Goal: Task Accomplishment & Management: Complete application form

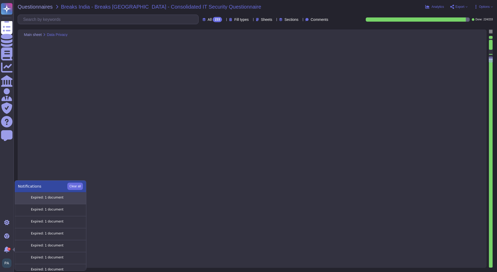
type textarea "Role based"
type textarea "Role permissions include basic functions (view, update, manage assets); field-l…"
type textarea "Admin roles have highest operational access; no dedicated DPO role exists."
type textarea "Multi-factor authentication (MFA) and secure login tokens enforce identity veri…"
type textarea "Admin console can generate alerts for unusual login. This can be configured"
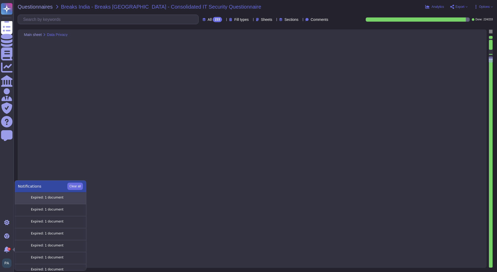
type textarea "API access is secured with authentication tokens; roles and permissions are enf…"
type textarea "No, direct database access is not provided; all interactions occur through Fron…"
type textarea "Not applicable; DB access is internal only."
type textarea "DB access is restricted to internal processes; user requests go through applica…"
type textarea "Direct data copy is not possible; export actions are logged and monitored."
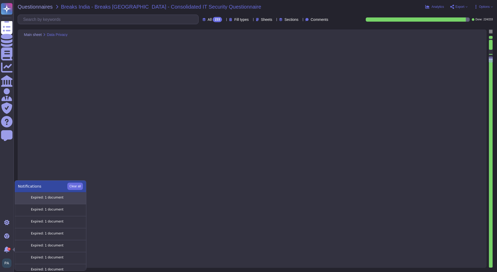
type textarea "Authorized admin actions are logged; automated backups are encrypted and stored…"
type textarea "NA"
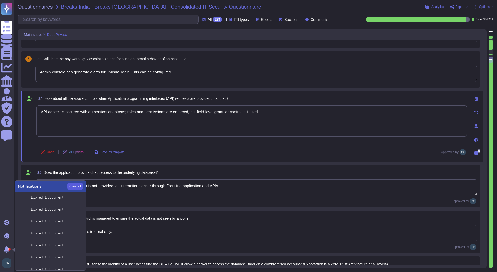
click at [76, 187] on button "Clear all" at bounding box center [75, 185] width 16 height 7
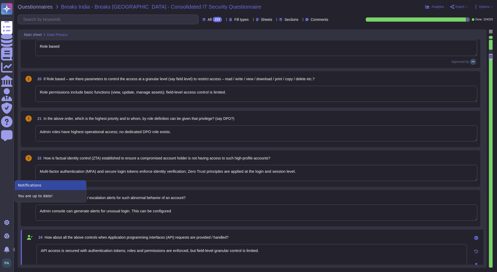
type textarea "NA"
type textarea "Frontline does not have a specific DPO role; admins can be assigned access leve…"
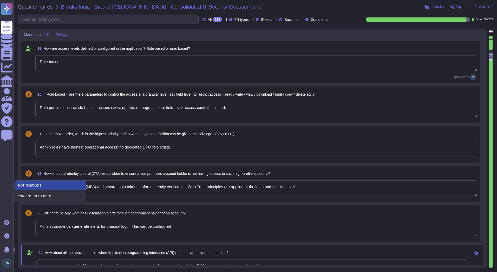
type textarea "NA -start here"
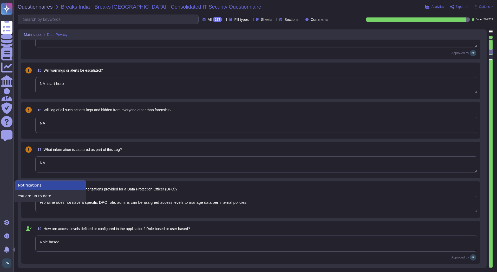
type textarea "Only authorized personnel based on role."
type textarea "No"
type textarea "NA"
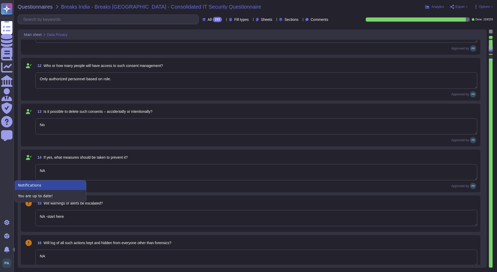
type textarea "Yes, customers can exercise rights including access, rectification, and withdra…"
type textarea "see sub processor list: [URL][DOMAIN_NAME]"
type textarea "Retention periods are defined in the DPA and based on contract and legal obliga…"
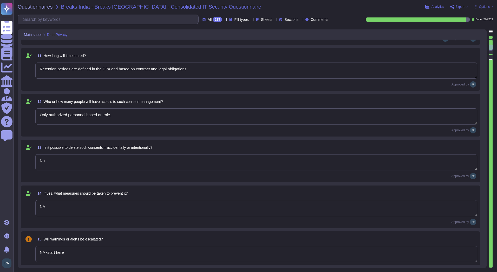
type textarea "Yes, cross-border transfers are compliant with applicable laws and documented i…"
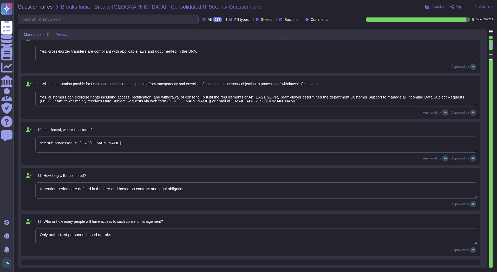
type textarea "[URL][DOMAIN_NAME]"
type textarea "Yes, the purpose is clearly outlined in [URL][DOMAIN_NAME][PERSON_NAME]"
type textarea "Data is stored in TeamViewer-managed cloud servers; location depends on the reg…"
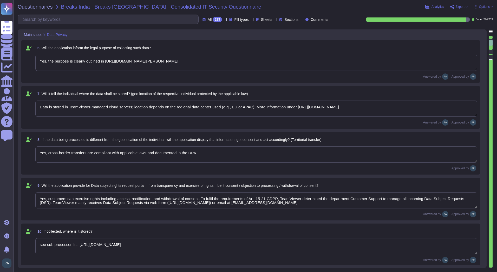
type textarea "[PERSON_NAME]"
type textarea "Gross Upstream leased assets n/a3 n/a3"
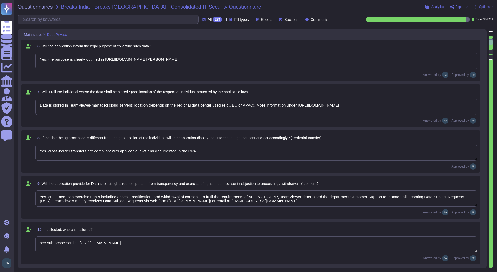
type textarea "TeamViewer complies with all applicable national and regional data privacy laws…"
type textarea "A: Yes. Consent is collected via the End User License Agreement ([PERSON_NAME])…"
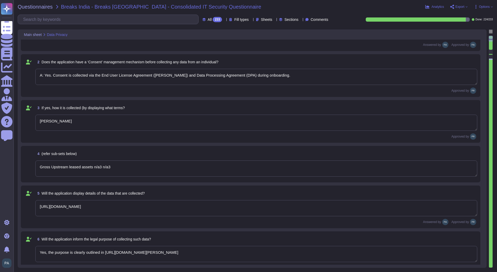
scroll to position [0, 0]
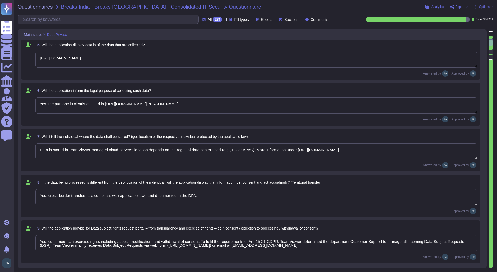
type textarea "Yes, customers can exercise rights including access, rectification, and withdra…"
type textarea "see sub processor list: [URL][DOMAIN_NAME]"
type textarea "Retention periods are defined in the DPA and based on contract and legal obliga…"
type textarea "Only authorized personnel based on role."
type textarea "No"
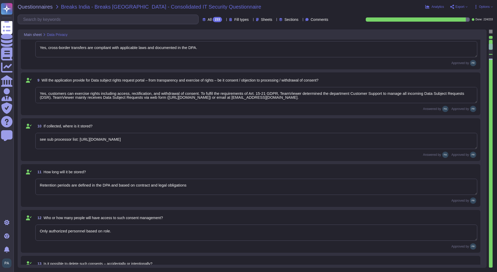
type textarea "NA"
type textarea "NA -start here"
type textarea "NA"
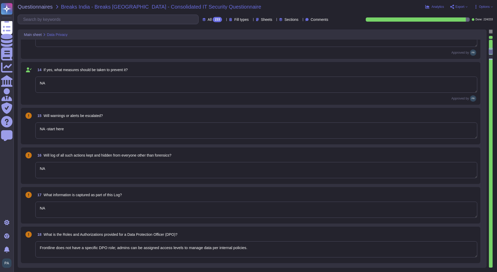
scroll to position [546, 0]
type textarea "Frontline does not have a specific DPO role; admins can be assigned access leve…"
type textarea "Role based"
type textarea "Role permissions include basic functions (view, update, manage assets); field-l…"
type textarea "Admin roles have highest operational access; no dedicated DPO role exists."
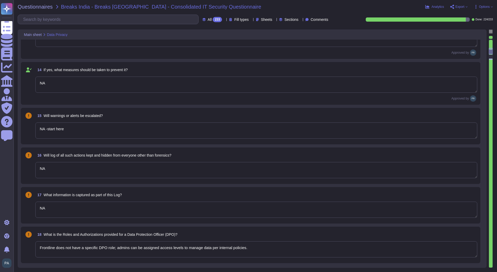
type textarea "Multi-factor authentication (MFA) and secure login tokens enforce identity veri…"
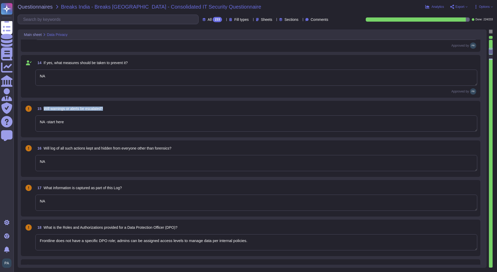
drag, startPoint x: 107, startPoint y: 108, endPoint x: 41, endPoint y: 111, distance: 65.6
click at [41, 111] on div "15 Will warnings or alerts be escalated?" at bounding box center [256, 108] width 442 height 9
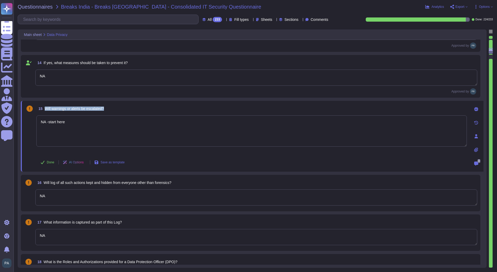
drag, startPoint x: 107, startPoint y: 112, endPoint x: 44, endPoint y: 110, distance: 63.0
click at [44, 110] on div "15 Will warnings or alerts be escalated?" at bounding box center [251, 108] width 431 height 9
copy span "Will warnings or alerts be escalated?"
drag, startPoint x: 75, startPoint y: 196, endPoint x: 36, endPoint y: 196, distance: 39.0
click at [36, 196] on textarea "NA" at bounding box center [256, 197] width 442 height 16
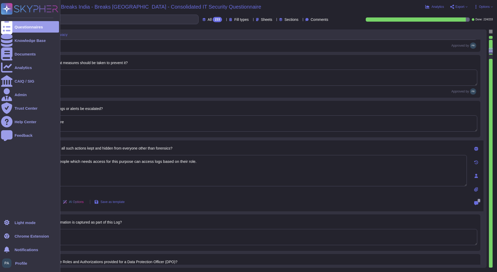
type textarea "Yes, only people which needs access for this purpose can access logs based on t…"
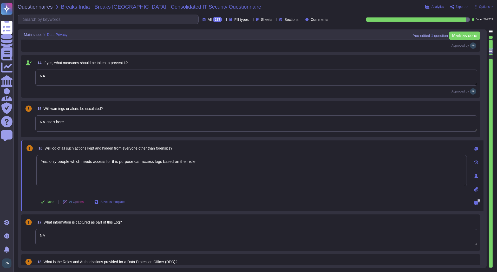
drag, startPoint x: 71, startPoint y: 120, endPoint x: 34, endPoint y: 120, distance: 36.7
click at [34, 120] on div "15 Will warnings or alerts be escalated? NA -start here" at bounding box center [251, 119] width 454 height 30
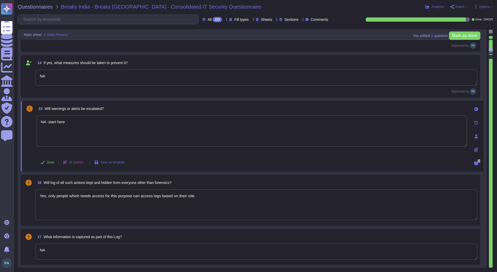
type textarea "Admin roles have highest operational access; no dedicated DPO role exists."
paste textarea "Yes, alerts generated by the SIEM are actively monitored and escalated accordin…"
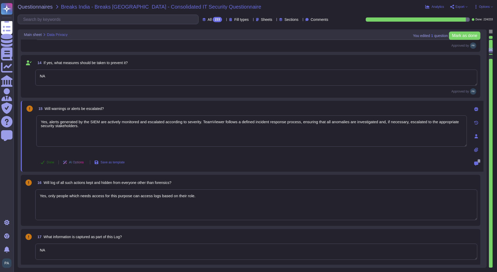
type textarea "Yes, alerts generated by the SIEM are actively monitored and escalated accordin…"
click at [46, 162] on button "Done" at bounding box center [47, 162] width 22 height 10
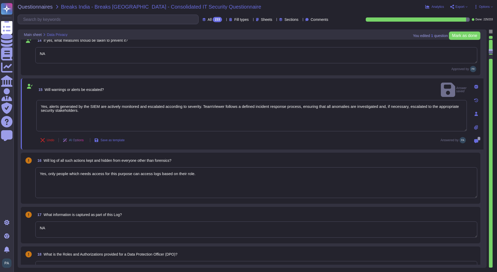
scroll to position [598, 0]
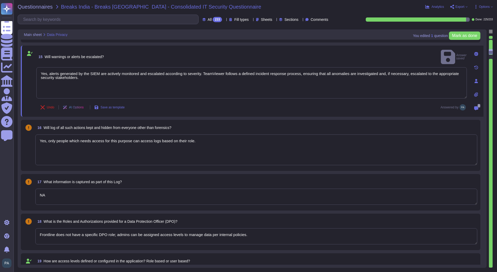
type textarea "Multi-factor authentication (MFA) and secure login tokens enforce identity veri…"
click at [40, 149] on textarea "Yes, only people which needs access for this purpose can access logs based on t…" at bounding box center [256, 149] width 442 height 31
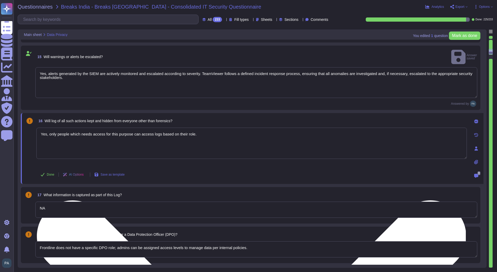
type textarea "Multi-factor authentication (MFA) and secure login tokens enforce identity veri…"
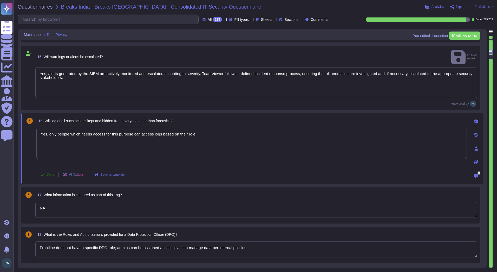
click at [47, 169] on button "Done" at bounding box center [47, 174] width 22 height 10
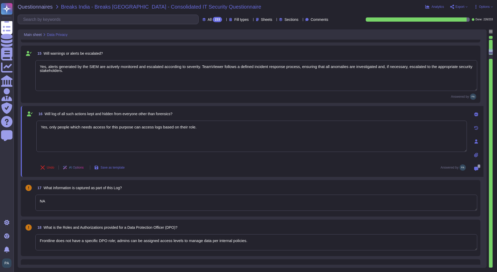
drag, startPoint x: 65, startPoint y: 200, endPoint x: 37, endPoint y: 199, distance: 27.3
click at [37, 199] on textarea "NA" at bounding box center [256, 202] width 442 height 16
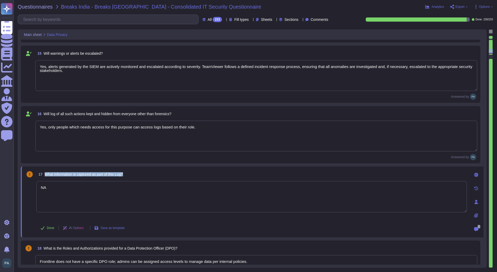
drag, startPoint x: 133, startPoint y: 175, endPoint x: 44, endPoint y: 174, distance: 89.2
click at [44, 174] on div "17 What information is captured as part of this Log?" at bounding box center [251, 173] width 431 height 9
copy span "What information is captured as part of this Log?"
click at [74, 189] on textarea "NA" at bounding box center [251, 196] width 431 height 31
drag, startPoint x: 71, startPoint y: 189, endPoint x: 26, endPoint y: 190, distance: 45.3
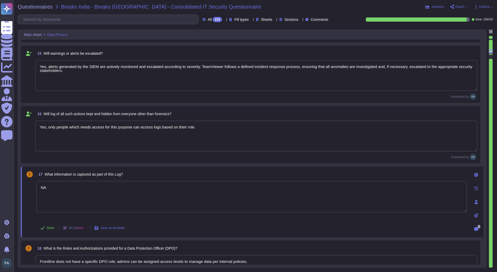
click at [26, 190] on div "17 What information is captured as part of this Log? NA Done AI Options Save as…" at bounding box center [246, 201] width 442 height 65
paste textarea "TeamViewer’s SIEM logs capture key security-relevant events such as user authen…"
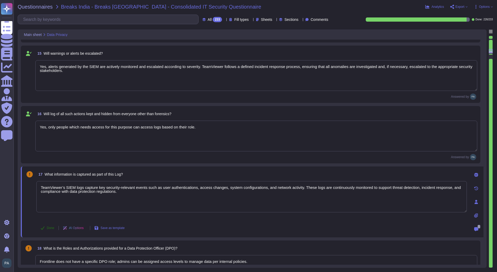
type textarea "TeamViewer’s SIEM logs capture key security-relevant events such as user authen…"
click at [52, 227] on span "Done" at bounding box center [51, 227] width 8 height 3
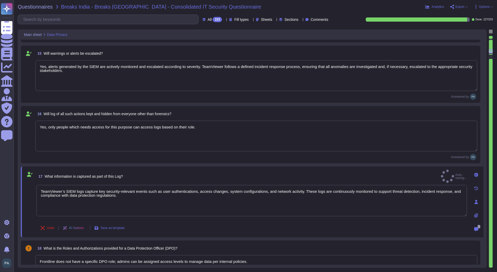
type textarea "Multi-factor authentication (MFA) and secure login tokens enforce identity veri…"
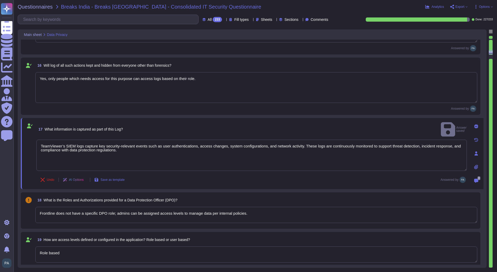
scroll to position [650, 0]
type textarea "Admin console can generate alerts for unusual login. This can be configured"
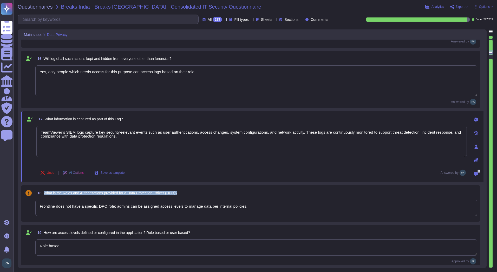
drag, startPoint x: 189, startPoint y: 192, endPoint x: 43, endPoint y: 195, distance: 146.2
click at [43, 195] on div "18 What is the Roles and Authorizations provided for a Data Protection Officer …" at bounding box center [256, 192] width 442 height 9
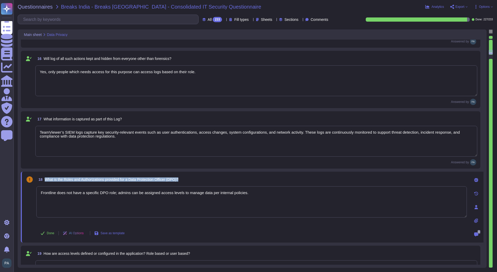
drag, startPoint x: 186, startPoint y: 178, endPoint x: 43, endPoint y: 179, distance: 142.6
click at [43, 179] on div "18 What is the Roles and Authorizations provided for a Data Protection Officer …" at bounding box center [251, 179] width 431 height 9
copy span "What is the Roles and Authorizations provided for a Data Protection Officer (DP…"
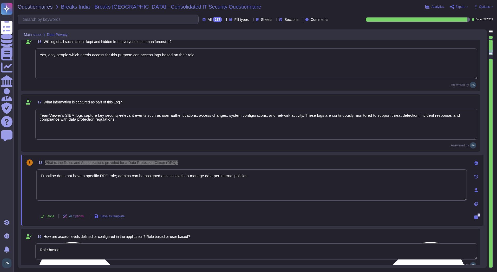
type textarea "Admin console can generate alerts for unusual login. This can be configured"
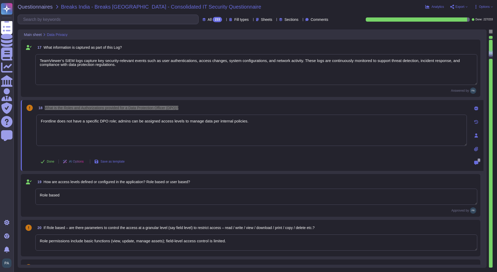
type textarea "API access is secured with authentication tokens; roles and permissions are enf…"
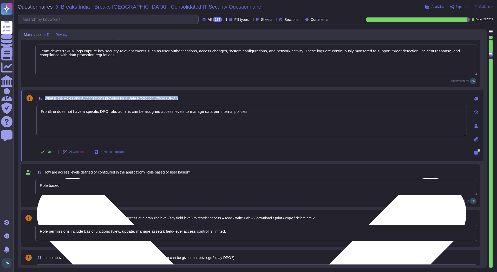
click at [215, 117] on textarea "Frontline does not have a specific DPO role; admins can be assigned access leve…" at bounding box center [251, 120] width 431 height 31
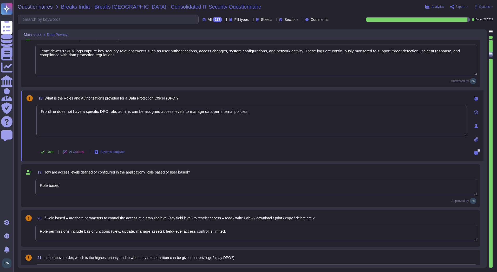
drag, startPoint x: 251, startPoint y: 114, endPoint x: 20, endPoint y: 119, distance: 231.1
click at [21, 119] on div "Main sheet Data Privacy 14 If yes, what measures should be taken to prevent it?…" at bounding box center [252, 148] width 469 height 238
paste textarea "At TeamViewer, the Data Protection Officer (DPO) plays a key role in ensuring c…"
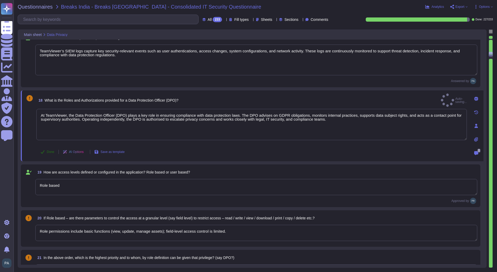
click at [48, 152] on span "Done" at bounding box center [51, 151] width 8 height 3
type textarea "At TeamViewer, the Data Protection Officer (DPO) plays a key role in ensuring c…"
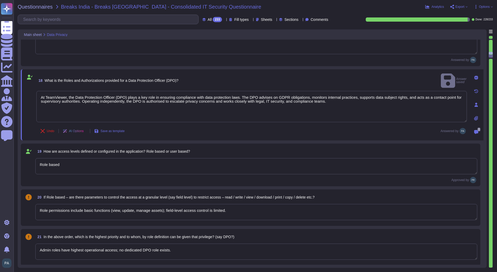
type textarea "No, direct database access is not provided; all interactions occur through Fron…"
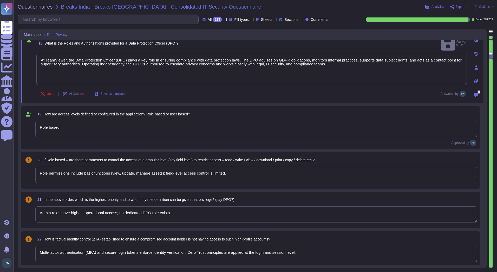
type textarea "Not applicable; DB access is internal only."
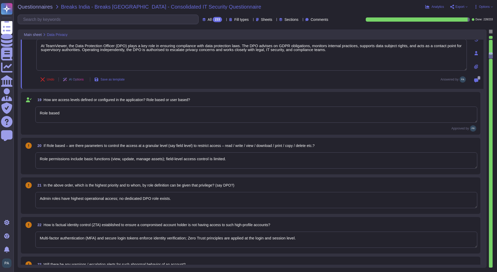
scroll to position [807, 0]
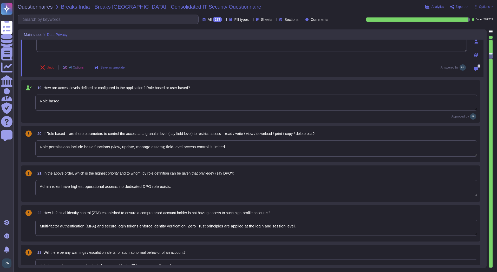
click at [175, 147] on textarea "Role permissions include basic functions (view, update, manage assets); field-l…" at bounding box center [256, 148] width 442 height 16
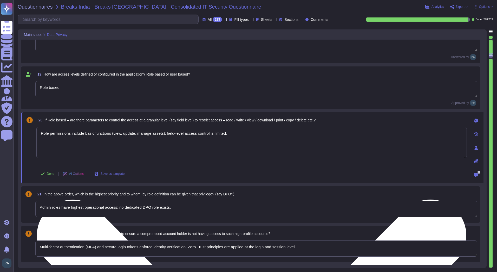
type textarea "Not applicable; DB access is internal only."
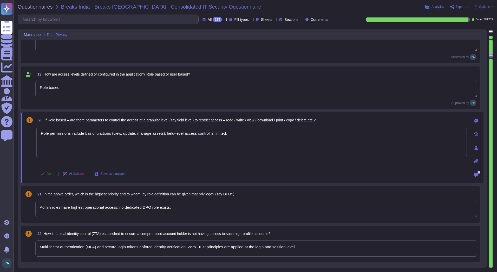
click at [50, 176] on button "Done" at bounding box center [47, 173] width 22 height 10
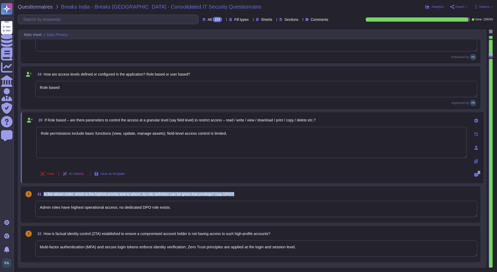
drag, startPoint x: 248, startPoint y: 192, endPoint x: 42, endPoint y: 194, distance: 205.3
click at [42, 194] on div "21 In the above order, which is the highest priority and to whom, by role defin…" at bounding box center [256, 193] width 442 height 9
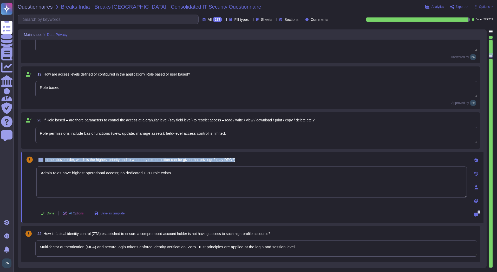
drag, startPoint x: 246, startPoint y: 150, endPoint x: 38, endPoint y: 156, distance: 207.7
click at [241, 160] on div "21 In the above order, which is the highest priority and to whom, by role defin…" at bounding box center [251, 159] width 431 height 9
drag, startPoint x: 243, startPoint y: 160, endPoint x: 44, endPoint y: 161, distance: 198.8
click at [44, 161] on div "21 In the above order, which is the highest priority and to whom, by role defin…" at bounding box center [251, 159] width 431 height 9
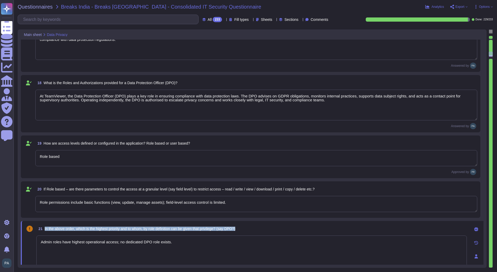
scroll to position [714, 0]
type textarea "Yes, alerts generated by the SIEM are actively monitored and escalated accordin…"
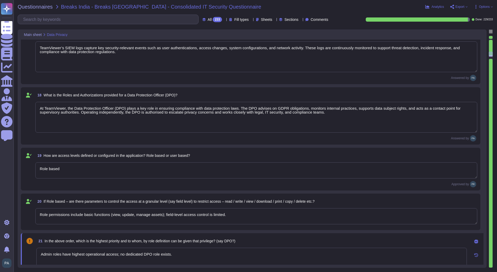
drag, startPoint x: 66, startPoint y: 108, endPoint x: 237, endPoint y: 109, distance: 170.9
click at [237, 109] on textarea "At TeamViewer, the Data Protection Officer (DPO) plays a key role in ensuring c…" at bounding box center [256, 117] width 442 height 31
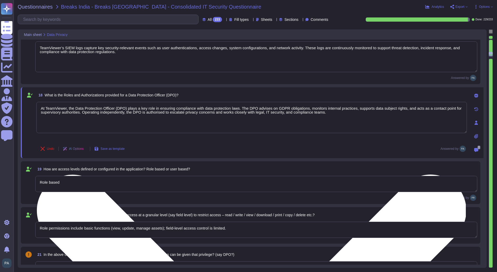
type textarea "No, direct database access is not provided; all interactions occur through Fron…"
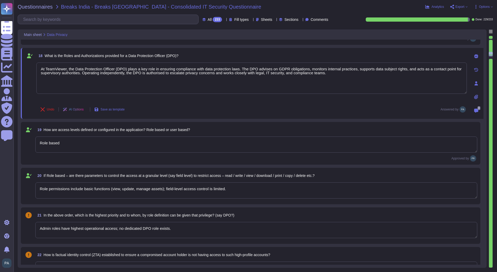
scroll to position [818, 0]
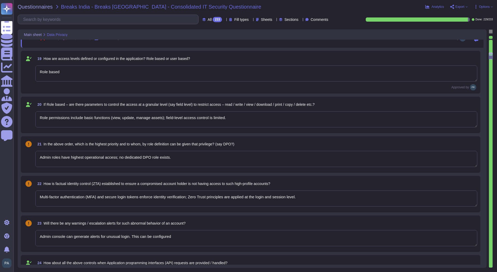
type textarea "Not applicable; DB access is internal only."
type textarea "DB access is restricted to internal processes; user requests go through applica…"
drag, startPoint x: 174, startPoint y: 157, endPoint x: 119, endPoint y: 158, distance: 55.4
click at [119, 158] on textarea "Admin roles have highest operational access; no dedicated DPO role exists." at bounding box center [256, 159] width 442 height 16
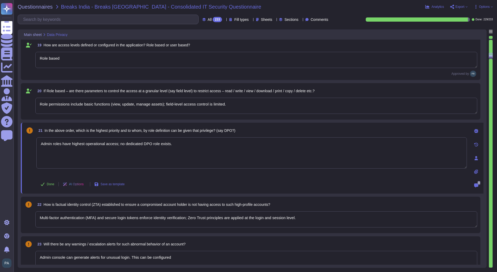
paste textarea "the Data Protection Officer (DPO) plays a key role in ensuring compliance with …"
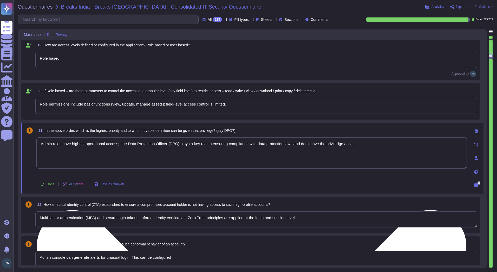
click at [364, 145] on textarea "Admin roles have highest operational access; the Data Protection Officer (DPO) …" at bounding box center [251, 152] width 431 height 31
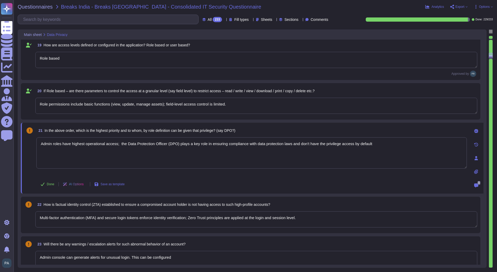
type textarea "Admin roles have highest operational access; the Data Protection Officer (DPO) …"
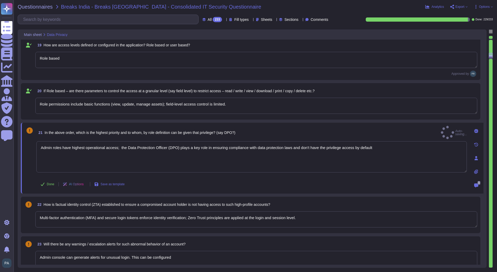
click at [335, 185] on div "Done AI Options Save as template" at bounding box center [251, 184] width 431 height 12
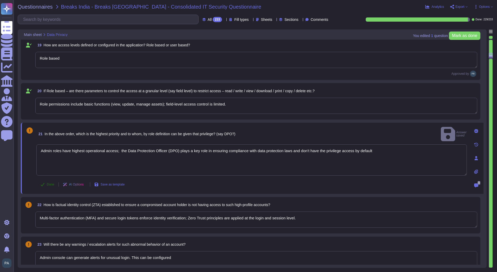
click at [43, 185] on icon at bounding box center [43, 184] width 4 height 3
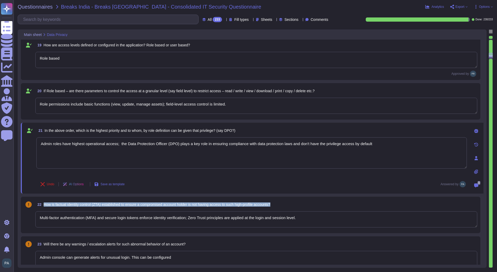
drag, startPoint x: 277, startPoint y: 203, endPoint x: 43, endPoint y: 205, distance: 233.4
click at [43, 205] on div "22 How is factual identity control (ZTA) established to ensure a compromised ac…" at bounding box center [256, 204] width 442 height 9
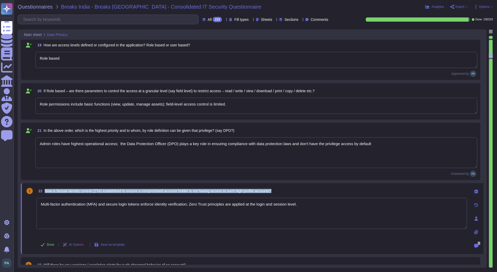
drag, startPoint x: 281, startPoint y: 191, endPoint x: 44, endPoint y: 192, distance: 236.8
click at [44, 192] on div "22 How is factual identity control (ZTA) established to ensure a compromised ac…" at bounding box center [251, 190] width 431 height 9
copy span "How is factual identity control (ZTA) established to ensure a compromised accou…"
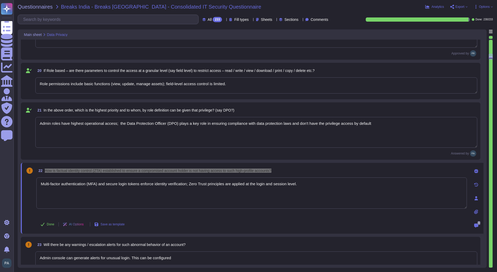
type textarea "DB access is restricted to internal processes; user requests go through applica…"
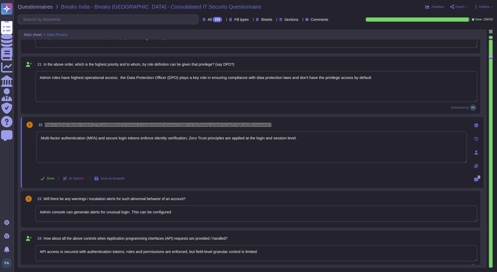
scroll to position [896, 0]
type textarea "Direct data copy is not possible; export actions are logged and monitored."
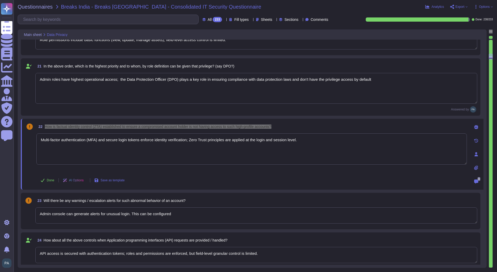
type textarea "TeamViewer’s SIEM logs capture key security-relevant events such as user authen…"
type textarea "DB access is restricted to internal processes; user requests go through applica…"
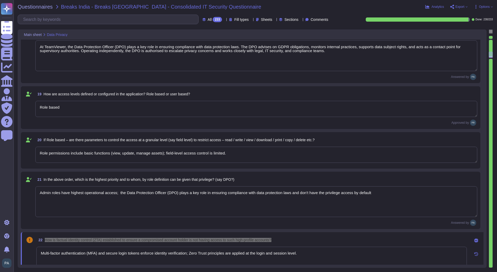
scroll to position [711, 0]
type textarea "Yes, alerts generated by the SIEM are actively monitored and escalated accordin…"
type textarea "Yes, only people which needs access for this purpose can access logs based on t…"
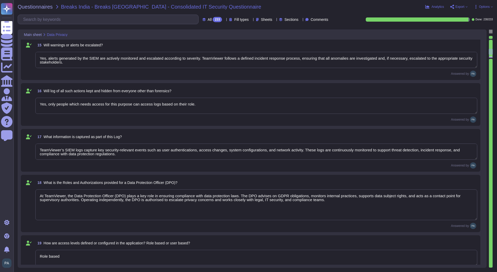
type textarea "Only authorized personnel based on role."
type textarea "No"
type textarea "NA"
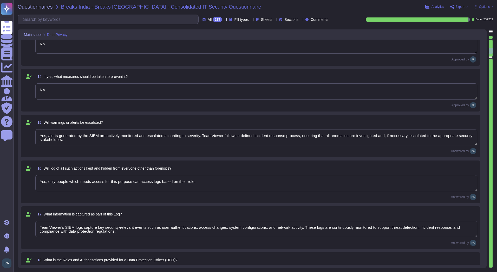
type textarea "Retention periods are defined in the DPA and based on contract and legal obliga…"
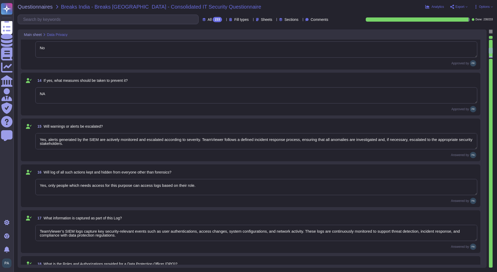
drag, startPoint x: 78, startPoint y: 145, endPoint x: 33, endPoint y: 137, distance: 45.5
click at [33, 137] on div "15 Will warnings or alerts be escalated? Yes, alerts generated by the SIEM are …" at bounding box center [251, 139] width 454 height 36
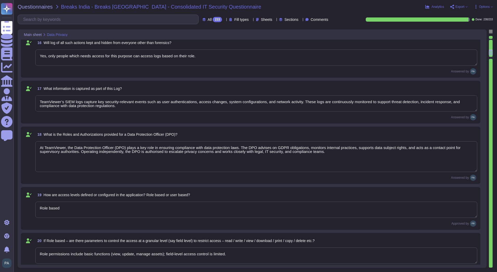
type textarea "Multi-factor authentication (MFA) and secure login tokens enforce identity veri…"
type textarea "Admin console can generate alerts for unusual login. This can be configured"
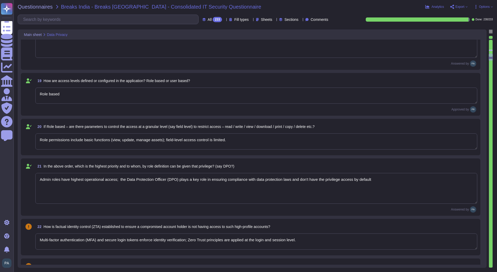
type textarea "API access is secured with authentication tokens; roles and permissions are enf…"
type textarea "No, direct database access is not provided; all interactions occur through Fron…"
type textarea "Not applicable; DB access is internal only."
type textarea "DB access is restricted to internal processes; user requests go through applica…"
type textarea "Direct data copy is not possible; export actions are logged and monitored."
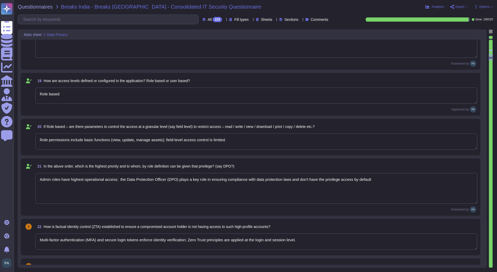
scroll to position [867, 0]
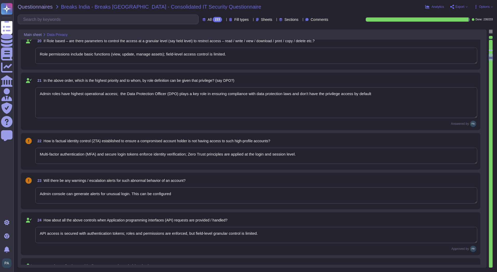
drag, startPoint x: 182, startPoint y: 197, endPoint x: 38, endPoint y: 193, distance: 143.4
click at [38, 193] on textarea "Admin console can generate alerts for unusual login. This can be configured" at bounding box center [256, 195] width 442 height 16
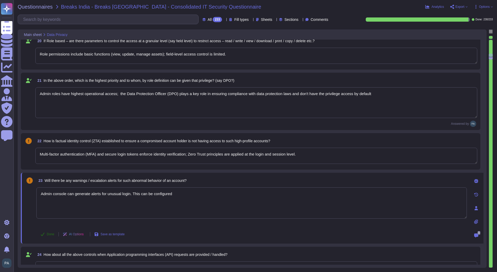
click at [45, 235] on button "Done" at bounding box center [47, 234] width 22 height 10
drag, startPoint x: 330, startPoint y: 156, endPoint x: 23, endPoint y: 149, distance: 307.1
click at [23, 149] on div "22 How is factual identity control (ZTA) established to ensure a compromised ac…" at bounding box center [251, 151] width 460 height 36
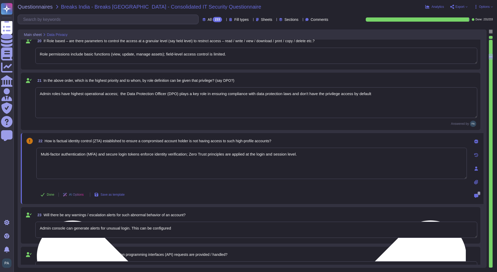
paste textarea "TeamViewer applies a Zero Trust Architecture (ZTA) to ensure that access is con…"
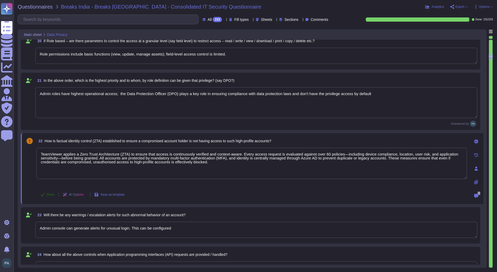
type textarea "TeamViewer applies a Zero Trust Architecture (ZTA) to ensure that access is con…"
click at [50, 193] on span "Done" at bounding box center [51, 194] width 8 height 3
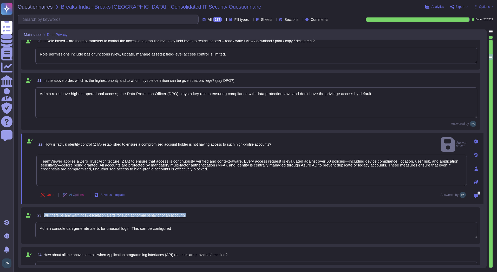
drag, startPoint x: 199, startPoint y: 218, endPoint x: 41, endPoint y: 214, distance: 157.4
click at [41, 214] on div "23 Will there be any warnings / escalation alerts for such abnormal behavior of…" at bounding box center [256, 214] width 442 height 9
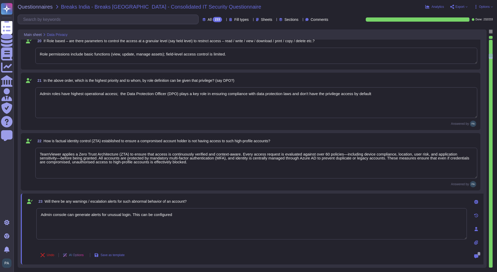
drag, startPoint x: 176, startPoint y: 222, endPoint x: 175, endPoint y: 216, distance: 6.2
click at [176, 221] on textarea "Admin console can generate alerts for unusual login. This can be configured" at bounding box center [251, 223] width 431 height 31
drag, startPoint x: 121, startPoint y: 213, endPoint x: -1, endPoint y: 206, distance: 122.2
click at [0, 206] on html "Questionnaires Knowledge Base Documents Analytics CAIQ / SIG Admin Trust Center…" at bounding box center [248, 136] width 497 height 272
paste textarea "TeamViewer applies a Zero Trust Architecture (ZTA) to ensure that access is con…"
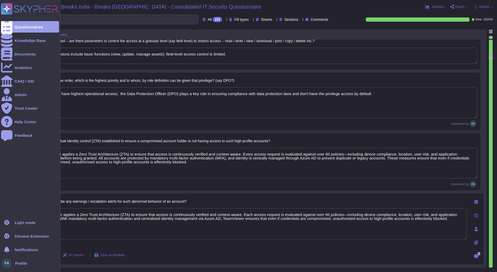
type textarea "TeamViewer applies a Zero Trust Architecture (ZTA) to ensure that access is con…"
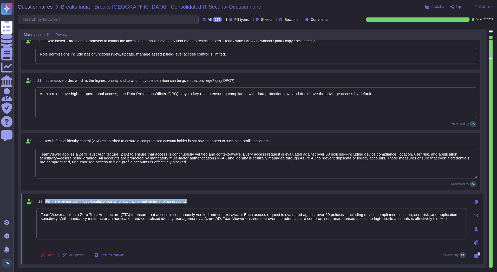
drag, startPoint x: 193, startPoint y: 200, endPoint x: 45, endPoint y: 199, distance: 148.3
click at [45, 199] on div "23 Will there be any warnings / escalation alerts for such abnormal behavior of…" at bounding box center [251, 200] width 431 height 9
copy span "Will there be any warnings / escalation alerts for such abnormal behavior of an…"
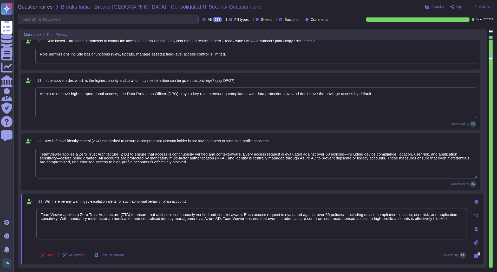
drag, startPoint x: 457, startPoint y: 220, endPoint x: 29, endPoint y: 211, distance: 427.8
click at [29, 211] on div "23 Will there be any warnings / escalation alerts for such abnormal behavior of…" at bounding box center [246, 228] width 442 height 65
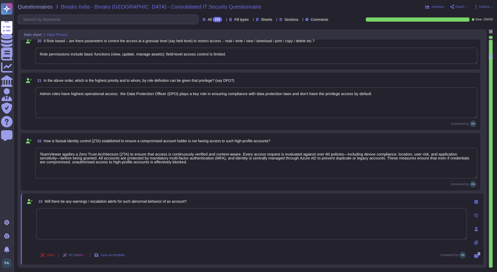
click at [240, 201] on div "23 Will there be any warnings / escalation alerts for such abnormal behavior of…" at bounding box center [251, 200] width 431 height 9
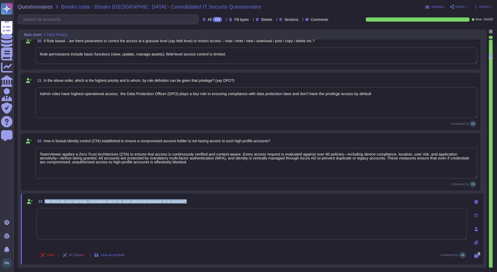
drag, startPoint x: 198, startPoint y: 202, endPoint x: 44, endPoint y: 202, distance: 153.5
click at [44, 202] on div "23 Will there be any warnings / escalation alerts for such abnormal behavior of…" at bounding box center [251, 200] width 431 height 9
copy span "Will there be any warnings / escalation alerts for such abnormal behavior of an…"
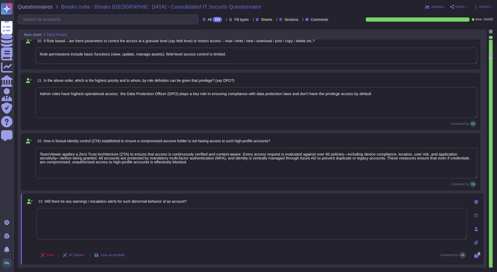
click at [105, 219] on textarea at bounding box center [251, 223] width 431 height 31
click at [88, 229] on textarea at bounding box center [251, 223] width 431 height 31
paste textarea "Yes, TeamViewer’s security systems are designed to detect and respond to abnorm…"
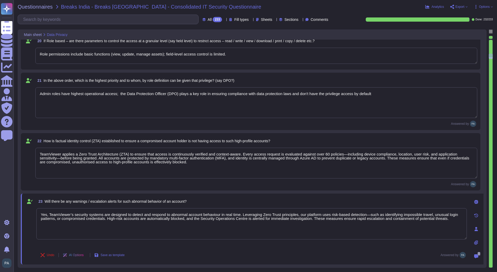
type textarea "Yes, TeamViewer’s security systems are designed to detect and respond to abnorm…"
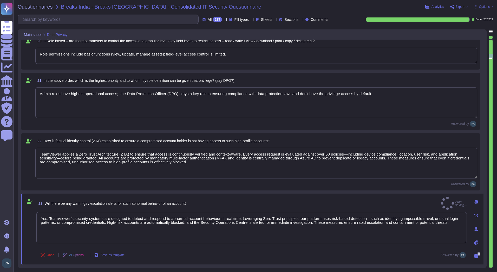
click at [298, 246] on div "Yes, TeamViewer’s security systems are designed to detect and respond to abnorm…" at bounding box center [251, 229] width 431 height 35
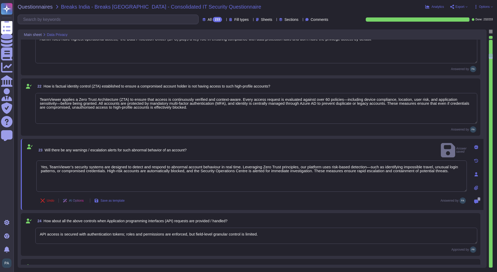
scroll to position [971, 0]
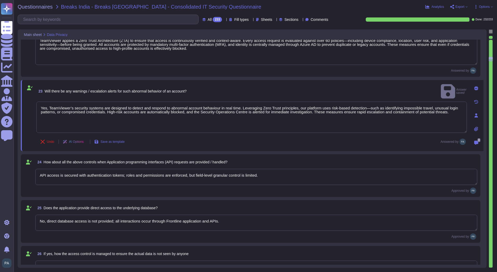
type textarea "DB access is restricted to internal processes; user requests go through applica…"
type textarea "Direct data copy is not possible; export actions are logged and monitored."
type textarea "Authorized admin actions are logged; automated backups are encrypted and stored…"
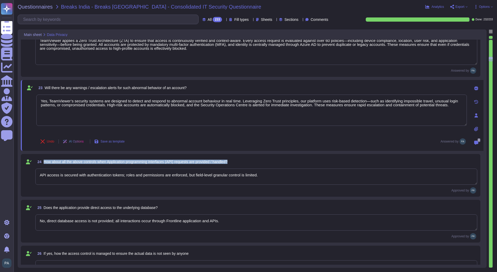
drag, startPoint x: 234, startPoint y: 161, endPoint x: 44, endPoint y: 161, distance: 189.7
click at [44, 161] on span "How about all the above controls when Application programming interfaces (API) …" at bounding box center [136, 161] width 184 height 4
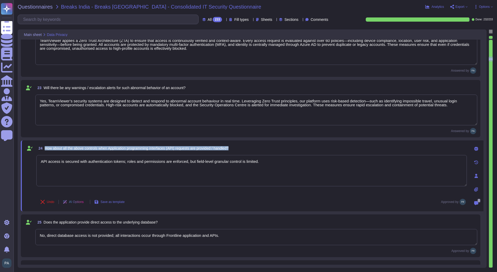
drag, startPoint x: 45, startPoint y: 148, endPoint x: 236, endPoint y: 149, distance: 190.7
click at [236, 149] on div "24 How about all the above controls when Application programming interfaces (AP…" at bounding box center [251, 147] width 431 height 9
copy span "How about all the above controls when Application programming interfaces (API) …"
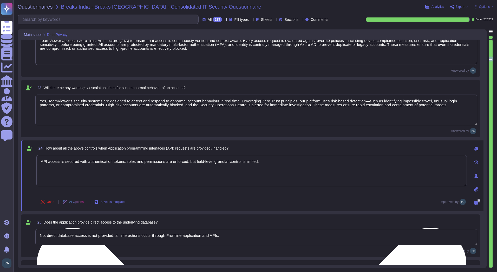
click at [271, 163] on textarea "API access is secured with authentication tokens; roles and permissions are enf…" at bounding box center [251, 170] width 431 height 31
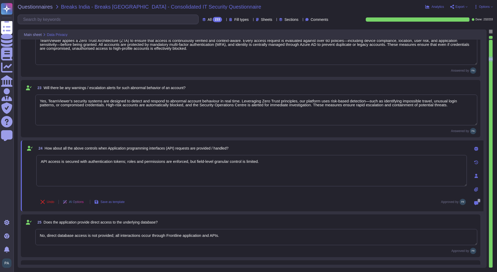
drag, startPoint x: 271, startPoint y: 163, endPoint x: 18, endPoint y: 166, distance: 252.4
click at [18, 166] on div "Main sheet Data Privacy 20 If Role based – are there parameters to control the …" at bounding box center [252, 148] width 469 height 238
paste textarea "TeamViewer applies the same rigorous Zero Trust and SIEM-based security control…"
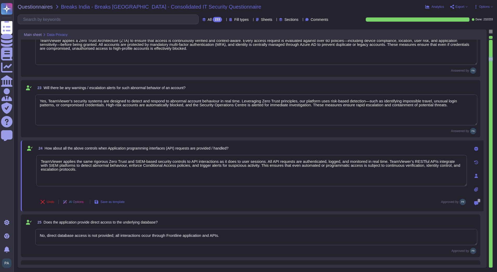
type textarea "TeamViewer applies the same rigorous Zero Trust and SIEM-based security control…"
click at [206, 203] on div "Undo AI Options Save as template Approved by" at bounding box center [251, 201] width 431 height 12
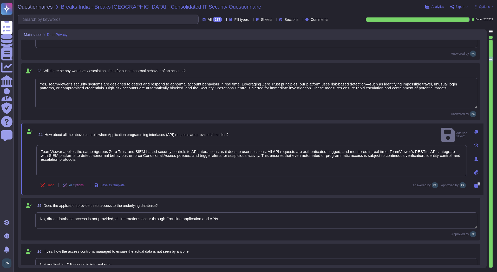
type textarea "Authorized admin actions are logged; automated backups are encrypted and stored…"
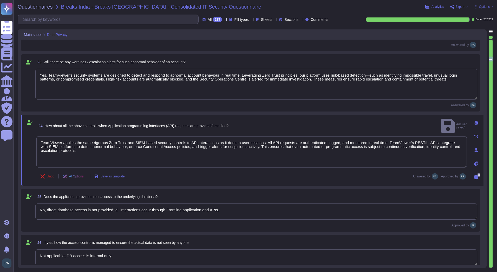
scroll to position [997, 0]
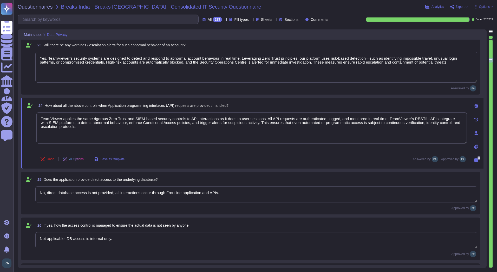
type textarea "NA"
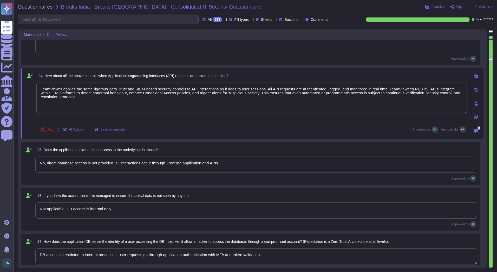
scroll to position [1049, 0]
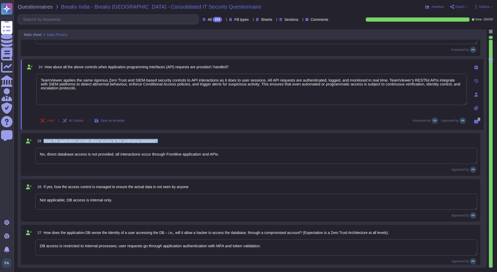
drag, startPoint x: 168, startPoint y: 138, endPoint x: 45, endPoint y: 144, distance: 123.5
click at [45, 144] on div "25 Does the application provide direct access to the underlying database?" at bounding box center [256, 140] width 442 height 9
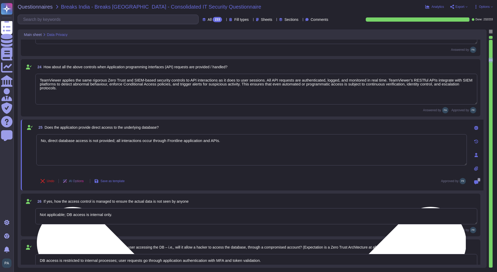
type textarea "NA"
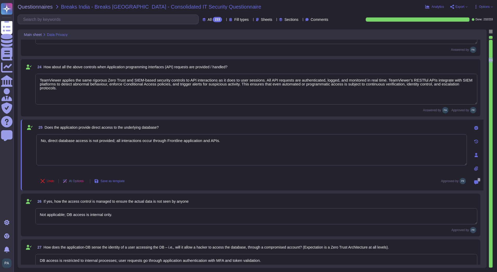
click at [179, 126] on div "25 Does the application provide direct access to the underlying database?" at bounding box center [251, 127] width 431 height 9
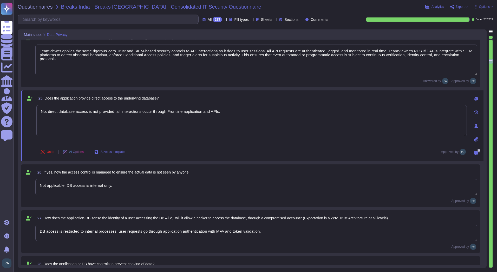
type textarea "Security-related incidents are logged; reporting to statutory boards is custome…"
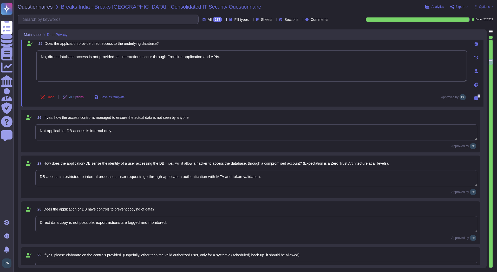
type textarea "Backups are encrypted; if moved outside the secure environment, data remains en…"
click at [100, 178] on textarea "DB access is restricted to internal processes; user requests go through applica…" at bounding box center [256, 177] width 442 height 16
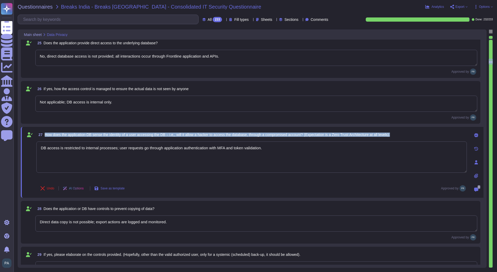
drag, startPoint x: 398, startPoint y: 136, endPoint x: 43, endPoint y: 138, distance: 354.6
click at [43, 138] on div "27 How does the application-DB sense the identity of a user accessing the DB – …" at bounding box center [251, 134] width 431 height 9
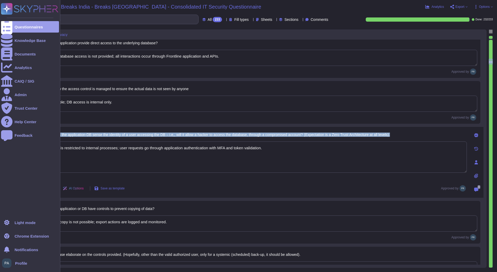
copy span "How does the application-DB sense the identity of a user accessing the DB – i.e…"
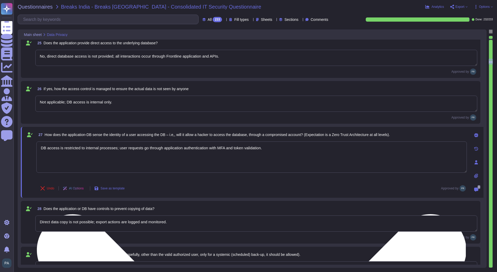
click at [278, 157] on textarea "DB access is restricted to internal processes; user requests go through applica…" at bounding box center [251, 156] width 431 height 31
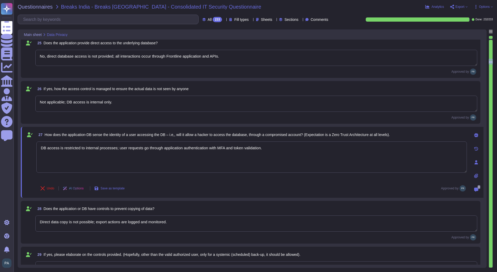
drag, startPoint x: 270, startPoint y: 152, endPoint x: 36, endPoint y: 152, distance: 234.1
click at [36, 152] on div "27 How does the application-DB sense the identity of a user accessing the DB – …" at bounding box center [246, 162] width 442 height 65
paste textarea "TeamViewer enforces Zero Trust principles across all layers, including applicat…"
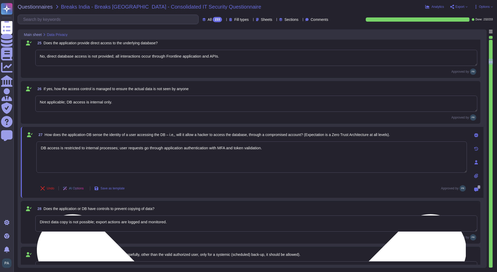
type textarea "TeamViewer enforces Zero Trust principles across all layers, including applicat…"
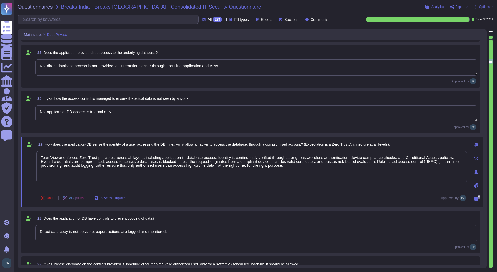
type textarea "TeamViewer applies a Zero Trust Architecture (ZTA) to ensure that access is con…"
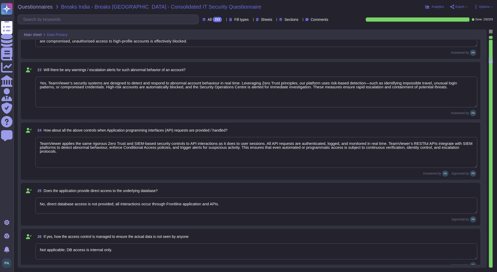
type textarea "TeamViewer enforces Zero Trust principles across all layers, including applicat…"
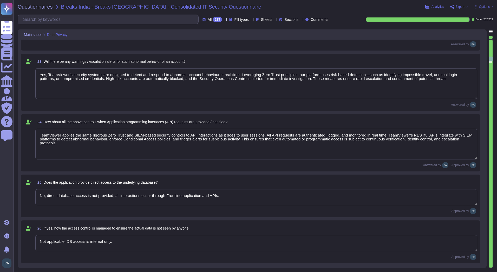
type textarea "Role permissions include basic functions (view, update, manage assets); field-l…"
type textarea "Admin roles have highest operational access; the Data Protection Officer (DPO) …"
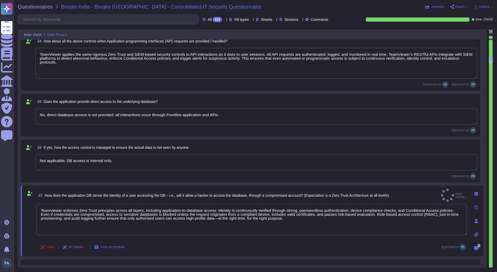
scroll to position [1128, 0]
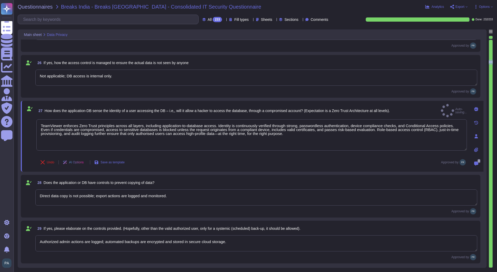
type textarea "NA"
type textarea "Security-related incidents are logged; reporting to statutory boards is custome…"
type textarea "Backups are encrypted; if moved outside the secure environment, data remains en…"
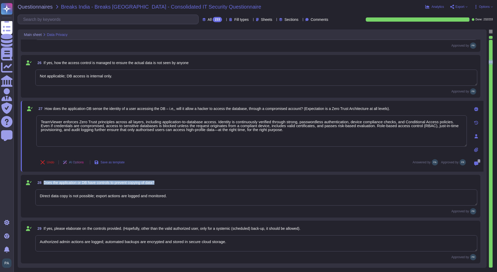
drag, startPoint x: 158, startPoint y: 181, endPoint x: 41, endPoint y: 183, distance: 116.8
click at [41, 183] on div "28 Does the application or DB have controls to prevent copying of data?" at bounding box center [256, 182] width 442 height 9
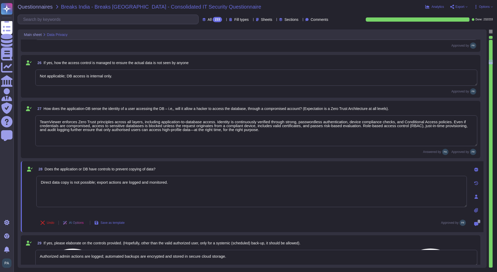
type textarea "Backups are encrypted; if moved outside the secure environment, data remains en…"
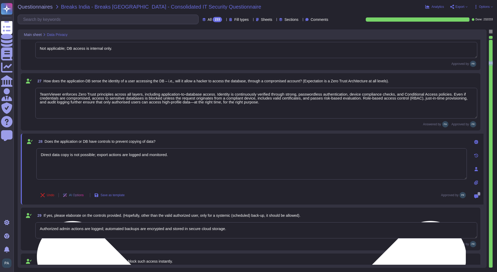
type textarea "Yes"
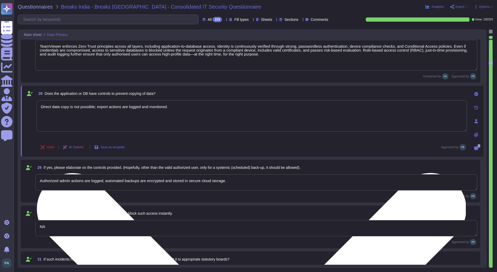
scroll to position [1206, 0]
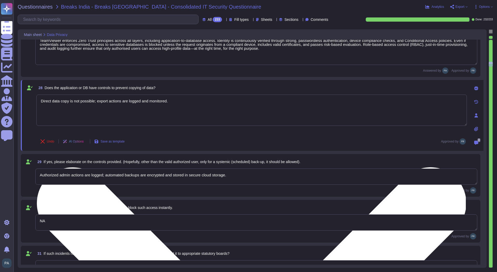
type textarea "Device must support secure authentication (PIN, fingerprint, or password), have…"
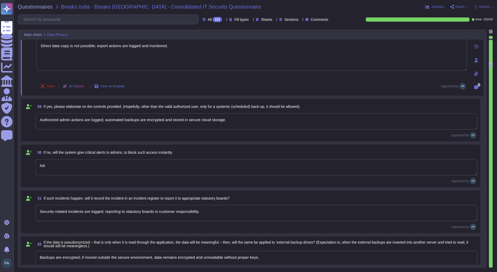
type textarea "NA"
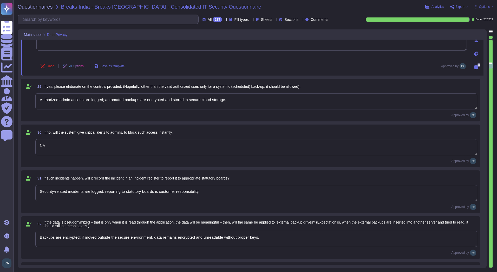
type textarea "Device must support secure authentication (PIN, fingerprint, or password), have…"
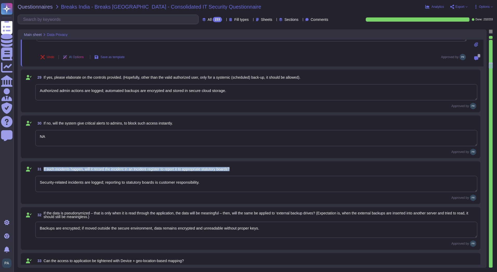
drag, startPoint x: 241, startPoint y: 168, endPoint x: 43, endPoint y: 168, distance: 197.5
click at [43, 168] on div "31 If such incidents happen, will it record the incident in an Incident registe…" at bounding box center [256, 168] width 442 height 9
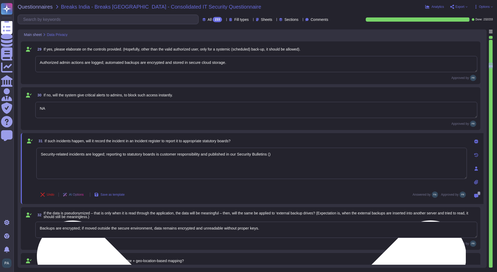
click at [269, 154] on textarea "Security-related incidents are logged; reporting to statutory boards is custome…" at bounding box center [251, 163] width 431 height 31
click at [270, 154] on textarea "Security-related incidents are logged; reporting to statutory boards is custome…" at bounding box center [251, 163] width 431 height 31
paste textarea "[URL][DOMAIN_NAME]"
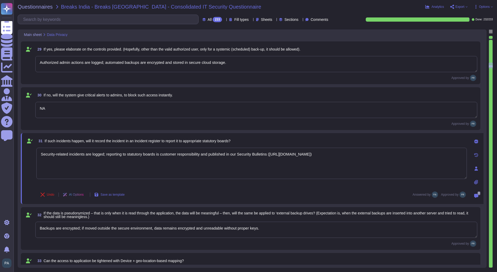
type textarea "Security-related incidents are logged; reporting to statutory boards is custome…"
click at [79, 218] on span "If the data is pseudonymized – that is only when it is read through the applica…" at bounding box center [256, 215] width 425 height 8
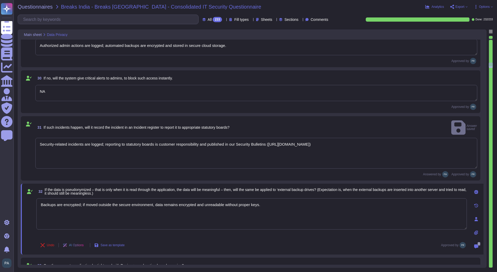
scroll to position [1310, 0]
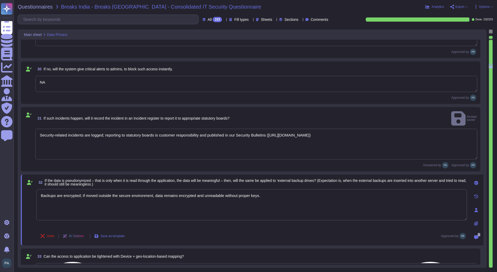
type textarea "Device must support secure authentication (PIN, fingerprint, or password), have…"
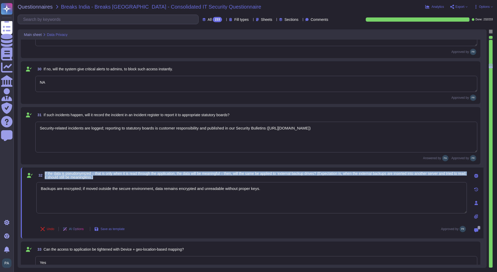
drag, startPoint x: 114, startPoint y: 177, endPoint x: 44, endPoint y: 174, distance: 70.1
click at [44, 174] on span "32 If the data is pseudonymized – that is only when it is read through the appl…" at bounding box center [251, 174] width 431 height 9
copy span "If the data is pseudonymized – that is only when it is read through the applica…"
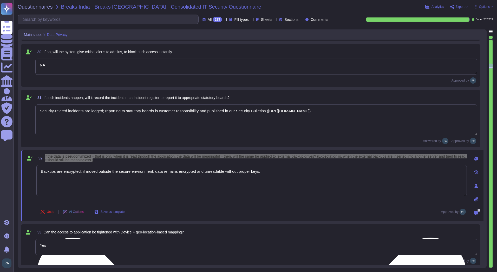
scroll to position [1336, 0]
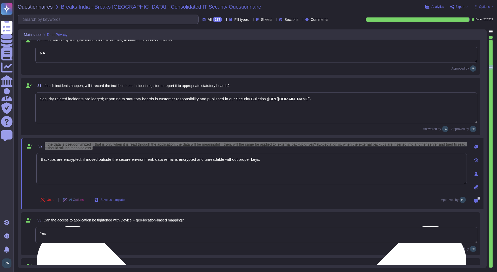
type textarea "Yes"
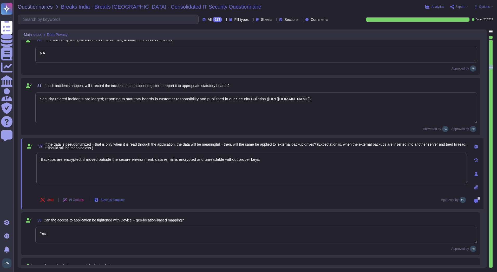
drag, startPoint x: 56, startPoint y: 232, endPoint x: 15, endPoint y: 230, distance: 41.4
click at [15, 230] on div "Questionnaires Breaks India - Breaks India - Consolidated IT Security Questionn…" at bounding box center [256, 136] width 484 height 272
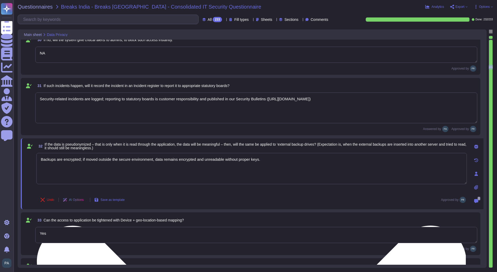
click at [264, 160] on textarea "Backups are encrypted; if moved outside the secure environment, data remains en…" at bounding box center [251, 168] width 431 height 31
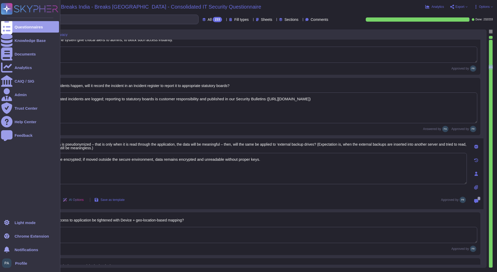
drag, startPoint x: 264, startPoint y: 160, endPoint x: 1, endPoint y: 159, distance: 263.8
click at [1, 159] on div "Questionnaires Knowledge Base Documents Analytics CAIQ / SIG Admin Trust Center…" at bounding box center [248, 136] width 497 height 272
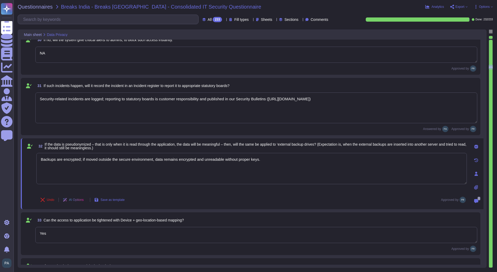
paste textarea "TeamViewer applies strict pseudonymisation and encryption controls to ensure th…"
type textarea "TeamViewer applies strict pseudonymisation and encryption controls to ensure th…"
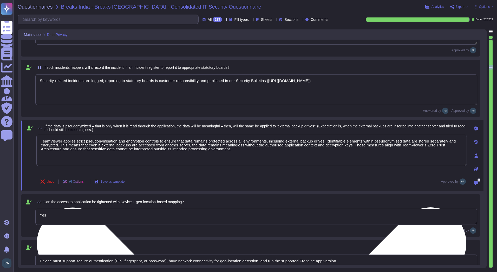
scroll to position [1362, 0]
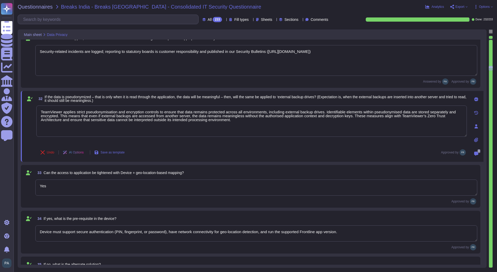
type textarea "Yes, Frontline allows data residency control; customer data can be restricted t…"
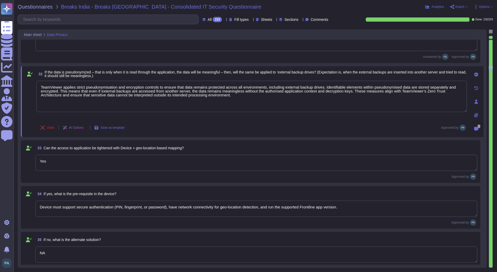
scroll to position [1414, 0]
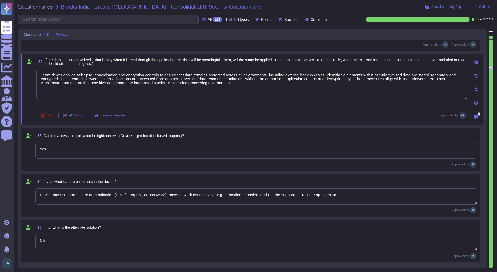
type textarea "Data is tagged with location metadata and stored in selected geo-located storag…"
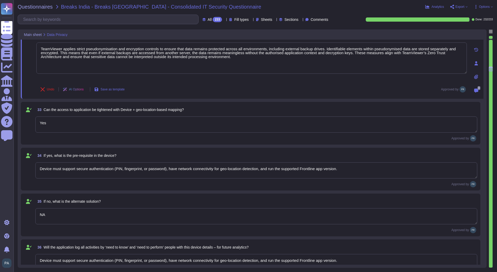
type textarea "TeamViewer applies strict pseudonymisation and encryption controls to ensure th…"
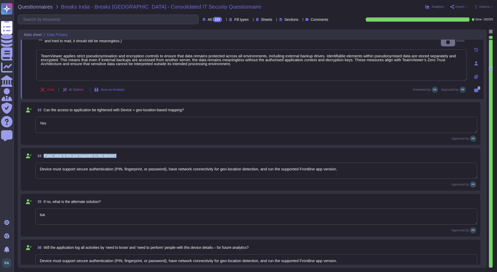
drag, startPoint x: 120, startPoint y: 155, endPoint x: 43, endPoint y: 154, distance: 76.8
click at [43, 154] on div "34 If yes, what is the pre-requisite in the device?" at bounding box center [256, 155] width 442 height 9
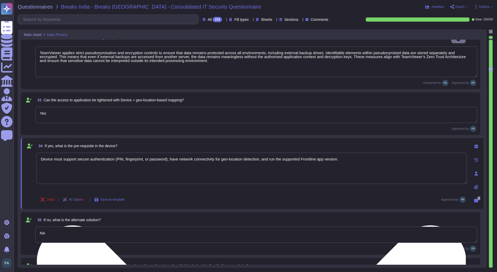
type textarea "Data is tagged with location metadata and stored in selected geo-located storag…"
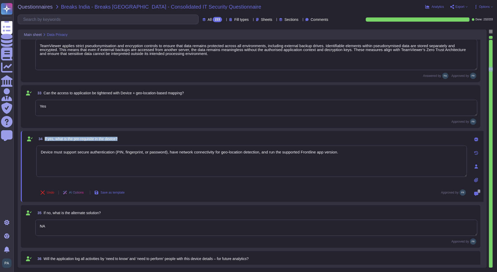
drag, startPoint x: 121, startPoint y: 140, endPoint x: 43, endPoint y: 138, distance: 78.6
click at [43, 138] on div "34 If yes, what is the pre-requisite in the device?" at bounding box center [251, 138] width 431 height 9
copy span "If yes, what is the pre-requisite in the device?"
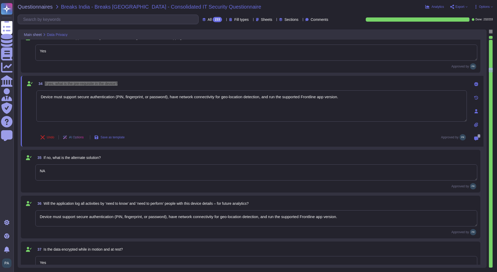
type textarea "NA"
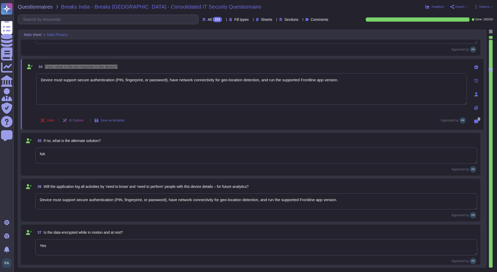
scroll to position [1518, 0]
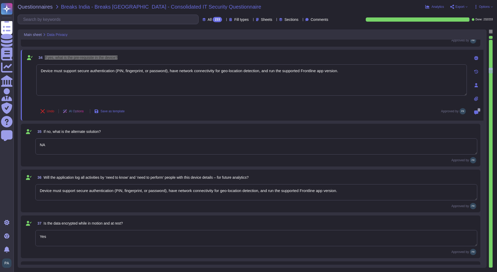
type textarea "Test environments are isolated from production, use anonymized or pseudonymized…"
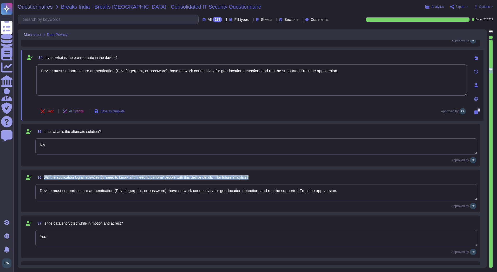
drag, startPoint x: 260, startPoint y: 176, endPoint x: 42, endPoint y: 180, distance: 218.1
click at [42, 180] on div "36 Will the application log all activities by ‘need to know’ and ‘need to perfo…" at bounding box center [256, 176] width 442 height 9
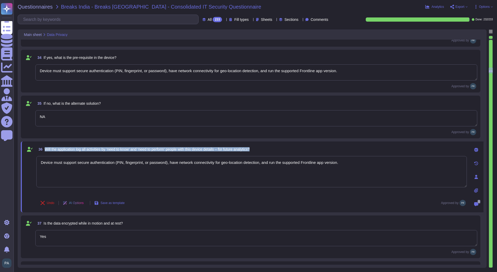
drag, startPoint x: 268, startPoint y: 147, endPoint x: 44, endPoint y: 147, distance: 223.5
click at [44, 147] on div "36 Will the application log all activities by ‘need to know’ and ‘need to perfo…" at bounding box center [251, 148] width 431 height 9
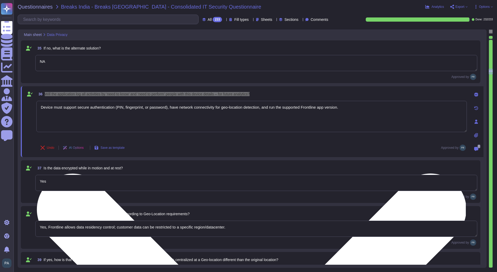
type textarea "Frontline supports data modification and erasure requests through admin tools. …"
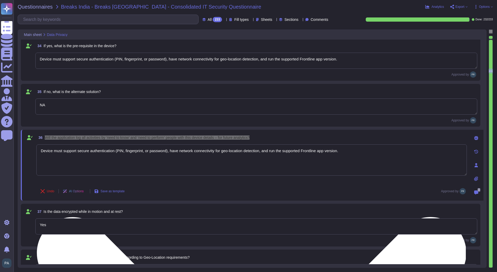
scroll to position [1503, 0]
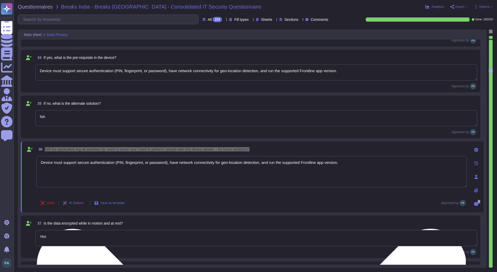
type textarea "Security-related incidents are logged; reporting to statutory boards is custome…"
click at [47, 168] on textarea "Device must support secure authentication (PIN, fingerprint, or password), have…" at bounding box center [251, 171] width 431 height 31
drag, startPoint x: 347, startPoint y: 166, endPoint x: 42, endPoint y: 166, distance: 304.9
click at [42, 166] on textarea "Device must support secure authentication (PIN, fingerprint, or password), have…" at bounding box center [251, 171] width 431 height 31
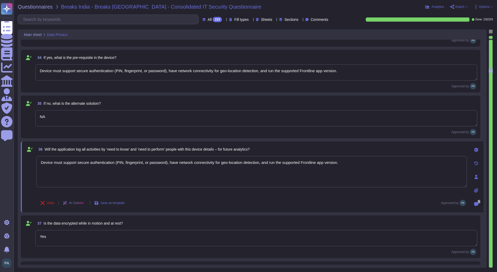
click at [246, 78] on textarea "Device must support secure authentication (PIN, fingerprint, or password), have…" at bounding box center [256, 72] width 442 height 16
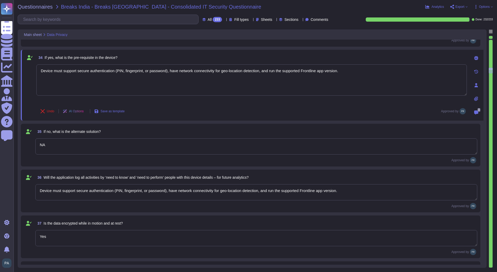
drag, startPoint x: 344, startPoint y: 71, endPoint x: 35, endPoint y: 64, distance: 308.9
click at [35, 64] on div "34 If yes, what is the pre-requisite in the device? Device must support secure …" at bounding box center [246, 85] width 442 height 65
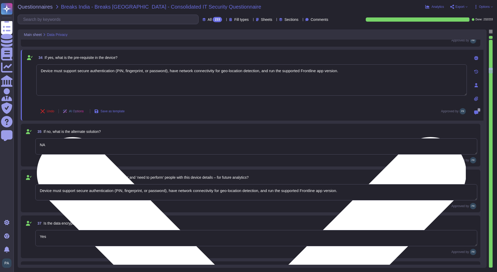
paste textarea "TeamViewer ensures that pseudonymised data remains unreadable on external backu…"
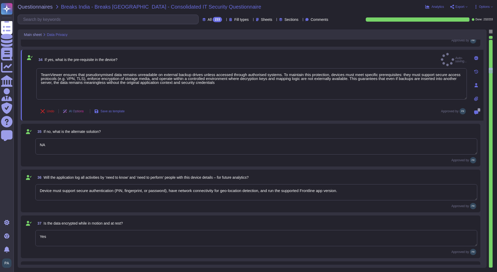
type textarea "TeamViewer ensures that pseudonymised data remains unreadable on external backu…"
click at [84, 190] on textarea "Device must support secure authentication (PIN, fingerprint, or password), have…" at bounding box center [256, 192] width 442 height 16
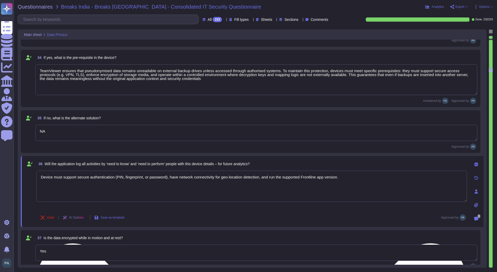
click at [327, 184] on textarea "Device must support secure authentication (PIN, fingerprint, or password), have…" at bounding box center [251, 185] width 431 height 31
drag, startPoint x: 353, startPoint y: 178, endPoint x: 31, endPoint y: 185, distance: 321.1
click at [31, 185] on div "36 Will the application log all activities by ‘need to know’ and ‘need to perfo…" at bounding box center [246, 191] width 442 height 65
paste textarea "Yes, TeamViewer logs all relevant activities performed by authorised users, inc…"
type textarea "Yes, TeamViewer logs all relevant activities performed by authorised users, inc…"
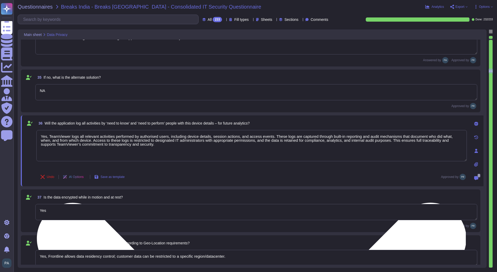
type textarea "Test environments are isolated from production, use anonymized or pseudonymized…"
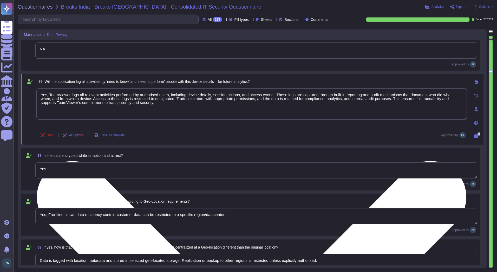
scroll to position [1608, 0]
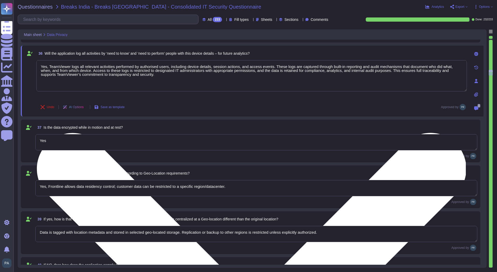
type textarea "Frontline supports data modification and erasure requests through admin tools. …"
type textarea "Yes, modifications/erasures require admin approval with audit logging for trace…"
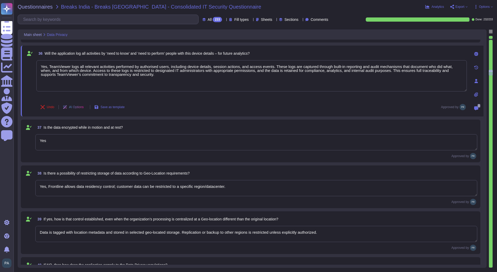
type textarea "Yes, TeamViewer logs all relevant activities performed by authorised users, inc…"
click at [145, 175] on span "Is there a possibility of restricting storage of data according to Geo-Location…" at bounding box center [117, 173] width 146 height 4
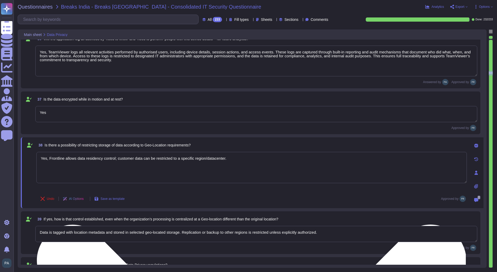
type textarea "Yes, modifications/erasures require admin approval with audit logging for trace…"
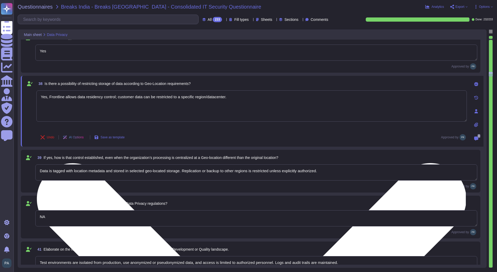
scroll to position [1686, 0]
type textarea "Logs include user requesting action, approver, timestamp, affected data, and ac…"
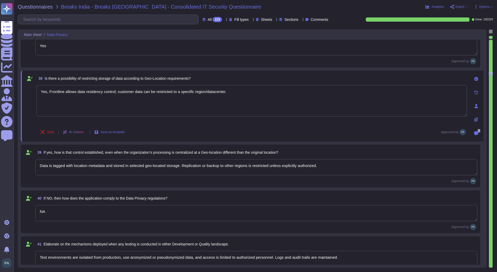
click at [59, 170] on textarea "Data is tagged with location metadata and stored in selected geo-located storag…" at bounding box center [256, 167] width 442 height 16
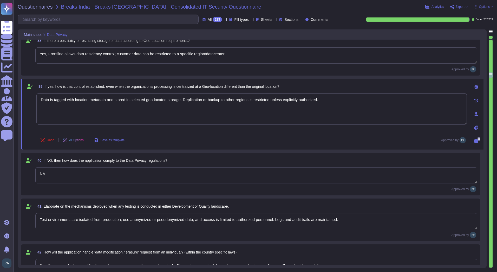
type textarea "Backups are encrypted and retain pseudonymized data where required. Erasure or …"
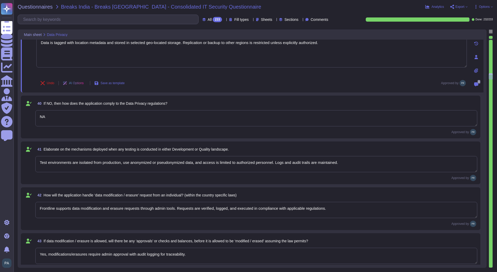
type textarea "Yes, registers track processing activities, purpose, and responsible users."
type textarea "Yes, all security or privacy incidents are logged with details for compliance a…"
type textarea "Yes, consent management logs all user consents, updates, withdrawals, and expir…"
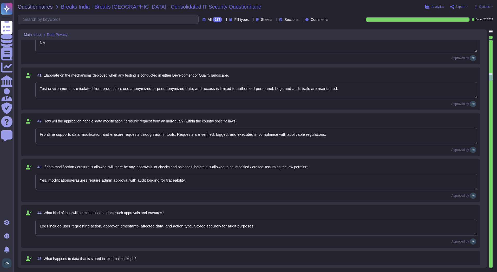
scroll to position [1868, 0]
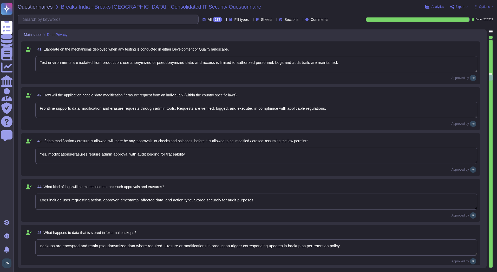
click at [197, 146] on div "43 If data modification / erasure is allowed, will there be any ‘approvals’ or …" at bounding box center [251, 154] width 454 height 36
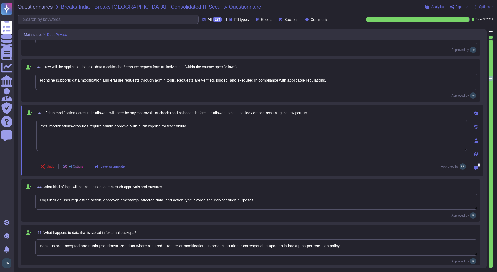
click at [185, 200] on textarea "Logs include user requesting action, approver, timestamp, affected data, and ac…" at bounding box center [256, 201] width 442 height 16
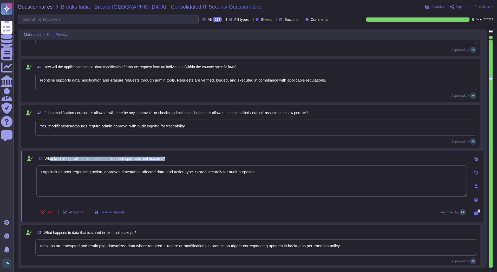
drag, startPoint x: 181, startPoint y: 158, endPoint x: 50, endPoint y: 161, distance: 130.4
click at [50, 161] on div "44 What kind of logs will be maintained to track such approvals and erasures?" at bounding box center [251, 158] width 431 height 9
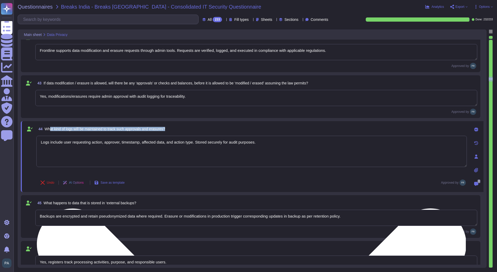
type textarea "Yes, Frontline provides device and location inventory tools for DPOs to locate …"
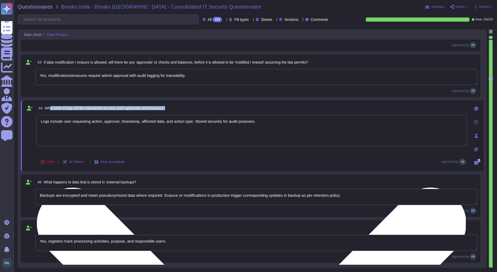
scroll to position [1920, 0]
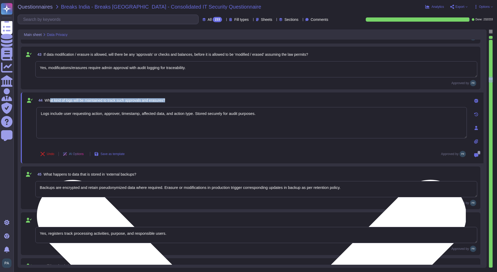
type textarea "Yes, access to registers is role-based and restricted to authorized personnel, …"
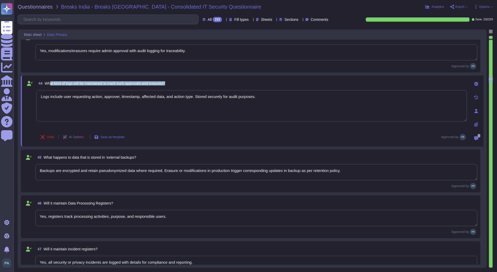
scroll to position [1946, 0]
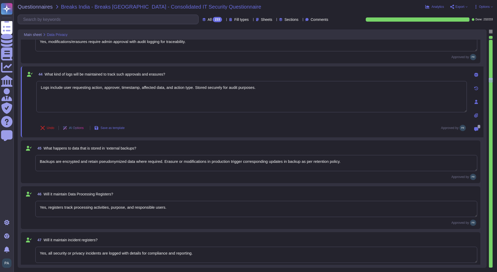
click at [162, 206] on textarea "Yes, registers track processing activities, purpose, and responsible users." at bounding box center [256, 209] width 442 height 16
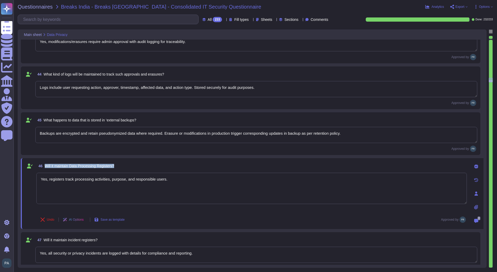
drag, startPoint x: 119, startPoint y: 167, endPoint x: 46, endPoint y: 167, distance: 73.6
click at [46, 167] on div "46 Will it maintain Data Processing Registers?" at bounding box center [251, 165] width 431 height 9
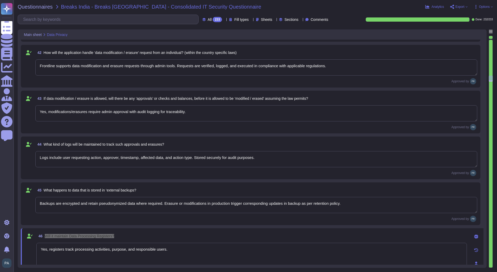
type textarea "Data is tagged with location metadata and stored in selected geo-located storag…"
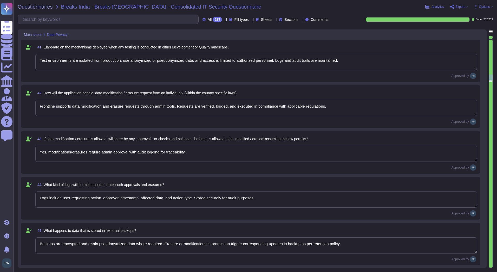
type textarea "Yes, Frontline allows data residency control; customer data can be restricted t…"
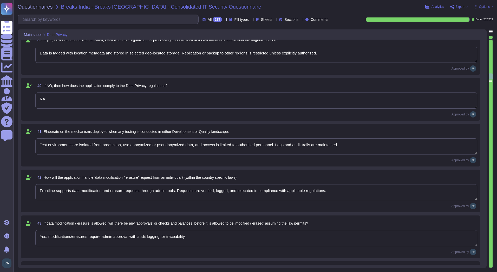
type textarea "Yes, TeamViewer logs all relevant activities performed by authorised users, inc…"
type textarea "Yes"
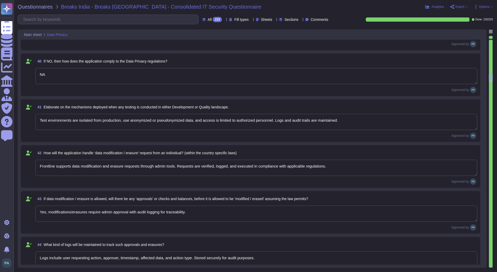
type textarea "Yes, all security or privacy incidents are logged with details for compliance a…"
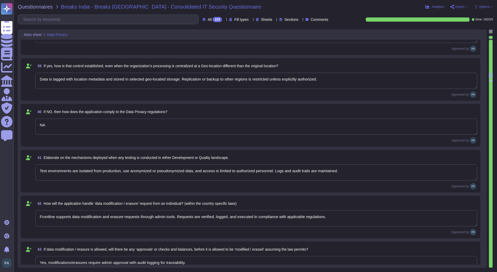
type textarea "Yes, TeamViewer logs all relevant activities performed by authorised users, inc…"
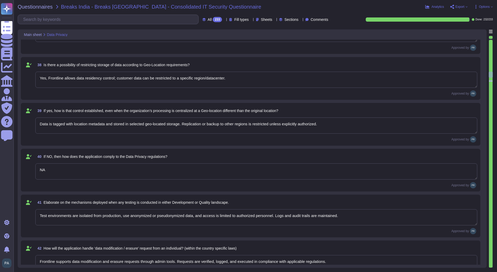
type textarea "NA"
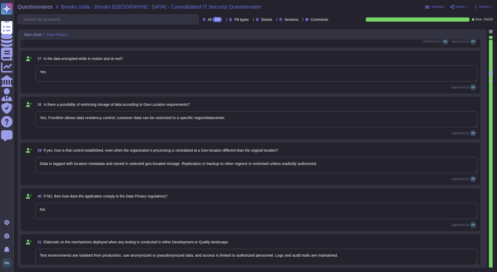
type textarea "TeamViewer ensures that pseudonymised data remains unreadable on external backu…"
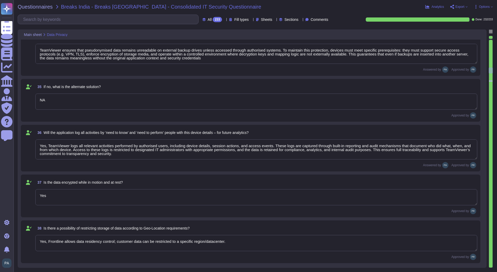
scroll to position [1471, 0]
type textarea "Security-related incidents are logged; reporting to statutory boards is custome…"
type textarea "TeamViewer applies strict pseudonymisation and encryption controls to ensure th…"
type textarea "Yes"
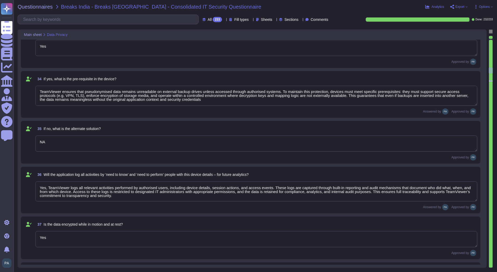
scroll to position [1, 0]
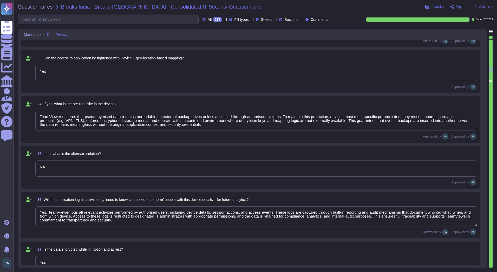
type textarea "NA"
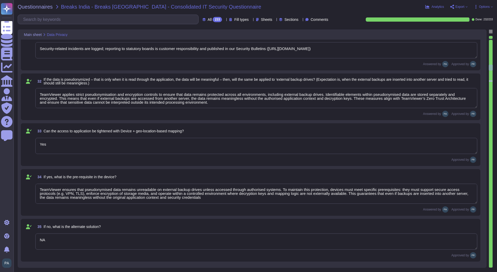
scroll to position [1367, 0]
type textarea "Direct data copy is not possible; export actions are logged and monitored."
type textarea "Authorized admin actions are logged; automated backups are encrypted and stored…"
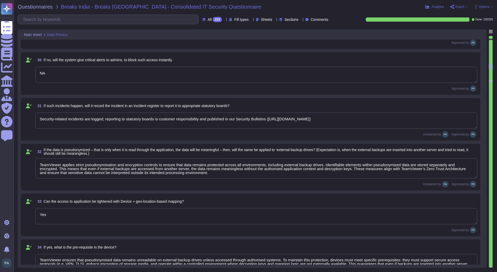
scroll to position [1305, 0]
type textarea "TeamViewer enforces Zero Trust principles across all layers, including applicat…"
drag, startPoint x: 403, startPoint y: 119, endPoint x: 202, endPoint y: 127, distance: 201.5
click at [202, 127] on textarea "Security-related incidents are logged; reporting to statutory boards is custome…" at bounding box center [256, 121] width 442 height 16
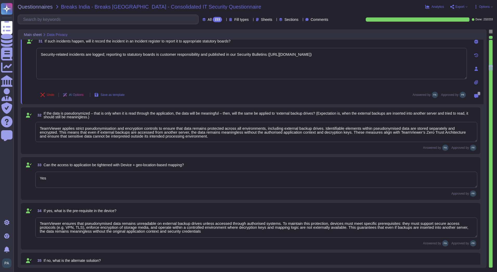
type textarea "Yes, Frontline allows data residency control; customer data can be restricted t…"
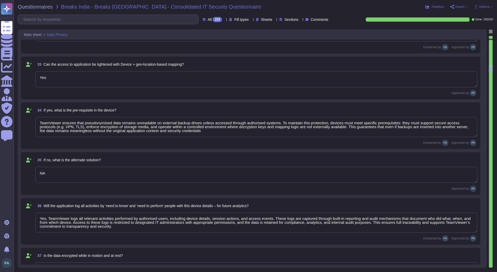
type textarea "Data is tagged with location metadata and stored in selected geo-located storag…"
type textarea "NA"
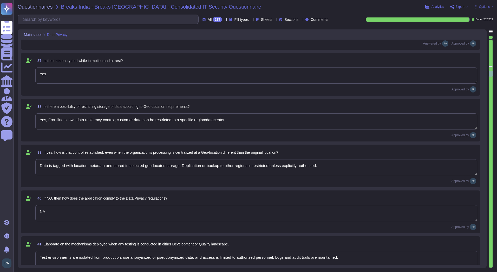
type textarea "Test environments are isolated from production, use anonymized or pseudonymized…"
type textarea "Frontline supports data modification and erasure requests through admin tools. …"
type textarea "Yes, modifications/erasures require admin approval with audit logging for trace…"
type textarea "Logs include user requesting action, approver, timestamp, affected data, and ac…"
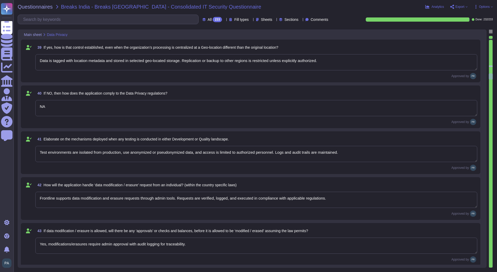
type textarea "Backups are encrypted and retain pseudonymized data where required. Erasure or …"
type textarea "Yes, registers track processing activities, purpose, and responsible users."
type textarea "Yes, all security or privacy incidents are logged with details for compliance a…"
type textarea "Yes, consent management logs all user consents, updates, withdrawals, and expir…"
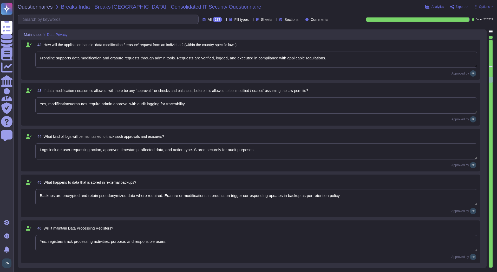
scroll to position [1877, 0]
type textarea "Yes, Frontline provides device and location inventory tools for DPOs to locate …"
type textarea "Yes, access to registers is role-based and restricted to authorized personnel, …"
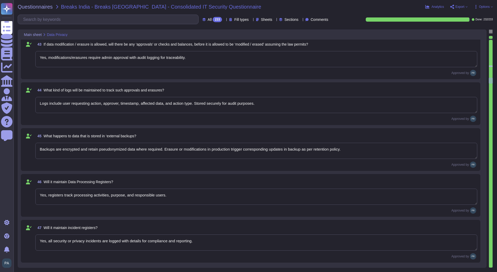
scroll to position [1929, 0]
type textarea "Third-party auditors can be granted read-only access to registers and logs with…"
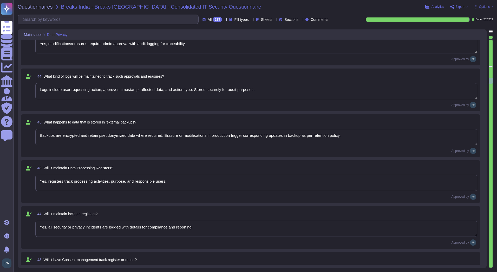
click at [199, 226] on textarea "Yes, all security or privacy incidents are logged with details for compliance a…" at bounding box center [256, 228] width 442 height 16
paste textarea "and published in our Security Bulletins ([URL][DOMAIN_NAME])"
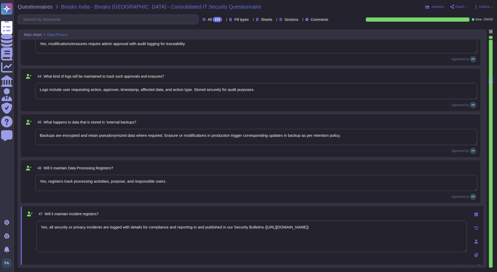
drag, startPoint x: 226, startPoint y: 228, endPoint x: 199, endPoint y: 229, distance: 27.6
click at [199, 229] on textarea "Yes, all security or privacy incidents are logged with details for compliance a…" at bounding box center [251, 235] width 431 height 31
type textarea "Yes, all security or privacy incidents are logged with details for compliance a…"
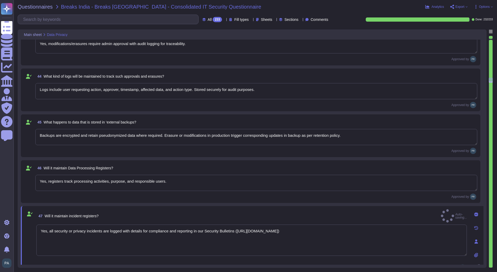
click at [124, 197] on div "Approved by" at bounding box center [256, 196] width 442 height 6
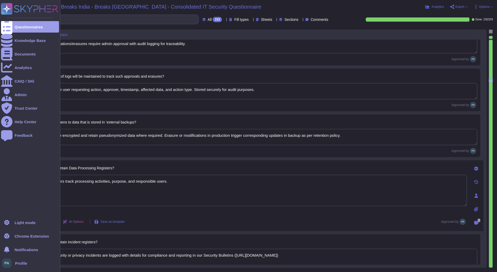
drag, startPoint x: 182, startPoint y: 179, endPoint x: 10, endPoint y: 181, distance: 171.5
click at [10, 181] on div "Questionnaires Knowledge Base Documents Analytics CAIQ / SIG Admin Trust Center…" at bounding box center [248, 136] width 497 height 272
paste textarea "TeamViewer maintains comprehensive records of processing activities (Data Proce…"
type textarea "TeamViewer maintains comprehensive records of processing activities (Data Proce…"
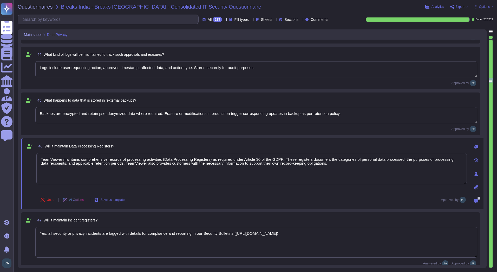
type textarea "Third-party auditors can be granted read-only access to registers and logs with…"
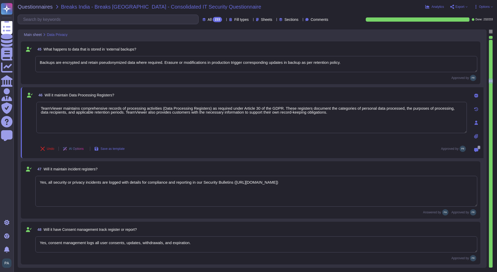
scroll to position [2007, 0]
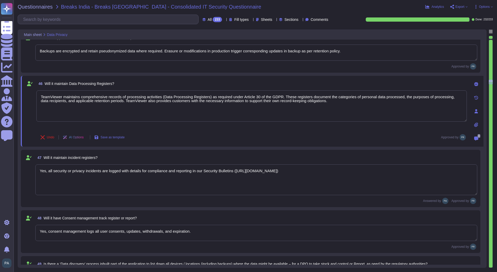
type textarea "Frontline does not provide an automated financial impact scorecard; compliance …"
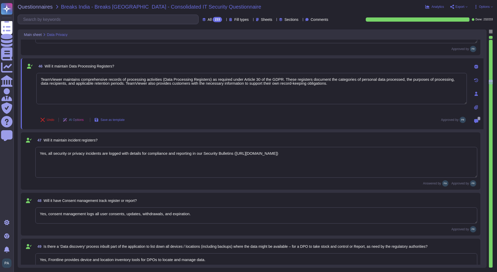
scroll to position [2033, 0]
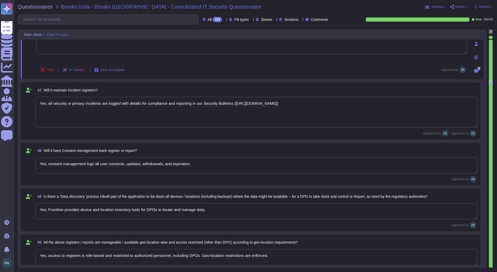
type textarea "Yes, Frontline web interfaces respect standard cookie consent banners. Users ca…"
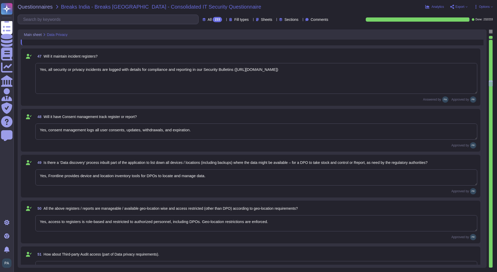
type textarea "The policy is customizable; local law mandates (e.g., GDPR, CCPA) are enforced …"
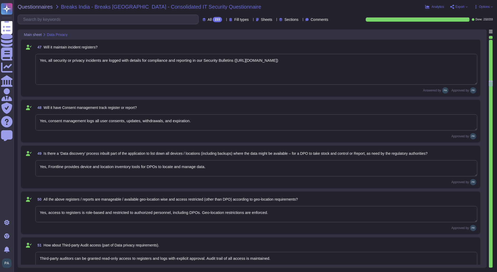
type textarea "TeamViewer maintains comprehensive records of processing activities (Data Proce…"
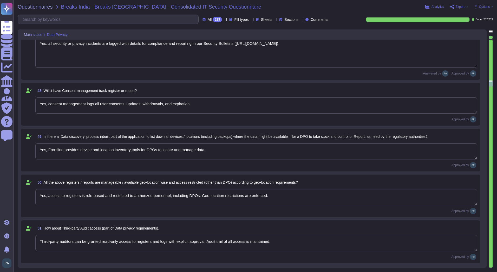
scroll to position [2137, 0]
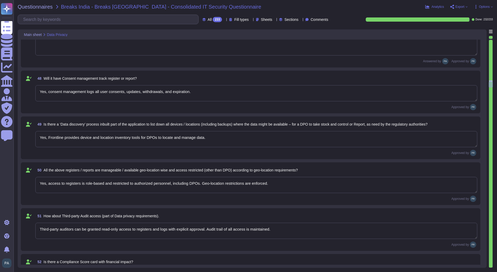
type textarea "Yes. Non-essential cookies are disabled until consent is provided. Analytics an…"
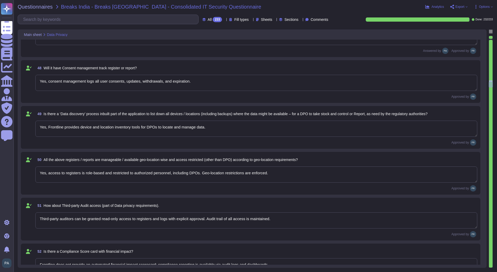
scroll to position [2163, 0]
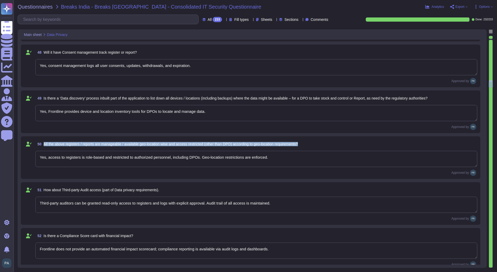
drag, startPoint x: 310, startPoint y: 144, endPoint x: 43, endPoint y: 146, distance: 266.9
click at [43, 146] on div "50 All the above registers / reports are manageable / available geo-location wi…" at bounding box center [256, 143] width 442 height 9
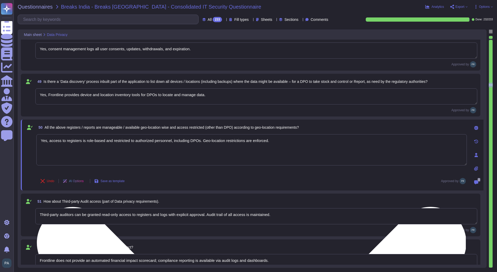
type textarea "Yes. Non-essential cookies are disabled until consent is provided. Analytics an…"
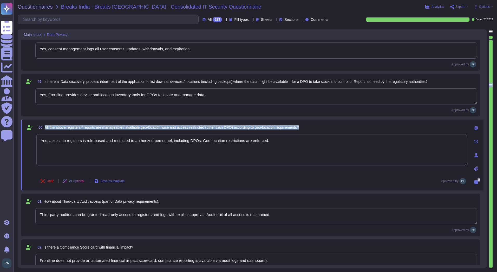
drag, startPoint x: 311, startPoint y: 126, endPoint x: 45, endPoint y: 126, distance: 265.6
click at [45, 126] on div "50 All the above registers / reports are manageable / available geo-location wi…" at bounding box center [251, 127] width 431 height 9
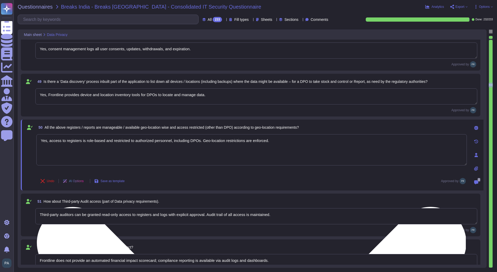
click at [271, 145] on textarea "Yes, access to registers is role-based and restricted to authorized personnel, …" at bounding box center [251, 149] width 431 height 31
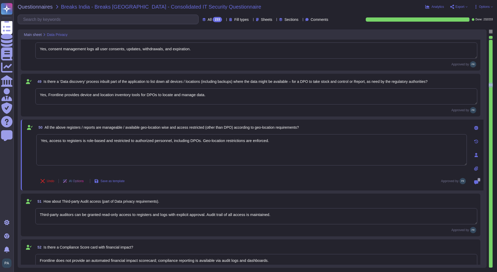
drag, startPoint x: 268, startPoint y: 142, endPoint x: 31, endPoint y: 146, distance: 237.3
click at [31, 146] on div "50 All the above registers / reports are manageable / available geo-location wi…" at bounding box center [246, 155] width 442 height 65
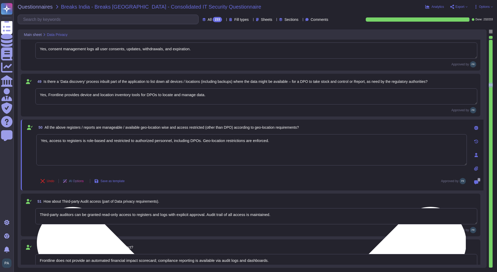
paste textarea "TeamViewer maintains Data Processing Registers that are geo-location aware and …"
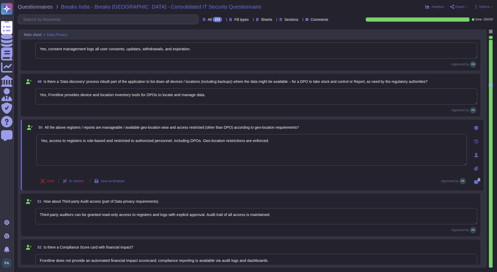
type textarea "Yes, TeamViewer maintains Data Processing Registers that are geo-location aware…"
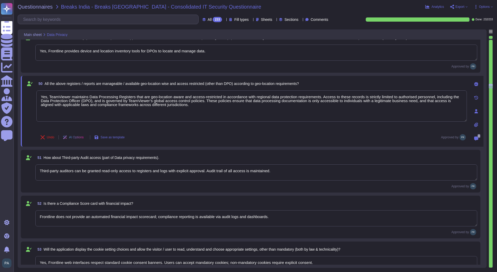
type textarea "Data is logically segregated per customer in the database and storage. No custo…"
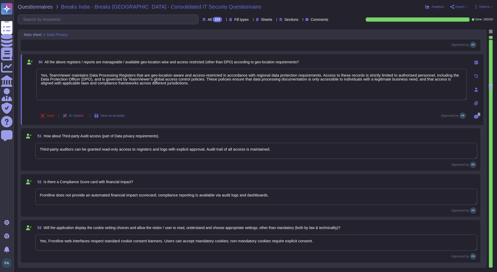
scroll to position [2241, 0]
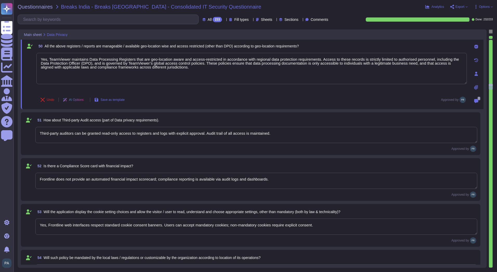
type textarea "Data is stored in secure cloud datacenters (e.g., AWS, Azure), region selectabl…"
type textarea "Yes, TeamViewer maintains Data Processing Registers that are geo-location aware…"
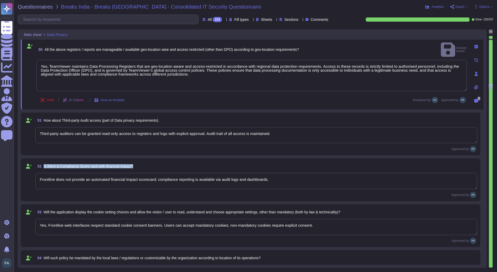
drag, startPoint x: 134, startPoint y: 163, endPoint x: 41, endPoint y: 166, distance: 92.7
click at [42, 166] on span "52 Is there a Compliance Score card with financial impact?" at bounding box center [84, 165] width 98 height 9
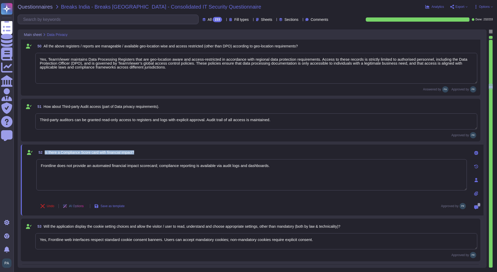
drag, startPoint x: 140, startPoint y: 151, endPoint x: 45, endPoint y: 151, distance: 95.2
click at [45, 151] on div "52 Is there a Compliance Score card with financial impact?" at bounding box center [251, 152] width 431 height 9
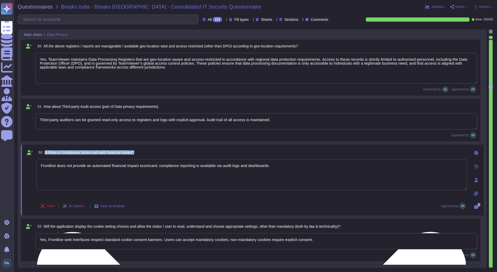
click at [162, 180] on textarea "Frontline does not provide an automated financial impact scorecard; compliance …" at bounding box center [251, 174] width 431 height 31
drag, startPoint x: 273, startPoint y: 166, endPoint x: 159, endPoint y: 171, distance: 114.1
click at [159, 171] on textarea "Frontline does not provide an automated financial impact scorecard; compliance …" at bounding box center [251, 174] width 431 height 31
paste textarea "TeamViewer uses a Compliance Scorecard to monitor key performance indicators (K…"
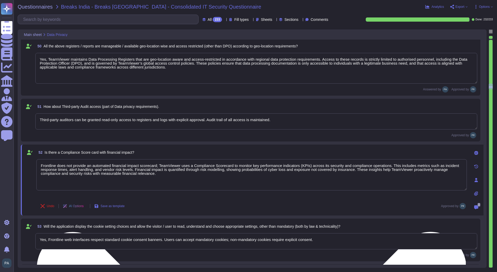
click at [310, 165] on textarea "Frontline does not provide an automated financial impact scorecard; TeamViewer …" at bounding box center [251, 174] width 431 height 31
type textarea "Frontline does not provide an automated financial impact scorecard; TeamViewer …"
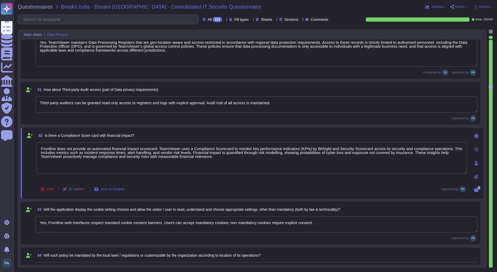
type textarea "Data is stored in secure cloud datacenters (e.g., AWS, Azure), region selectabl…"
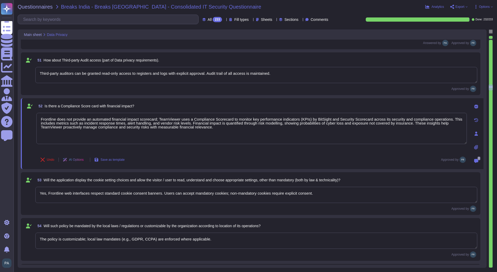
scroll to position [2319, 0]
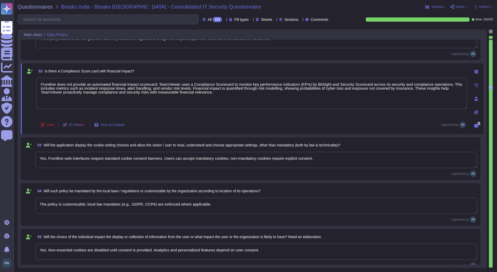
type textarea "AES-256 encryption at rest, TLS 1.2+ in transit; integrity verified via checksu…"
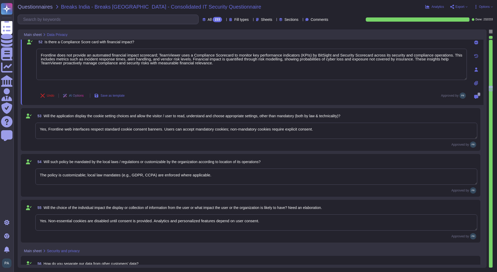
type textarea "Role-based access, MFA, device verification, and Zero Trust principles applied."
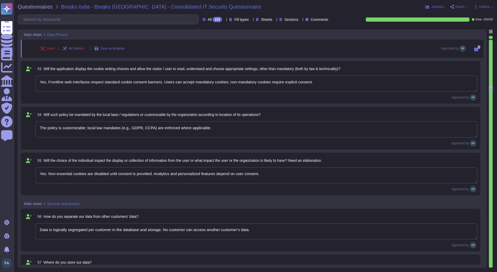
type textarea "Motion Actuation (Level A 2.1 only) Functionality that can be operated by devic…"
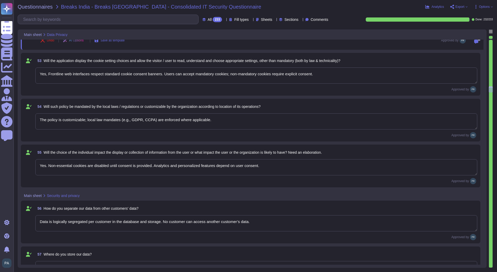
scroll to position [2423, 0]
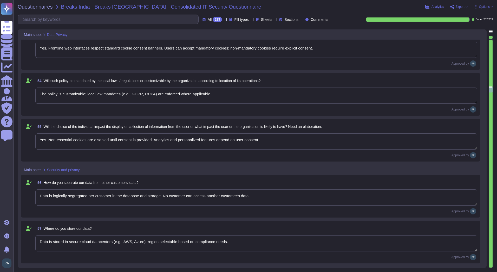
type textarea "Frontline does not provide an automated financial impact scorecard; TeamViewer …"
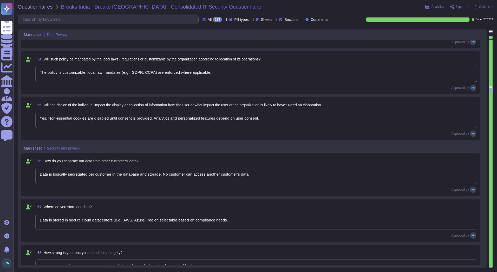
type textarea "Data is transmitted over encrypted TLS 1.2+ channels from client to server."
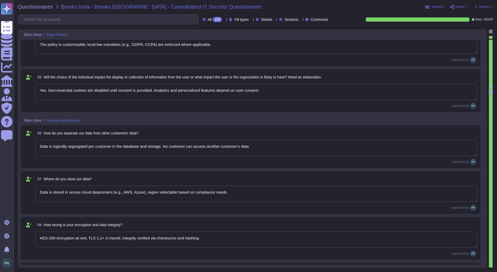
scroll to position [2475, 0]
type textarea "Secure internal network and VPN channels between datacenters; TLS encrypted in …"
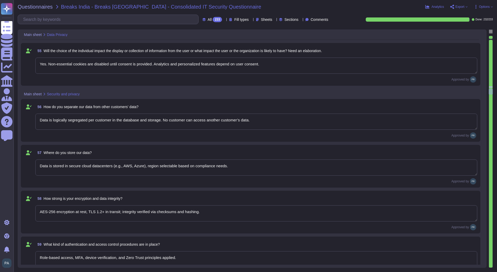
scroll to position [2501, 0]
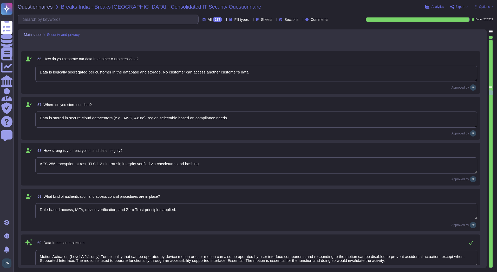
type textarea "Audit logging, role-based restrictions, no local download for sensitive data, a…"
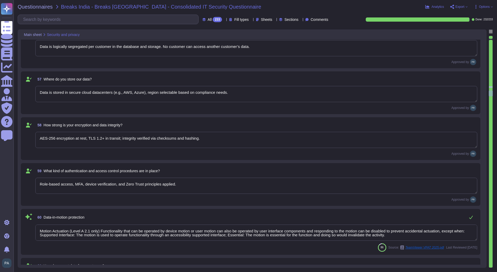
scroll to position [1, 0]
click at [103, 215] on div "60 Data-in-motion protection" at bounding box center [256, 217] width 442 height 10
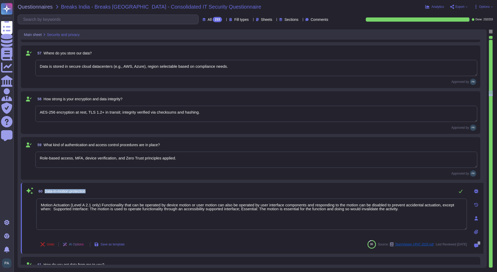
drag, startPoint x: 94, startPoint y: 192, endPoint x: 45, endPoint y: 194, distance: 49.5
click at [45, 194] on div "60 Data-in-motion protection" at bounding box center [251, 191] width 431 height 10
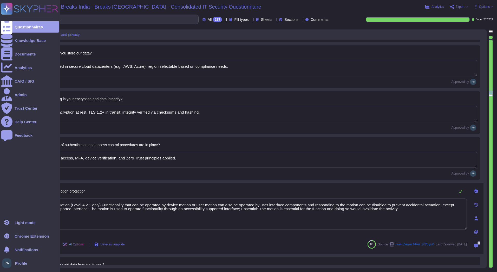
drag, startPoint x: 417, startPoint y: 210, endPoint x: 11, endPoint y: 200, distance: 406.5
click at [11, 200] on div "Questionnaires Knowledge Base Documents Analytics CAIQ / SIG Admin Trust Center…" at bounding box center [248, 136] width 497 height 272
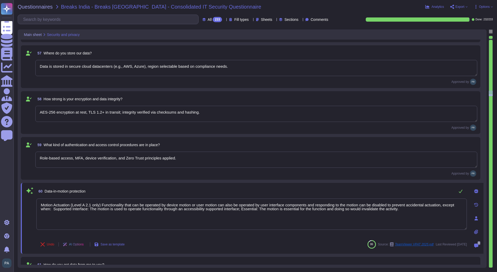
paste textarea "TeamViewer ensures robust data-in-motion protection through end-to-end encrypti…"
type textarea "TeamViewer ensures robust data-in-motion protection through end-to-end encrypti…"
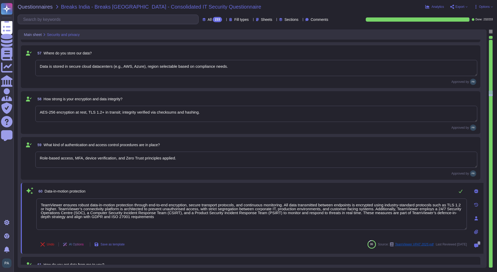
drag, startPoint x: 65, startPoint y: 209, endPoint x: 155, endPoint y: 212, distance: 89.3
click at [155, 212] on textarea "TeamViewer ensures robust data-in-motion protection through end-to-end encrypti…" at bounding box center [251, 213] width 431 height 31
type textarea "No"
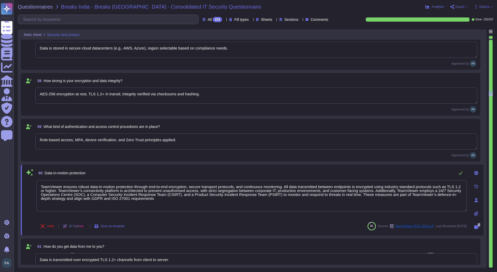
scroll to position [2606, 0]
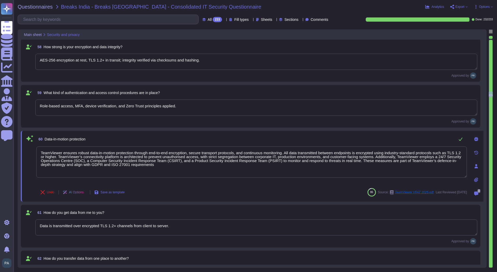
type textarea "Yes, data is deleted from primary storage and backups within defined retention …"
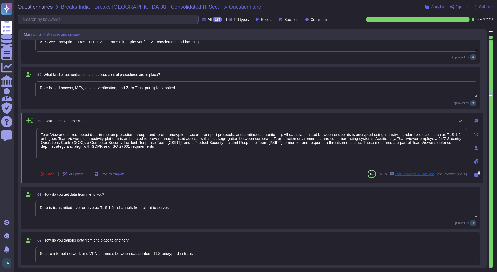
scroll to position [2658, 0]
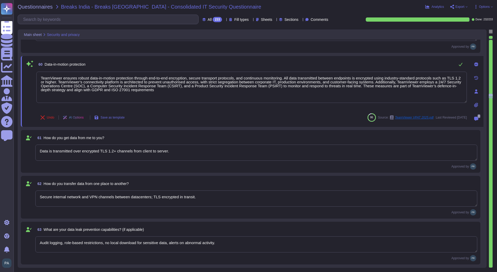
type textarea "Yes, documented vulnerability management program available; periodic scans and …"
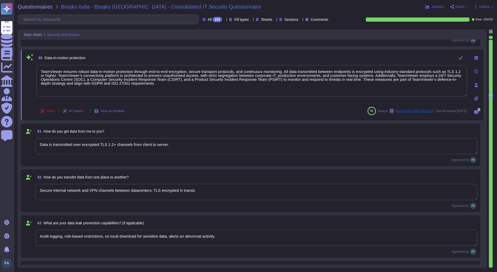
type textarea "Vulnerability scans are conducted monthly, with critical updates applied immedi…"
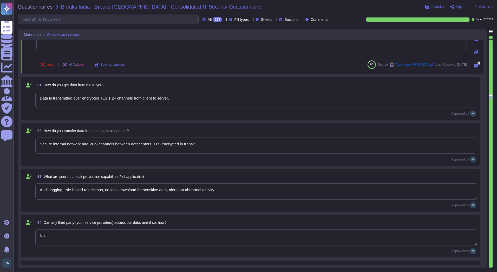
scroll to position [2762, 0]
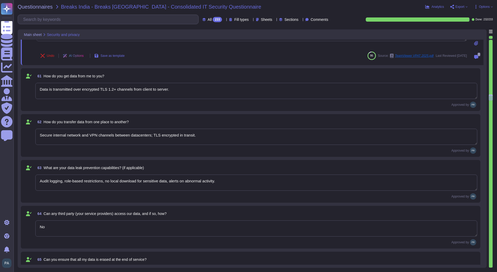
type textarea "Yes, with prior written approval and coordination to avoid service disruption."
type textarea "TeamViewer ensures robust data-in-motion protection through end-to-end encrypti…"
drag, startPoint x: 124, startPoint y: 167, endPoint x: 45, endPoint y: 169, distance: 78.6
click at [45, 169] on span "What are your data leak prevention capabilities? (if applicable)" at bounding box center [94, 168] width 100 height 4
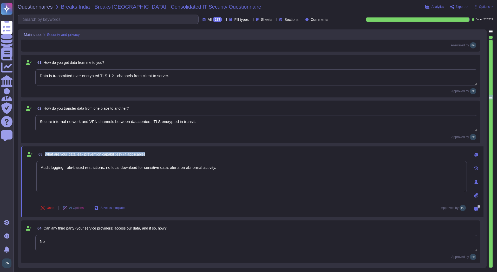
drag, startPoint x: 150, startPoint y: 154, endPoint x: 44, endPoint y: 152, distance: 105.9
click at [44, 152] on div "63 What are your data leak prevention capabilities? (if applicable)" at bounding box center [251, 153] width 431 height 9
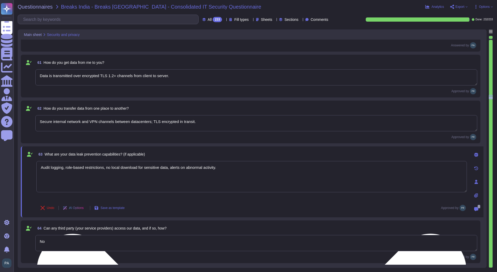
click at [225, 170] on textarea "Audit logging, role-based restrictions, no local download for sensitive data, a…" at bounding box center [251, 176] width 431 height 31
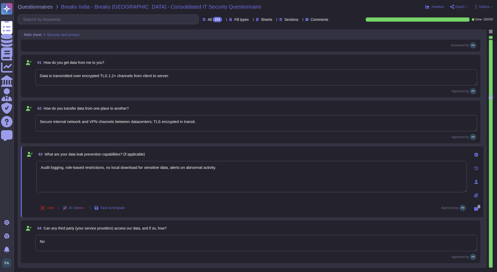
drag, startPoint x: 225, startPoint y: 170, endPoint x: 16, endPoint y: 167, distance: 208.9
click at [16, 167] on div "Questionnaires Breaks India - Breaks [GEOGRAPHIC_DATA] - Consolidated IT Securi…" at bounding box center [256, 136] width 484 height 272
paste textarea "TeamViewer has implemented comprehensive Data Leak Prevention (DLP) measures to…"
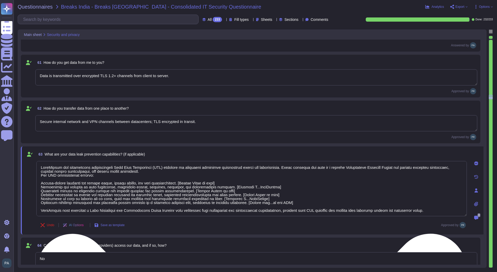
drag, startPoint x: 212, startPoint y: 183, endPoint x: 175, endPoint y: 182, distance: 37.2
click at [175, 182] on textarea at bounding box center [251, 188] width 431 height 55
drag, startPoint x: 226, startPoint y: 191, endPoint x: 188, endPoint y: 191, distance: 38.2
click at [188, 191] on textarea at bounding box center [251, 188] width 431 height 55
drag, startPoint x: 270, startPoint y: 186, endPoint x: 222, endPoint y: 184, distance: 47.9
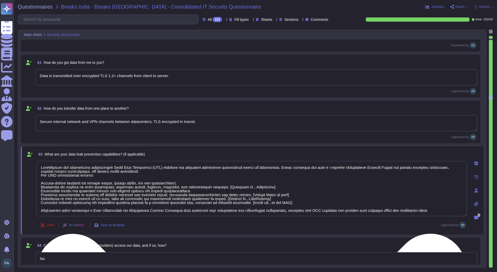
click at [222, 184] on textarea at bounding box center [251, 188] width 431 height 55
drag, startPoint x: 268, startPoint y: 199, endPoint x: 221, endPoint y: 197, distance: 47.4
click at [221, 197] on textarea at bounding box center [251, 188] width 431 height 55
drag, startPoint x: 286, startPoint y: 194, endPoint x: 247, endPoint y: 194, distance: 38.8
click at [247, 194] on textarea at bounding box center [251, 188] width 431 height 55
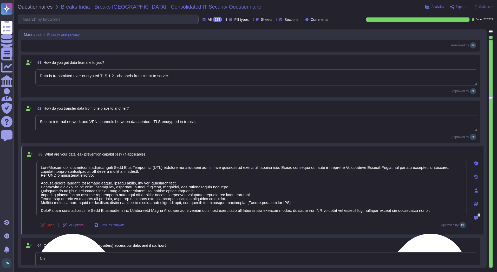
drag, startPoint x: 289, startPoint y: 202, endPoint x: 248, endPoint y: 202, distance: 40.6
click at [248, 202] on textarea at bounding box center [251, 188] width 431 height 55
type textarea "TeamViewer has implemented comprehensive Data Leak Prevention (DLP) measures to…"
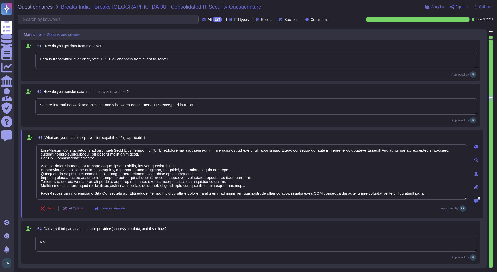
scroll to position [2788, 0]
type textarea "Yes, with prior written approval and coordination to avoid service disruption."
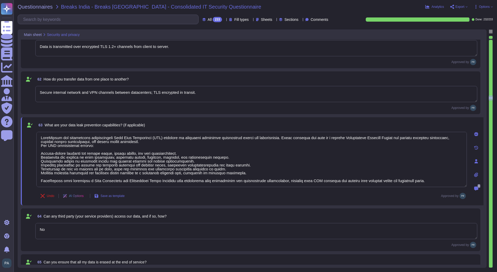
type textarea "TeamViewer has implemented comprehensive Data Leak Prevention (DLP) measures to…"
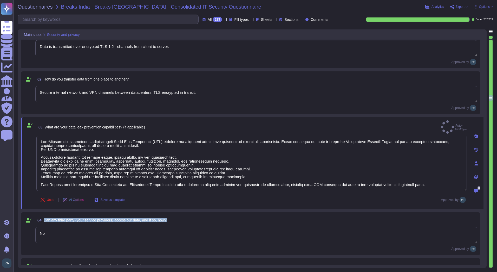
drag, startPoint x: 172, startPoint y: 216, endPoint x: 43, endPoint y: 217, distance: 129.3
click at [43, 217] on div "64 Can any third party (your service providers) access our data, and if so, how?" at bounding box center [256, 219] width 442 height 9
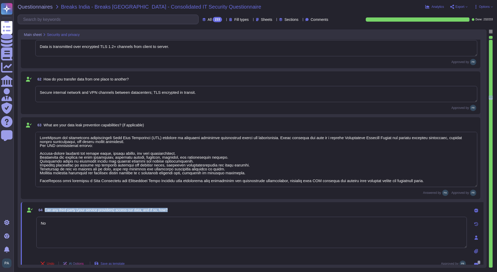
drag, startPoint x: 176, startPoint y: 210, endPoint x: 45, endPoint y: 210, distance: 131.1
click at [45, 210] on div "64 Can any third party (your service providers) access our data, and if so, how?" at bounding box center [251, 209] width 431 height 9
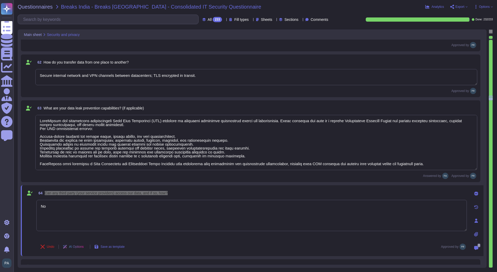
type textarea "Yes, with prior written approval and coordination to avoid service disruption."
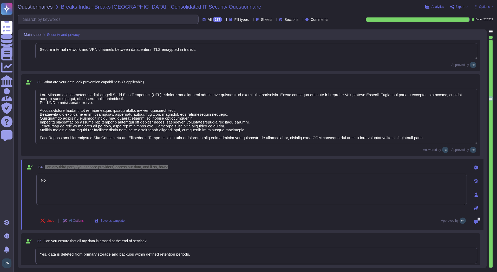
scroll to position [2840, 0]
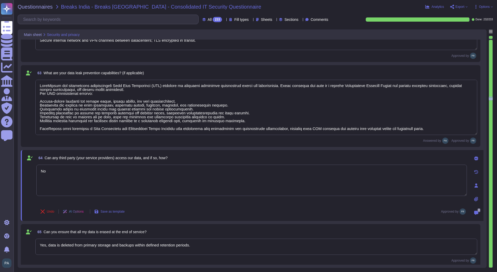
drag, startPoint x: 52, startPoint y: 175, endPoint x: 23, endPoint y: 168, distance: 29.7
click at [23, 168] on div "64 Can any third party (your service providers) access our data, and if so, how…" at bounding box center [252, 185] width 463 height 71
paste textarea "LoreMipsum dolorsi ametc-adipi elitsed doeiusmod tem incididuntutla, etdolorema…"
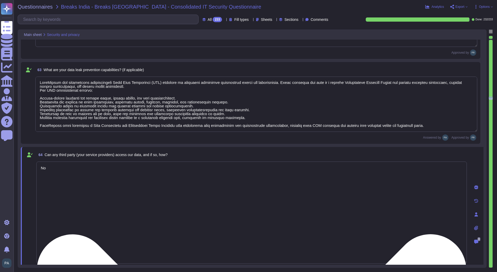
type textarea "Vulnerability scans are conducted monthly, with critical updates applied immedi…"
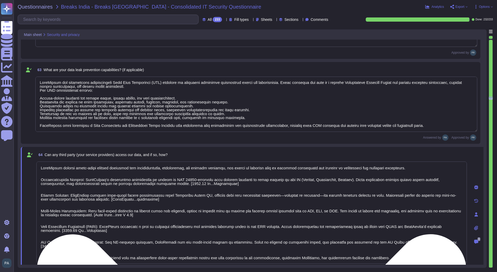
drag, startPoint x: 189, startPoint y: 184, endPoint x: 148, endPoint y: 184, distance: 41.1
click at [148, 184] on textarea at bounding box center [251, 212] width 431 height 102
drag, startPoint x: 146, startPoint y: 199, endPoint x: 105, endPoint y: 200, distance: 41.1
click at [105, 200] on textarea at bounding box center [251, 212] width 431 height 102
drag, startPoint x: 167, startPoint y: 215, endPoint x: 123, endPoint y: 215, distance: 44.2
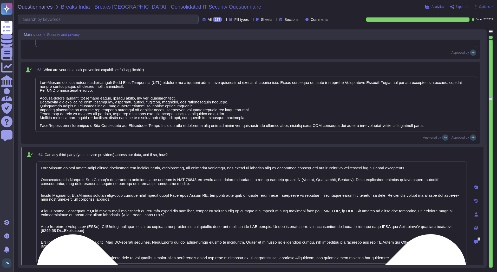
click at [123, 215] on textarea at bounding box center [251, 212] width 431 height 102
drag, startPoint x: 102, startPoint y: 231, endPoint x: 59, endPoint y: 232, distance: 43.0
click at [59, 232] on textarea at bounding box center [251, 212] width 431 height 102
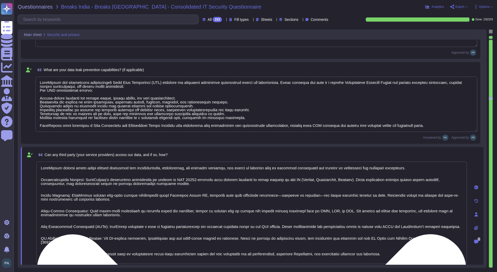
drag, startPoint x: 85, startPoint y: 247, endPoint x: 37, endPoint y: 246, distance: 47.6
click at [37, 246] on textarea at bounding box center [251, 212] width 431 height 102
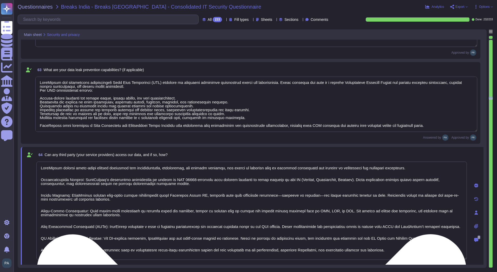
drag, startPoint x: 431, startPoint y: 244, endPoint x: 38, endPoint y: 240, distance: 393.6
click at [38, 240] on textarea at bounding box center [251, 210] width 431 height 98
type textarea "LoreMipsum dolorsi ametc-adipi elitsed doeiusmod tem incididuntutla, etdolorema…"
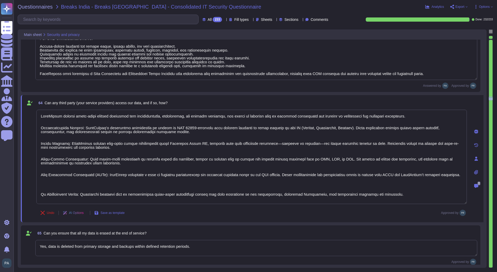
scroll to position [2892, 0]
type textarea "Yes, with prior written approval and coordination to avoid service disruption."
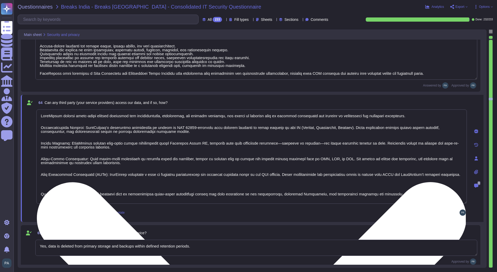
scroll to position [0, 0]
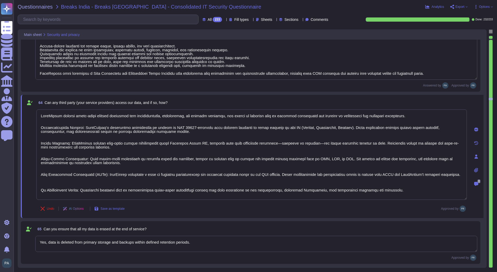
type textarea "LoreMipsum dolorsi ametc-adipi elitsed doeiusmod tem incididuntutla, etdolorema…"
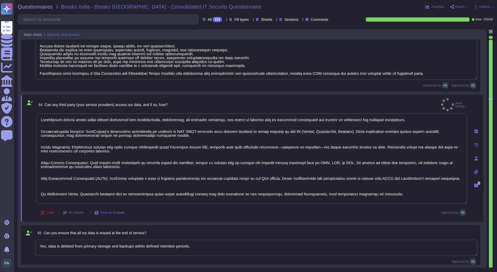
click at [172, 228] on div "65 Can you ensure that all my data is erased at the end of service?" at bounding box center [256, 232] width 442 height 9
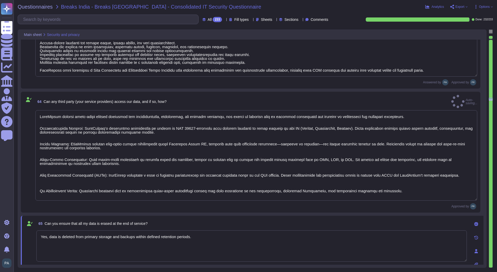
type textarea "Yes, with prior written approval and coordination to avoid service disruption."
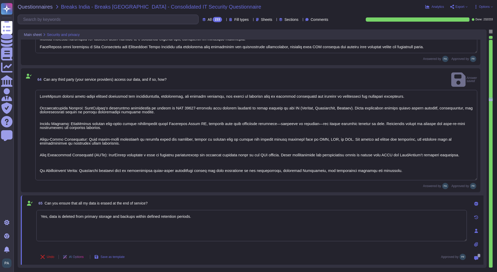
type textarea "Issues are triaged by severity; critical vulnerabilities patched within 24–48 h…"
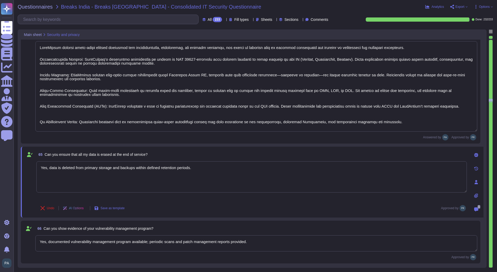
type textarea "Yes, LDAP/AD integration supported via secure connection and role mapping."
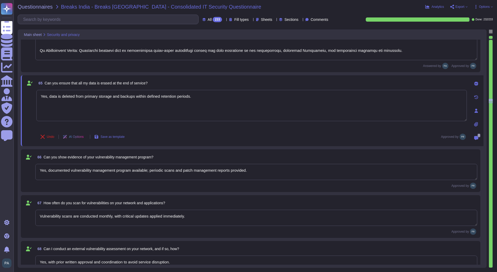
scroll to position [3048, 0]
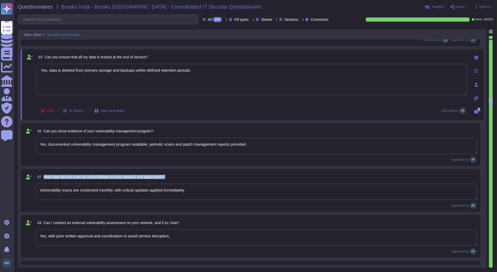
drag, startPoint x: 171, startPoint y: 176, endPoint x: 42, endPoint y: 181, distance: 128.9
click at [42, 181] on div "67 How often do you scan for vulnerabilities on your network and applications? …" at bounding box center [251, 190] width 454 height 36
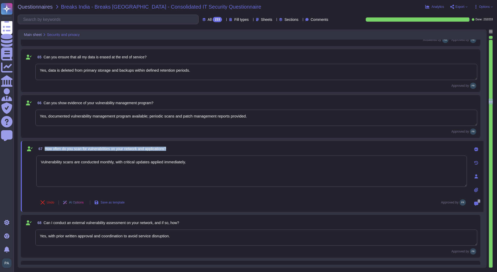
drag, startPoint x: 181, startPoint y: 148, endPoint x: 45, endPoint y: 151, distance: 136.1
click at [45, 151] on div "67 How often do you scan for vulnerabilities on your network and applications?" at bounding box center [251, 148] width 431 height 9
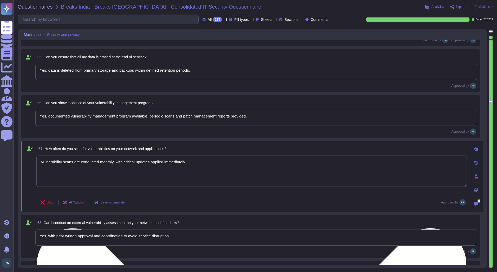
click at [191, 167] on textarea "Vulnerability scans are conducted monthly, with critical updates applied immedi…" at bounding box center [251, 170] width 431 height 31
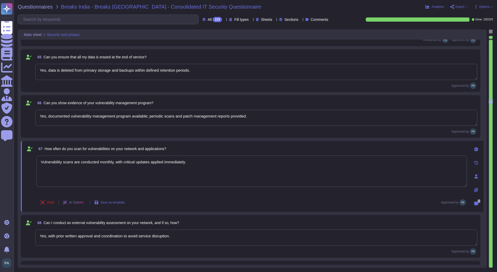
drag, startPoint x: 190, startPoint y: 161, endPoint x: 14, endPoint y: 164, distance: 175.6
click at [14, 164] on div "Questionnaires Breaks [GEOGRAPHIC_DATA] - Breaks [GEOGRAPHIC_DATA] - Consolidat…" at bounding box center [256, 136] width 484 height 272
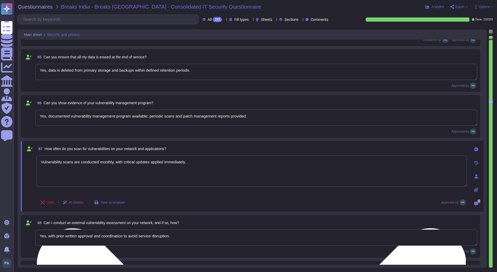
paste textarea "TeamViewer performs daily vulnerability scans across its network and applicatio…"
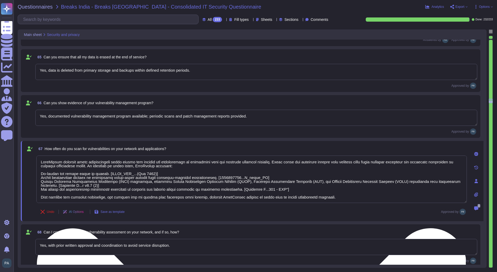
drag, startPoint x: 158, startPoint y: 174, endPoint x: 111, endPoint y: 172, distance: 47.1
click at [111, 172] on textarea at bounding box center [251, 178] width 431 height 47
drag, startPoint x: 264, startPoint y: 177, endPoint x: 216, endPoint y: 177, distance: 48.1
click at [216, 177] on textarea at bounding box center [251, 178] width 431 height 47
drag, startPoint x: 83, startPoint y: 186, endPoint x: 39, endPoint y: 185, distance: 44.2
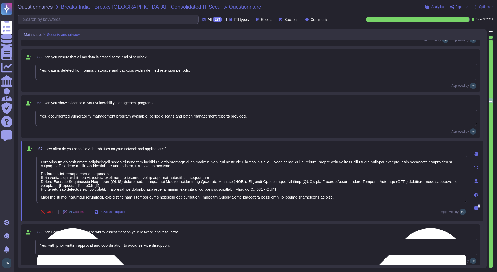
click at [39, 185] on textarea at bounding box center [251, 178] width 431 height 47
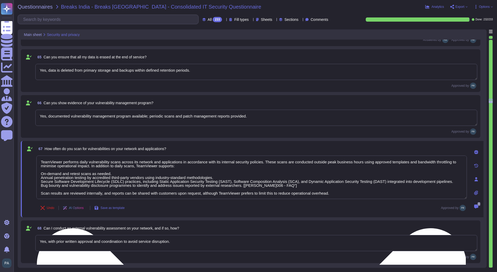
drag, startPoint x: 286, startPoint y: 187, endPoint x: 241, endPoint y: 186, distance: 45.3
click at [241, 186] on textarea "TeamViewer performs daily vulnerability scans across its network and applicatio…" at bounding box center [251, 176] width 431 height 43
drag, startPoint x: 331, startPoint y: 194, endPoint x: 199, endPoint y: 196, distance: 132.2
click at [199, 196] on textarea "TeamViewer performs daily vulnerability scans across its network and applicatio…" at bounding box center [251, 176] width 431 height 43
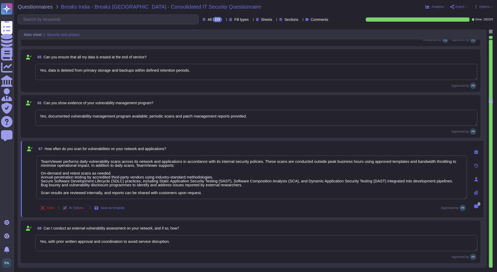
click at [144, 242] on textarea "Yes, with prior written approval and coordination to avoid service disruption." at bounding box center [256, 243] width 442 height 16
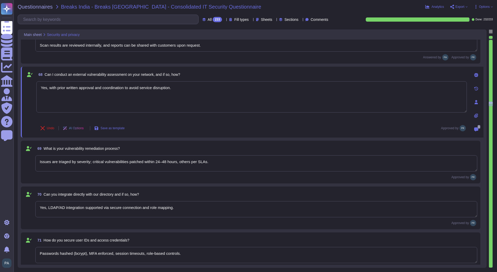
scroll to position [3204, 0]
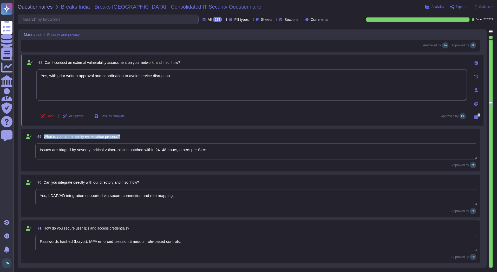
drag, startPoint x: 122, startPoint y: 136, endPoint x: 44, endPoint y: 138, distance: 77.6
click at [44, 138] on span "What is your vulnerability remediation process?" at bounding box center [82, 136] width 76 height 4
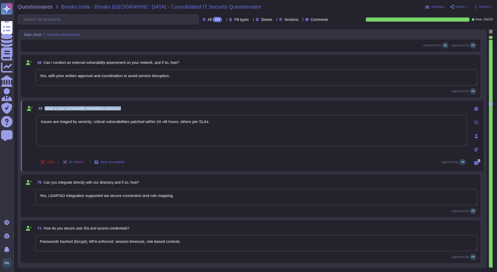
drag, startPoint x: 114, startPoint y: 108, endPoint x: 46, endPoint y: 111, distance: 68.2
click at [46, 111] on div "69 What is your vulnerability remediation process?" at bounding box center [251, 108] width 431 height 9
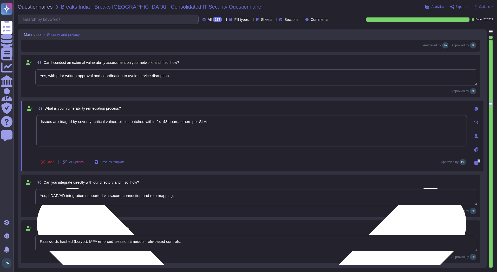
click at [169, 134] on textarea "Issues are triaged by severity; critical vulnerabilities patched within 24–48 h…" at bounding box center [251, 130] width 431 height 31
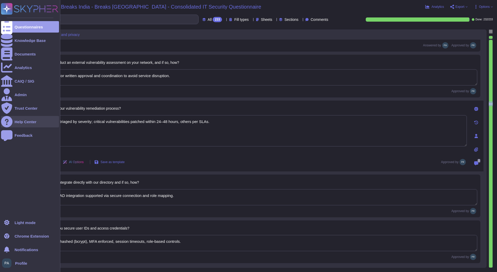
drag, startPoint x: 216, startPoint y: 123, endPoint x: 13, endPoint y: 120, distance: 202.7
click at [13, 120] on div "Questionnaires Knowledge Base Documents Analytics CAIQ / SIG Admin Trust Center…" at bounding box center [248, 136] width 497 height 272
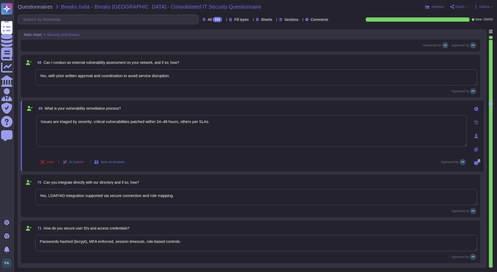
paste textarea "TeamViewer follows a structured, risk-based vulnerability remediation process. …"
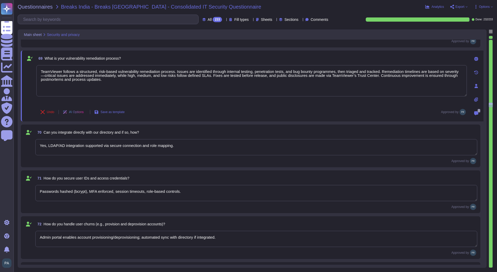
scroll to position [3256, 0]
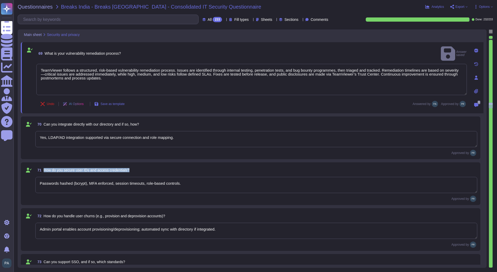
drag, startPoint x: 133, startPoint y: 169, endPoint x: 41, endPoint y: 169, distance: 91.6
click at [41, 169] on div "71 How do you secure user IDs and access credentials?" at bounding box center [256, 169] width 442 height 9
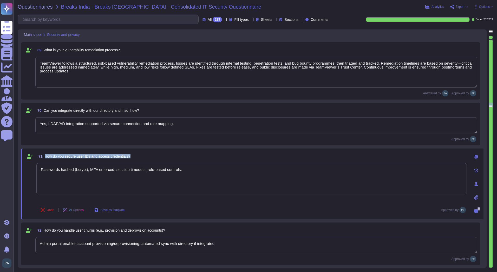
drag, startPoint x: 130, startPoint y: 155, endPoint x: 46, endPoint y: 159, distance: 84.1
click at [46, 159] on span "71 How do you secure user IDs and access credentials?" at bounding box center [83, 155] width 94 height 9
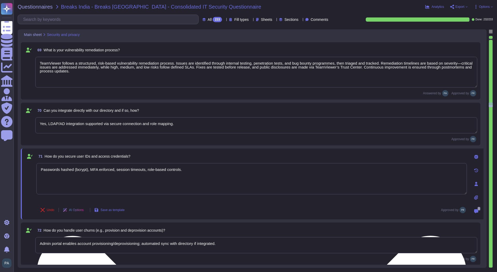
click at [216, 175] on textarea "Passwords hashed (bcrypt), MFA enforced, session timeouts, role-based controls." at bounding box center [251, 178] width 431 height 31
drag, startPoint x: 212, startPoint y: 172, endPoint x: 37, endPoint y: 173, distance: 175.1
click at [37, 173] on textarea "Passwords hashed (bcrypt), MFA enforced, session timeouts, role-based controls." at bounding box center [251, 178] width 431 height 31
paste textarea "TeamViewer secures user IDs and access credentials using passwordless authentic…"
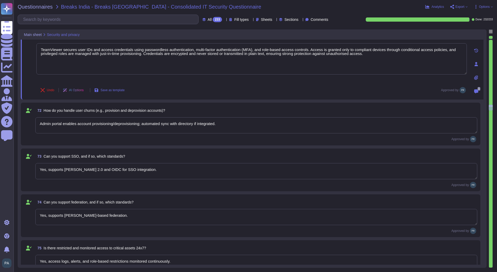
scroll to position [3386, 0]
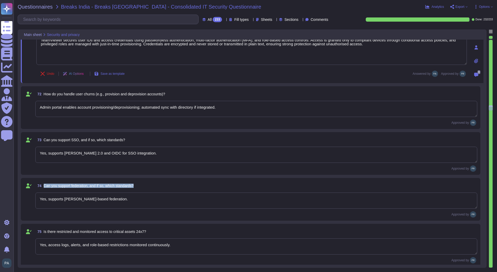
drag, startPoint x: 148, startPoint y: 185, endPoint x: 42, endPoint y: 183, distance: 105.9
click at [42, 183] on div "74 Can you support federation, and if so, which standards?" at bounding box center [256, 185] width 442 height 9
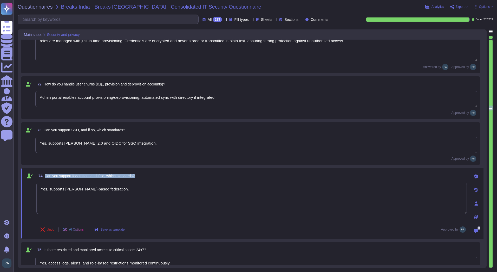
drag, startPoint x: 141, startPoint y: 167, endPoint x: 45, endPoint y: 171, distance: 96.1
click at [45, 171] on div "74 Can you support federation, and if so, which standards?" at bounding box center [251, 175] width 431 height 9
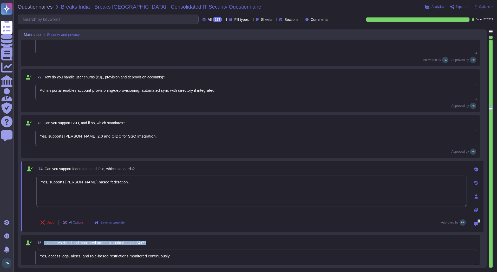
drag, startPoint x: 155, startPoint y: 244, endPoint x: 43, endPoint y: 245, distance: 111.6
click at [43, 245] on div "75 Is there restricted and monitored access to critical assets 24x7?" at bounding box center [256, 242] width 442 height 9
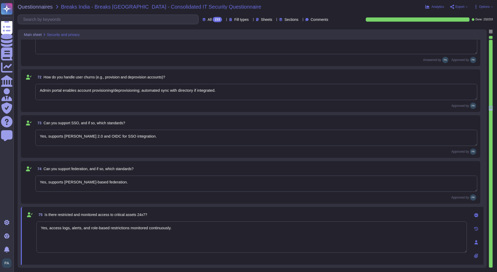
click at [169, 227] on textarea "Yes, access logs, alerts, and role-based restrictions monitored continuously." at bounding box center [251, 236] width 431 height 31
click at [139, 142] on textarea "Yes, supports [PERSON_NAME] 2.0 and OIDC for SSO integration." at bounding box center [256, 138] width 442 height 16
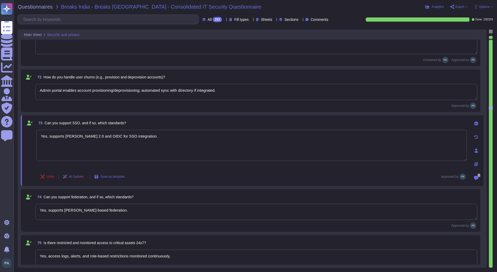
click at [222, 92] on textarea "Admin portal enables account provisioning/deprovisioning; automated sync with d…" at bounding box center [256, 92] width 442 height 16
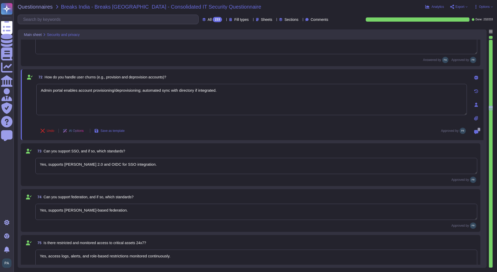
click at [159, 164] on textarea "Yes, supports [PERSON_NAME] 2.0 and OIDC for SSO integration." at bounding box center [256, 166] width 442 height 16
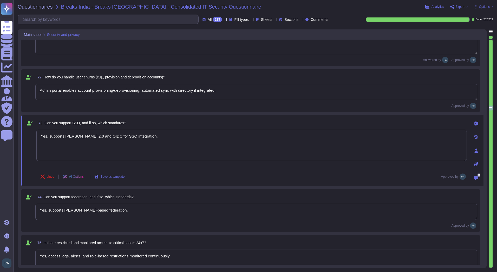
drag, startPoint x: 117, startPoint y: 212, endPoint x: 63, endPoint y: 207, distance: 54.1
click at [63, 207] on textarea "Yes, supports [PERSON_NAME]-based federation." at bounding box center [256, 211] width 442 height 16
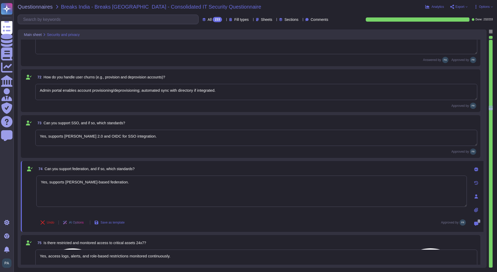
click at [117, 184] on textarea "Yes, supports [PERSON_NAME]-based federation." at bounding box center [251, 190] width 431 height 31
drag, startPoint x: 117, startPoint y: 184, endPoint x: 31, endPoint y: 187, distance: 85.9
click at [31, 187] on div "74 Can you support federation, and if so, which standards? Yes, supports [PERSO…" at bounding box center [246, 196] width 442 height 65
paste textarea "TeamViewer supports federation, primarily through Single Sign-On (SSO) using th…"
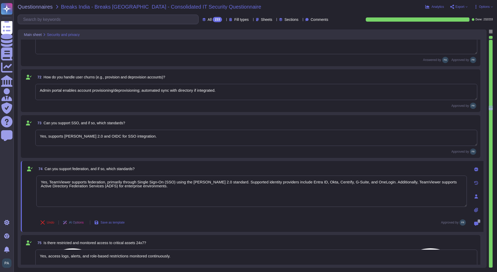
drag, startPoint x: 372, startPoint y: 181, endPoint x: 371, endPoint y: 188, distance: 6.8
click at [371, 188] on textarea "Yes, TeamViewer supports federation, primarily through Single Sign-On (SSO) usi…" at bounding box center [251, 190] width 431 height 31
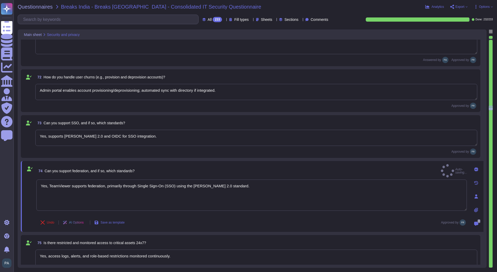
click at [125, 244] on span "Is there restricted and monitored access to critical assets 24x7?" at bounding box center [95, 242] width 103 height 4
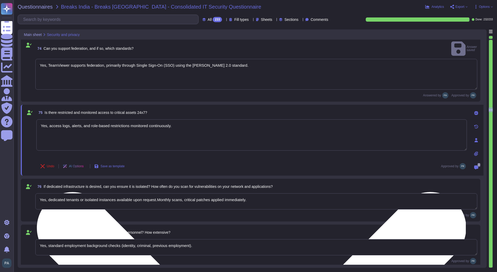
scroll to position [3516, 0]
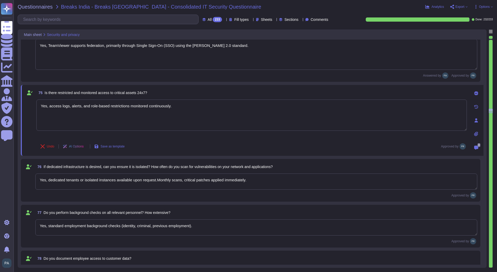
click at [155, 180] on textarea "Yes, dedicated tenants or isolated instances available upon request.Monthly sca…" at bounding box center [256, 181] width 442 height 16
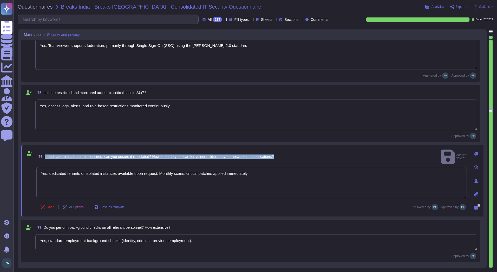
drag, startPoint x: 286, startPoint y: 153, endPoint x: 45, endPoint y: 151, distance: 241.7
click at [45, 151] on div "76 If dedicated infrastructure is desired, can you ensure it is isolated? How o…" at bounding box center [251, 156] width 431 height 16
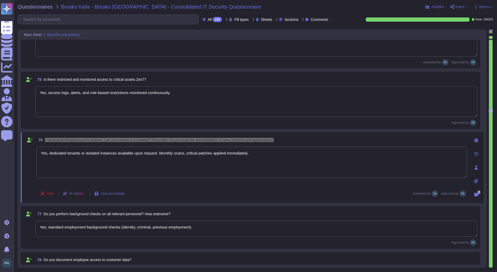
scroll to position [3542, 0]
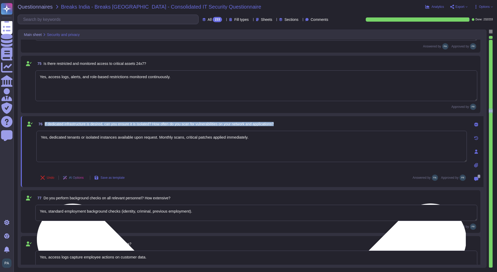
drag, startPoint x: 219, startPoint y: 143, endPoint x: 224, endPoint y: 143, distance: 4.7
click at [220, 143] on textarea "Yes, dedicated tenants or isolated instances available upon request. Monthly sc…" at bounding box center [251, 146] width 431 height 31
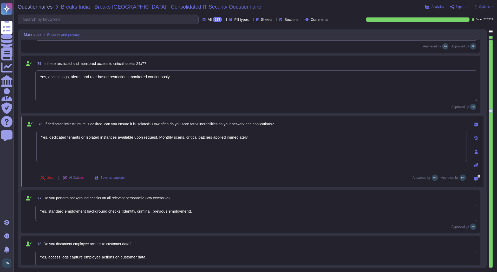
drag, startPoint x: 260, startPoint y: 138, endPoint x: 29, endPoint y: 134, distance: 231.6
click at [30, 134] on div "76 If dedicated infrastructure is desired, can you ensure it is isolated? How o…" at bounding box center [246, 151] width 442 height 65
paste textarea "TeamViewer can provide isolated infrastructure when dedicated environments are …"
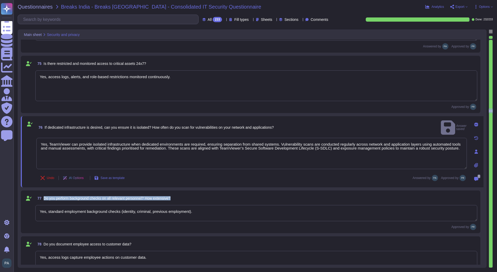
drag, startPoint x: 176, startPoint y: 200, endPoint x: 43, endPoint y: 197, distance: 133.8
click at [43, 197] on div "77 Do you perform background checks on all relevant personnel? How extensive?" at bounding box center [256, 197] width 442 height 9
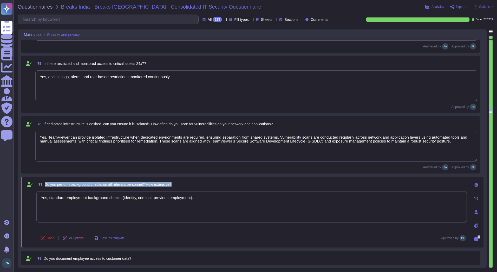
drag, startPoint x: 174, startPoint y: 183, endPoint x: 46, endPoint y: 186, distance: 128.0
click at [46, 186] on div "77 Do you perform background checks on all relevant personnel? How extensive?" at bounding box center [251, 184] width 431 height 9
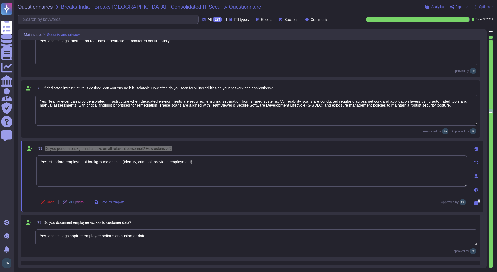
scroll to position [3594, 0]
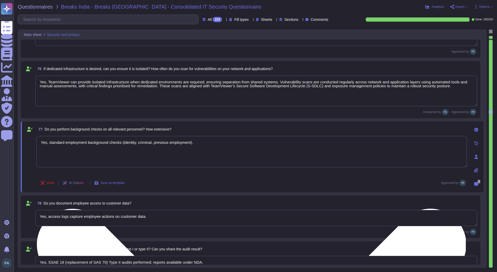
click at [123, 156] on textarea "Yes, standard employment background checks (identity, criminal, previous employ…" at bounding box center [251, 151] width 431 height 31
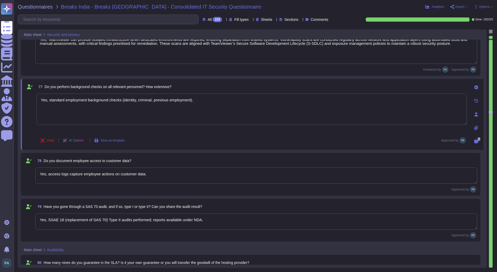
scroll to position [3646, 0]
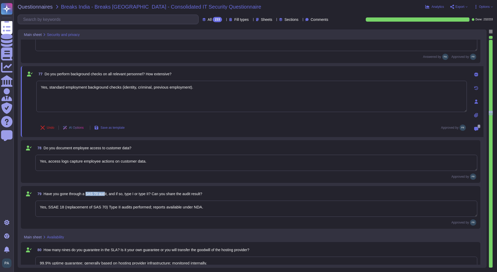
drag, startPoint x: 87, startPoint y: 195, endPoint x: 105, endPoint y: 195, distance: 18.0
click at [105, 195] on span "Have you gone through a SAS 70 audit, and if so, type I or type II? Can you sha…" at bounding box center [123, 193] width 159 height 4
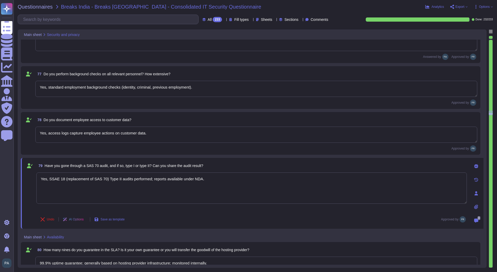
click at [172, 135] on textarea "Yes, access logs capture employee actions on customer data." at bounding box center [256, 134] width 442 height 16
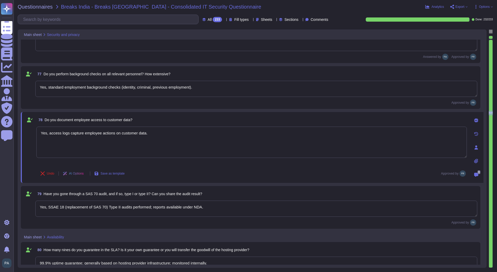
drag, startPoint x: 197, startPoint y: 86, endPoint x: 34, endPoint y: 92, distance: 163.3
click at [34, 92] on div "77 Do you perform background checks on all relevant personnel? How extensive? Y…" at bounding box center [251, 87] width 454 height 36
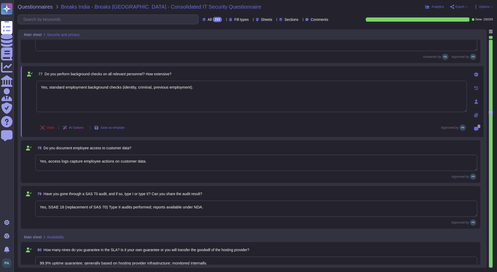
paste textarea "TeamViewer performs background checks on relevant personnel. These checks are c…"
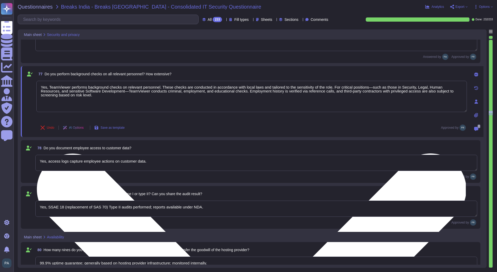
click at [160, 87] on textarea "Yes, TeamViewer performs background checks on relevant personnel. These checks …" at bounding box center [251, 96] width 431 height 31
drag, startPoint x: 331, startPoint y: 88, endPoint x: 334, endPoint y: 96, distance: 8.8
click at [334, 96] on textarea "Yes, TeamViewer performs background checks on relevant personnel. These checks …" at bounding box center [251, 96] width 431 height 31
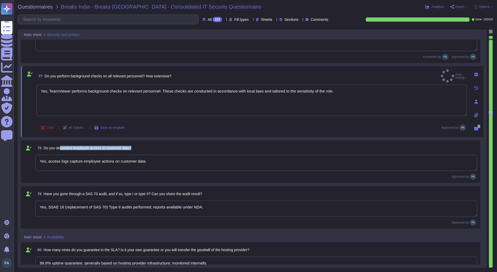
drag, startPoint x: 142, startPoint y: 147, endPoint x: 61, endPoint y: 147, distance: 80.9
click at [61, 147] on div "78 Do you document employee access to customer data?" at bounding box center [256, 147] width 442 height 9
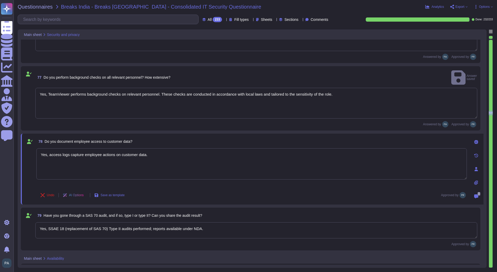
click at [49, 213] on span "Have you gone through a SAS 70 audit, and if so, type I or type II? Can you sha…" at bounding box center [123, 215] width 159 height 4
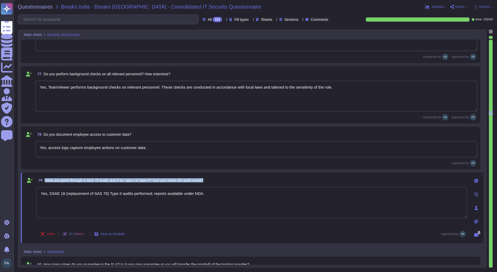
drag, startPoint x: 209, startPoint y: 180, endPoint x: 45, endPoint y: 181, distance: 164.4
click at [45, 181] on div "79 Have you gone through a SAS 70 audit, and if so, type I or type II? Can you …" at bounding box center [251, 179] width 431 height 9
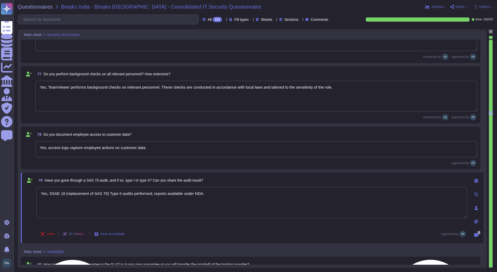
drag, startPoint x: 208, startPoint y: 195, endPoint x: 62, endPoint y: 202, distance: 145.6
click at [62, 202] on textarea "Yes, SSAE 18 (replacement of SAS 70) Type II audits performed; reports availabl…" at bounding box center [251, 202] width 431 height 31
click at [29, 221] on span at bounding box center [29, 206] width 9 height 39
click at [201, 201] on textarea "Yes, SSAE 18 (replacement of SAS 70) Type II audits performed; reports availabl…" at bounding box center [251, 202] width 431 height 31
drag, startPoint x: 204, startPoint y: 195, endPoint x: -28, endPoint y: 189, distance: 232.4
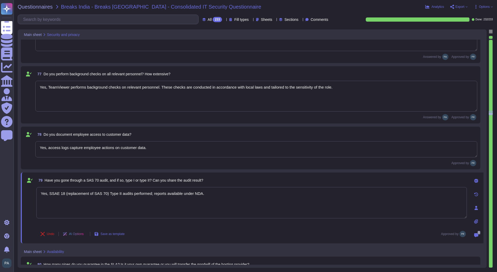
click at [0, 189] on html "Questionnaires Knowledge Base Documents Analytics CAIQ / SIG Admin Trust Center…" at bounding box center [248, 136] width 497 height 272
paste textarea
click at [67, 199] on textarea at bounding box center [251, 202] width 431 height 31
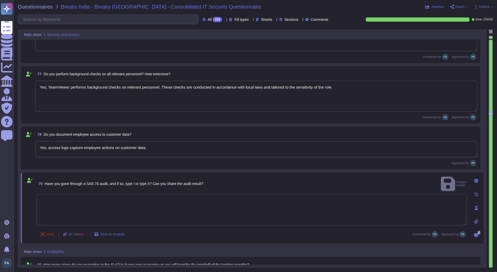
click at [81, 194] on textarea at bounding box center [251, 209] width 431 height 31
paste textarea "TeamViewer does not currently undergo SAS 70 audits, as this standard has been …"
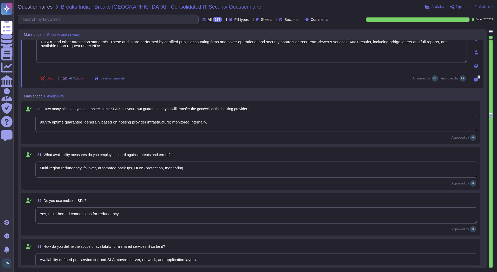
scroll to position [3802, 0]
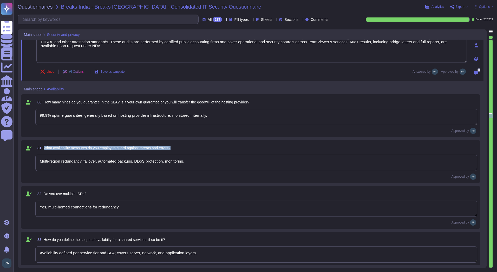
drag, startPoint x: 179, startPoint y: 146, endPoint x: 44, endPoint y: 147, distance: 134.8
click at [44, 147] on div "81 What availability measures do you employ to guard against threats and errors?" at bounding box center [256, 147] width 442 height 9
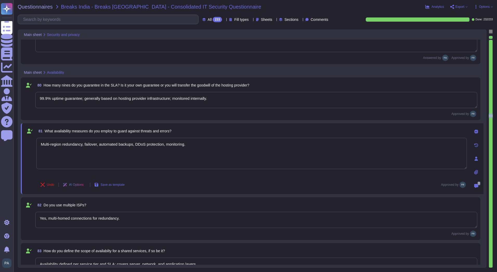
click at [177, 128] on div "81 What availability measures do you employ to guard against threats and errors?" at bounding box center [251, 130] width 431 height 9
drag, startPoint x: 177, startPoint y: 131, endPoint x: 44, endPoint y: 131, distance: 133.5
click at [44, 131] on div "81 What availability measures do you employ to guard against threats and errors?" at bounding box center [251, 130] width 431 height 9
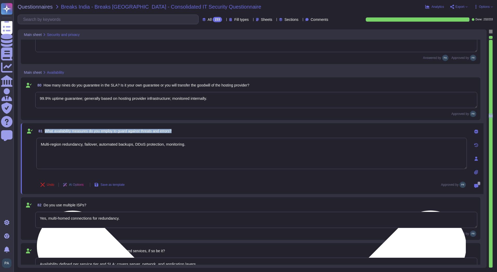
click at [188, 150] on textarea "Multi-region redundancy, failover, automated backups, DDoS protection, monitori…" at bounding box center [251, 153] width 431 height 31
drag, startPoint x: 190, startPoint y: 148, endPoint x: 41, endPoint y: 149, distance: 148.6
click at [41, 149] on textarea "Multi-region redundancy, failover, automated backups, DDoS protection, monitori…" at bounding box center [251, 153] width 431 height 31
paste textarea "TeamViewer employs a multi-layered security and availability strategy to guard …"
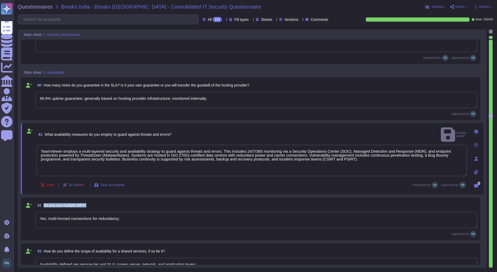
drag, startPoint x: 89, startPoint y: 203, endPoint x: 43, endPoint y: 202, distance: 45.5
click at [43, 202] on div "82 Do you use multiple ISPs?" at bounding box center [256, 204] width 442 height 9
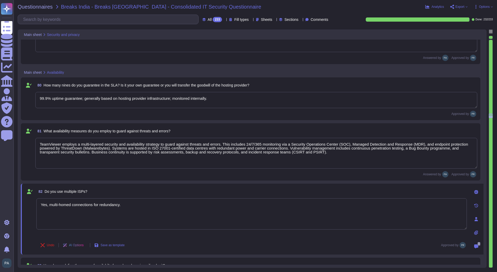
drag, startPoint x: 136, startPoint y: 204, endPoint x: 31, endPoint y: 203, distance: 105.1
click at [31, 203] on div "82 Do you use multiple ISPs? Yes, multi-homed connections for redundancy. Undo …" at bounding box center [246, 219] width 442 height 65
drag, startPoint x: 43, startPoint y: 206, endPoint x: 46, endPoint y: 205, distance: 3.0
click at [46, 205] on textarea "NO only one" at bounding box center [251, 213] width 431 height 31
click at [88, 204] on textarea "No, only one" at bounding box center [251, 213] width 431 height 31
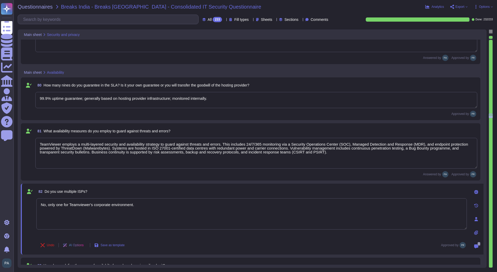
click at [80, 204] on textarea "No, only one for Teamviewer's corporate environment." at bounding box center [251, 213] width 431 height 31
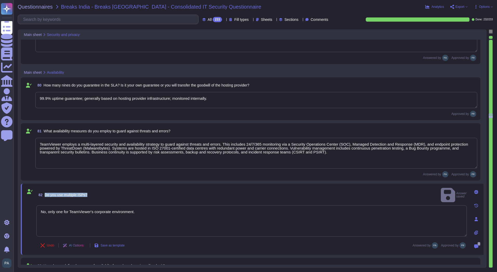
drag, startPoint x: 94, startPoint y: 192, endPoint x: 43, endPoint y: 190, distance: 50.5
click at [43, 190] on div "82 Do you use multiple ISPs? Answer saved" at bounding box center [251, 195] width 431 height 16
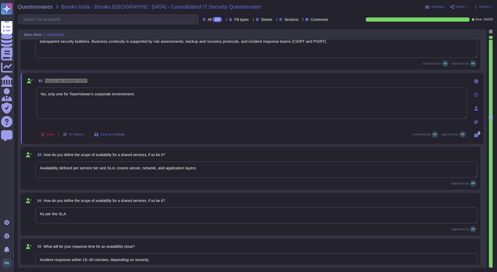
scroll to position [3906, 0]
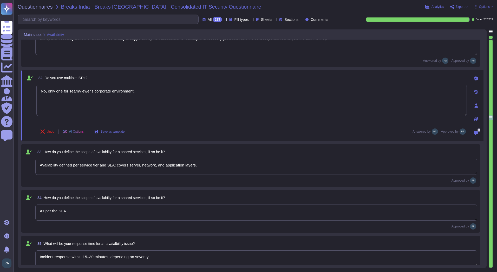
drag, startPoint x: 155, startPoint y: 96, endPoint x: 31, endPoint y: 95, distance: 123.8
click at [31, 95] on div "82 Do you use multiple ISPs? No, only one for TeamViewer's corporate environmen…" at bounding box center [246, 105] width 442 height 65
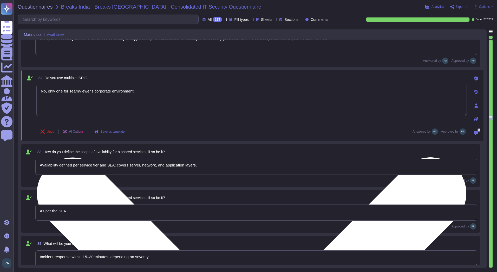
paste textarea "Yes, TeamViewer uses multiple Internet Service Providers (ISPs) to ensure high …"
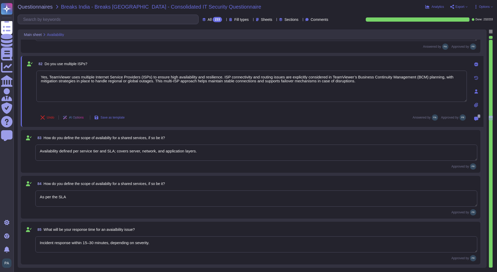
scroll to position [3932, 0]
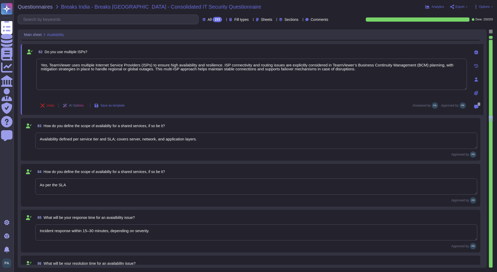
drag, startPoint x: 207, startPoint y: 141, endPoint x: 39, endPoint y: 150, distance: 168.3
click at [39, 150] on div "83 How do you define the scope of availabilty for a shared services, if so be i…" at bounding box center [251, 139] width 454 height 36
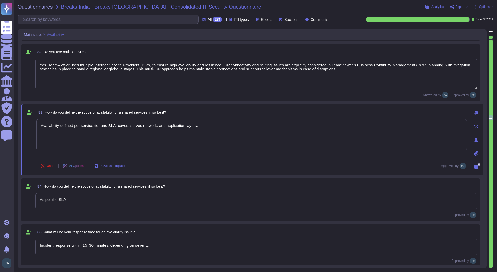
click at [122, 203] on textarea "As per the SLA" at bounding box center [256, 201] width 442 height 16
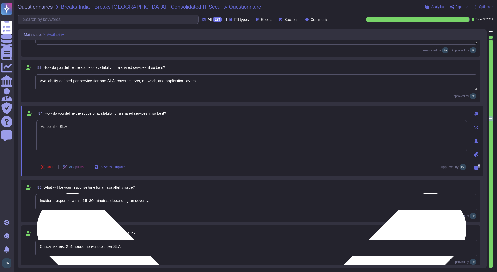
scroll to position [3984, 0]
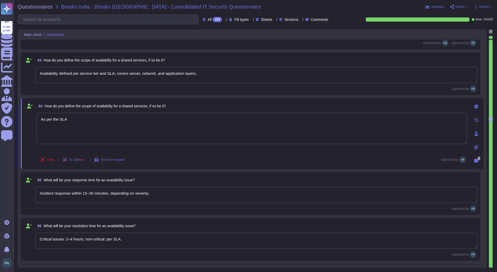
click at [68, 196] on textarea "Incident response within 15–30 minutes, depending on severity." at bounding box center [256, 195] width 442 height 16
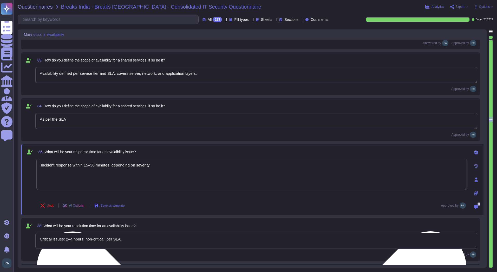
drag, startPoint x: 153, startPoint y: 167, endPoint x: 37, endPoint y: 165, distance: 116.6
click at [37, 165] on textarea "Incident response within 15–30 minutes, depending on severity." at bounding box center [251, 173] width 431 height 31
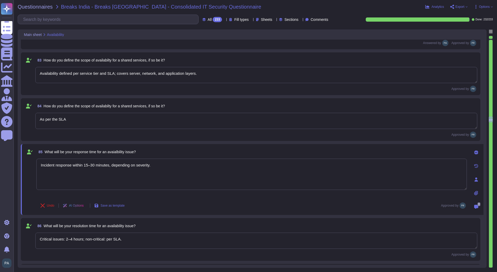
drag, startPoint x: 69, startPoint y: 120, endPoint x: 41, endPoint y: 119, distance: 28.6
click at [41, 119] on textarea "As per the SLA" at bounding box center [256, 121] width 442 height 16
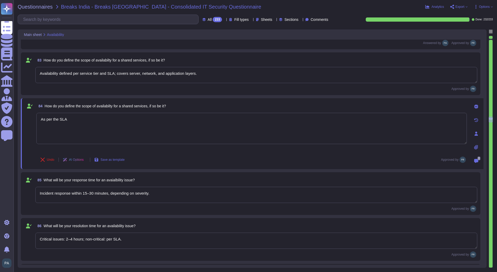
drag, startPoint x: 154, startPoint y: 195, endPoint x: 35, endPoint y: 196, distance: 119.2
click at [35, 196] on div "85 What will be your response time for an avaialbility issue? Incident response…" at bounding box center [251, 193] width 454 height 36
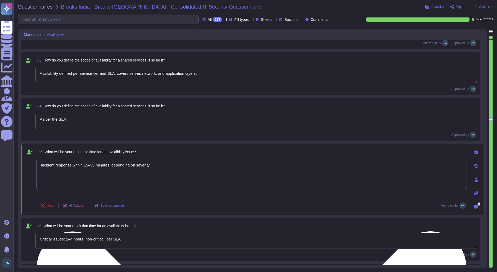
paste textarea "As per the SLA"
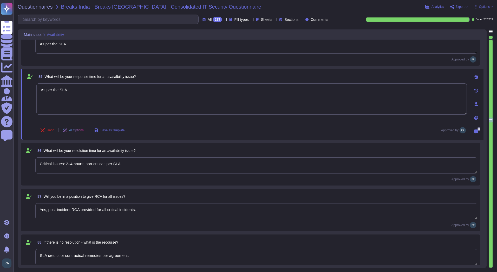
scroll to position [4062, 0]
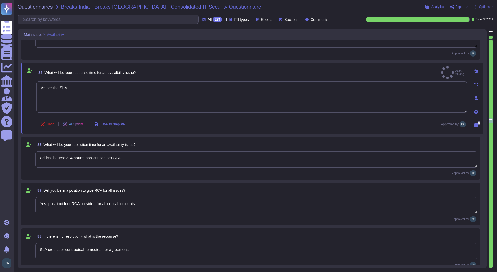
click at [133, 158] on textarea "Critical issues: 2–4 hours; non-critical: per SLA." at bounding box center [256, 159] width 442 height 16
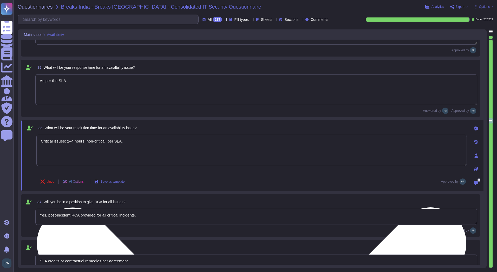
drag, startPoint x: 127, startPoint y: 143, endPoint x: 38, endPoint y: 145, distance: 89.0
click at [38, 145] on textarea "Critical issues: 2–4 hours; non-critical: per SLA." at bounding box center [251, 150] width 431 height 31
click at [105, 142] on textarea "Critical issues: 2–4 hours; non-critical: per SLA." at bounding box center [251, 150] width 431 height 31
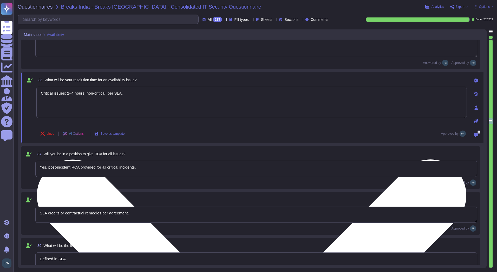
scroll to position [4115, 0]
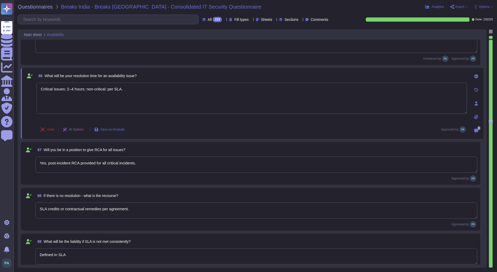
drag, startPoint x: 105, startPoint y: 91, endPoint x: 25, endPoint y: 92, distance: 80.1
click at [25, 92] on div "86 What will be your resolution time for an availability issue? Critical issues…" at bounding box center [246, 103] width 442 height 65
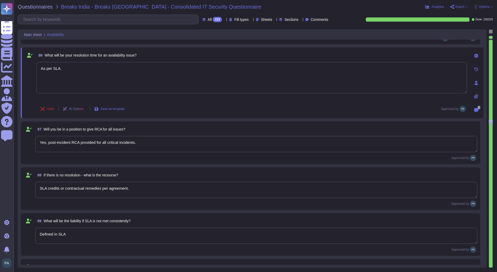
scroll to position [4141, 0]
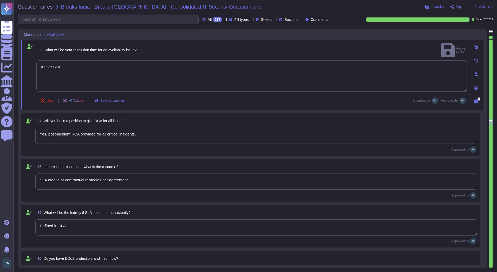
drag, startPoint x: 119, startPoint y: 134, endPoint x: 107, endPoint y: 136, distance: 12.1
click at [107, 136] on textarea "Yes, post-incident RCA provided for all critical incidents." at bounding box center [256, 135] width 442 height 16
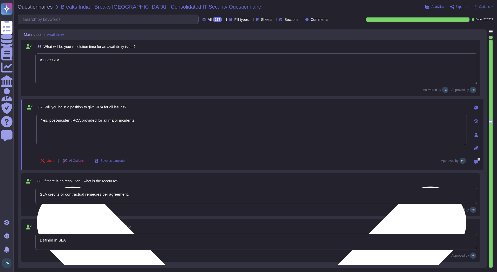
click at [139, 121] on textarea "Yes, post-incident RCA provided for all major incidents." at bounding box center [251, 129] width 431 height 31
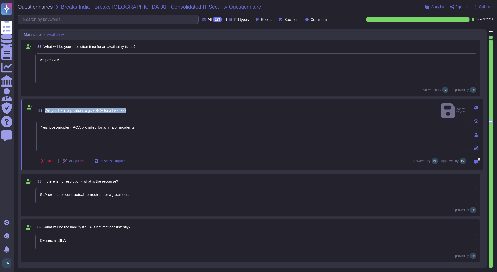
drag, startPoint x: 126, startPoint y: 107, endPoint x: 43, endPoint y: 108, distance: 83.8
click at [43, 108] on div "87 Will you be in a position to give RCA for all issues? Answer saved" at bounding box center [251, 110] width 431 height 16
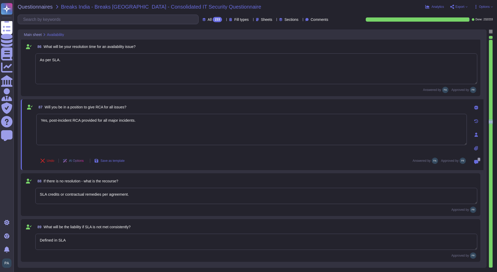
drag, startPoint x: 138, startPoint y: 122, endPoint x: 22, endPoint y: 122, distance: 116.8
click at [22, 122] on div "87 Will you be in a position to give RCA for all issues? Yes, post-incident RCA…" at bounding box center [252, 134] width 463 height 71
paste textarea "TeamViewer is committed to providing structured Root Cause Analyses (RCAs) for …"
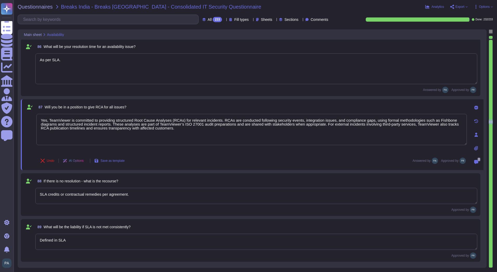
drag, startPoint x: 172, startPoint y: 127, endPoint x: 37, endPoint y: 111, distance: 135.2
click at [37, 111] on div "87 Will you be in a position to give RCA for all issues? Yes, TeamViewer is com…" at bounding box center [246, 134] width 442 height 65
click at [133, 197] on textarea "SLA credits or contractual remedies per agreement." at bounding box center [256, 196] width 442 height 16
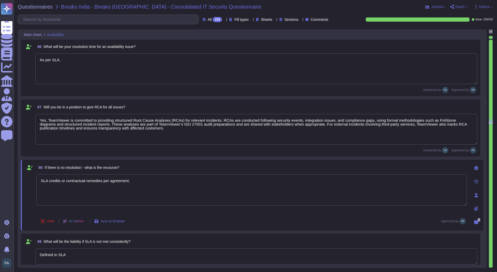
drag, startPoint x: 135, startPoint y: 188, endPoint x: 21, endPoint y: 187, distance: 114.2
click at [21, 187] on div "Main sheet Availability 83 How do you define the scope of availabilty for a sha…" at bounding box center [252, 148] width 469 height 238
paste textarea "TeamViewer does not commit to providing RCAs for all issues. Instead, relevant …"
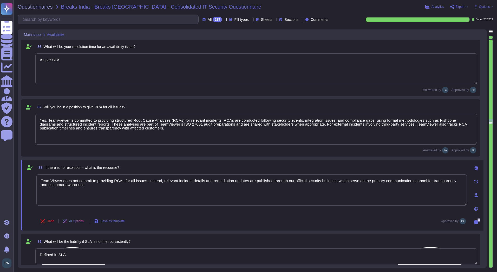
click at [336, 183] on textarea "TeamViewer does not commit to providing RCAs for all issues. Instead, relevant …" at bounding box center [251, 189] width 431 height 31
click at [335, 180] on textarea "TeamViewer does not commit to providing RCAs for all issues. Instead, relevant …" at bounding box center [251, 189] width 431 height 31
click at [336, 180] on textarea "TeamViewer does not commit to providing RCAs for all issues. Instead, relevant …" at bounding box center [251, 189] width 431 height 31
paste textarea "[URL][DOMAIN_NAME]"
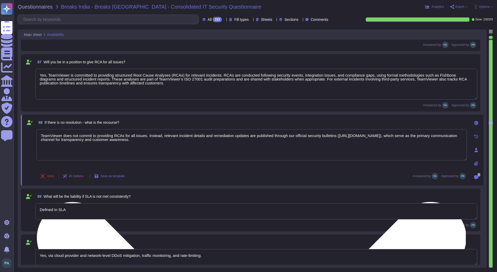
scroll to position [4193, 0]
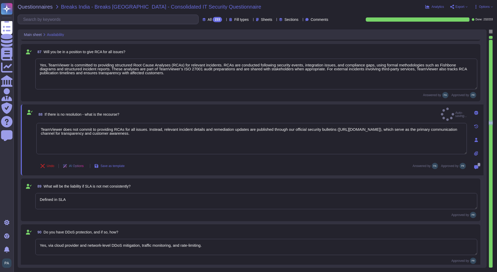
click at [82, 200] on textarea "Defined in SLA" at bounding box center [256, 201] width 442 height 16
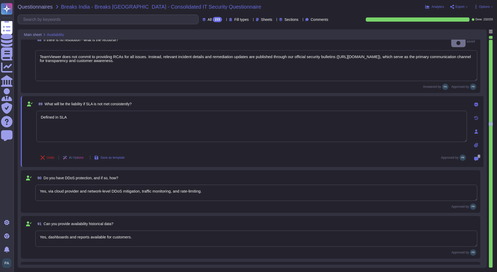
scroll to position [4204, 0]
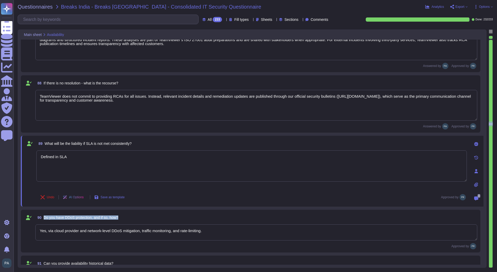
drag, startPoint x: 124, startPoint y: 218, endPoint x: 44, endPoint y: 221, distance: 79.9
click at [44, 221] on div "90 Do you have DDoS protection, and if so, how?" at bounding box center [256, 217] width 442 height 9
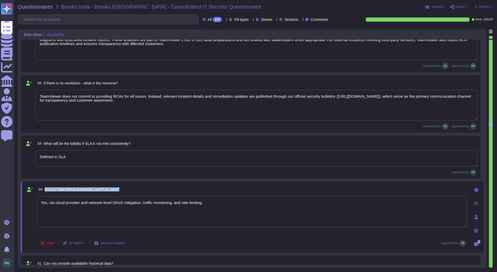
drag, startPoint x: 108, startPoint y: 189, endPoint x: 44, endPoint y: 188, distance: 63.7
click at [44, 188] on div "90 Do you have DDoS protection, and if so, how?" at bounding box center [251, 188] width 431 height 9
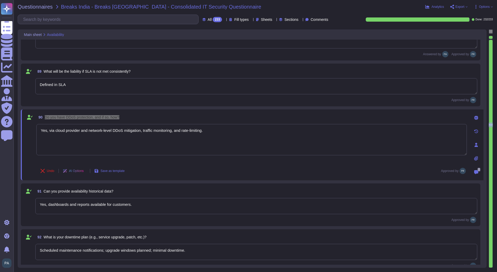
scroll to position [4282, 0]
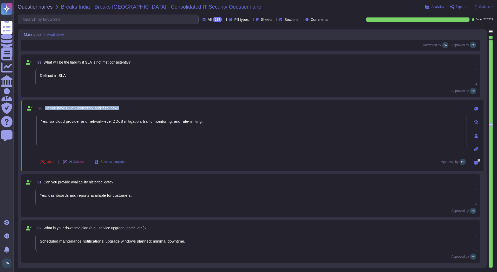
click at [169, 210] on div "Approved by" at bounding box center [256, 210] width 442 height 6
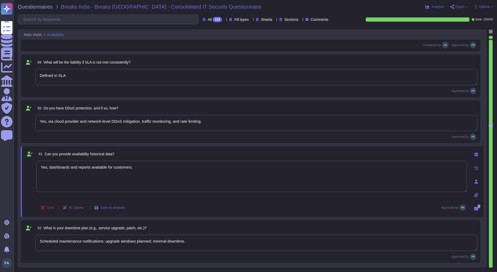
click at [26, 176] on span at bounding box center [29, 180] width 9 height 39
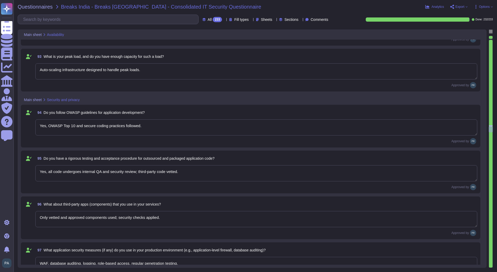
scroll to position [4467, 0]
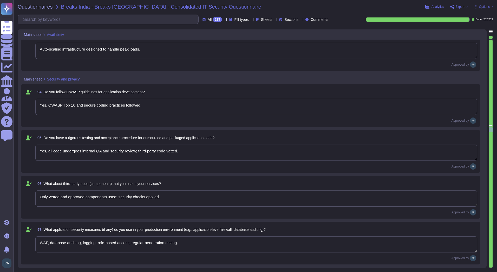
click at [135, 110] on textarea "Yes, OWASP Top 10 and secure coding practices followed." at bounding box center [256, 107] width 442 height 16
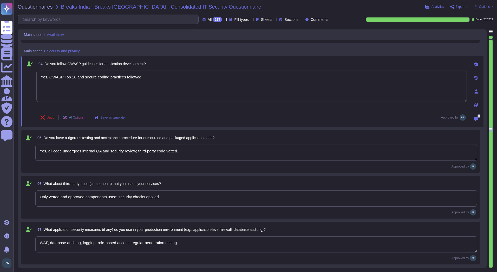
click at [119, 153] on textarea "Yes, all code undergoes internal QA and security review; third-party code vette…" at bounding box center [256, 152] width 442 height 16
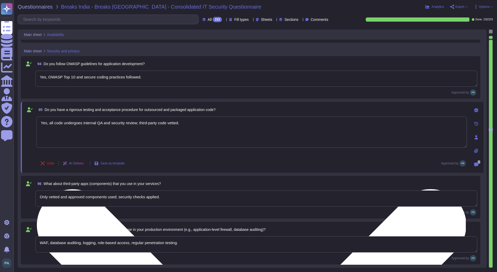
click at [174, 127] on textarea "Yes, all code undergoes internal QA and security review; third-party code vette…" at bounding box center [251, 131] width 431 height 31
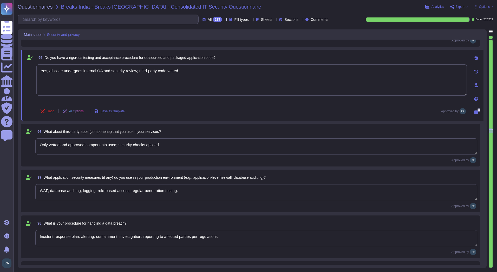
scroll to position [4519, 0]
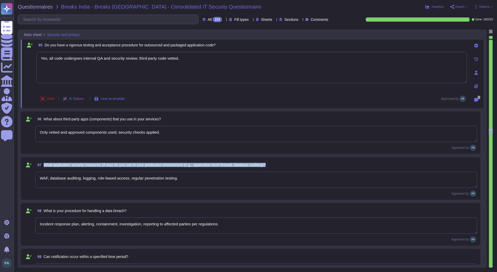
drag, startPoint x: 275, startPoint y: 166, endPoint x: 44, endPoint y: 166, distance: 230.5
click at [44, 166] on div "97 What application security measures (if any) do you use in your production en…" at bounding box center [256, 164] width 442 height 9
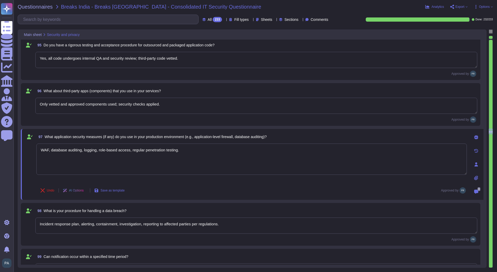
click at [44, 135] on span "97 What application security measures (if any) do you use in your production en…" at bounding box center [151, 136] width 231 height 9
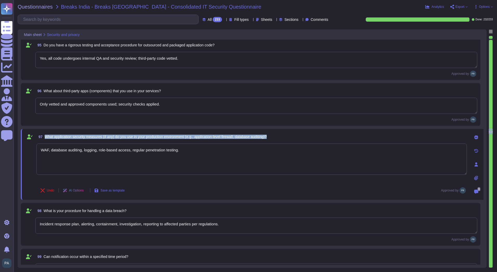
drag, startPoint x: 45, startPoint y: 135, endPoint x: 311, endPoint y: 136, distance: 265.6
click at [311, 136] on div "97 What application security measures (if any) do you use in your production en…" at bounding box center [251, 136] width 431 height 9
click at [76, 222] on textarea "Incident response plan, alerting, containment, investigation, reporting to affe…" at bounding box center [256, 225] width 442 height 16
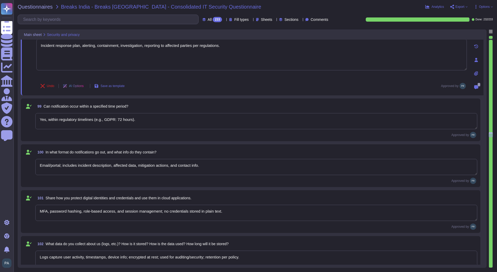
scroll to position [4675, 0]
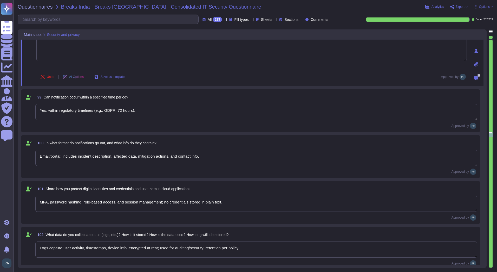
click at [93, 157] on textarea "Email/portal; includes incident description, affected data, mitigation actions,…" at bounding box center [256, 158] width 442 height 16
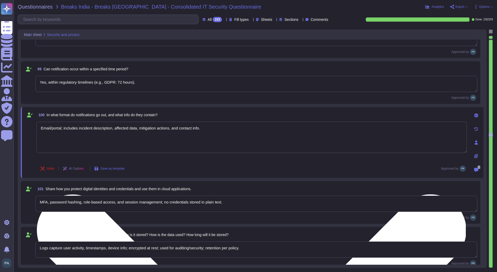
drag, startPoint x: 221, startPoint y: 128, endPoint x: 68, endPoint y: 127, distance: 153.5
click at [68, 127] on textarea "Email/portal; includes incident description, affected data, mitigation actions,…" at bounding box center [251, 136] width 431 height 31
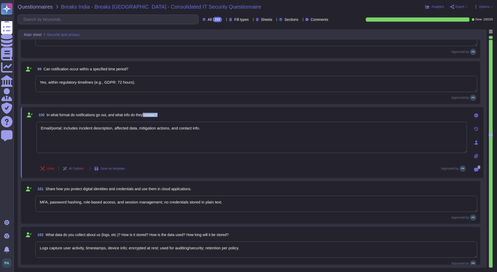
drag, startPoint x: 164, startPoint y: 116, endPoint x: 148, endPoint y: 116, distance: 15.6
click at [148, 116] on div "100 In what format do notifications go out, and what info do they contain?" at bounding box center [251, 114] width 431 height 9
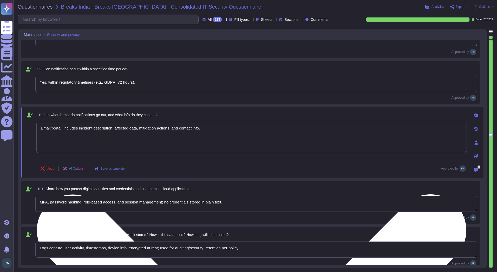
drag, startPoint x: 148, startPoint y: 116, endPoint x: 190, endPoint y: 128, distance: 44.3
click at [190, 128] on textarea "Email/portal; includes incident description, affected data, mitigation actions,…" at bounding box center [251, 136] width 431 height 31
drag, startPoint x: 207, startPoint y: 126, endPoint x: 62, endPoint y: 126, distance: 145.2
click at [62, 126] on textarea "Email/portal; includes incident description, affected data, mitigation actions,…" at bounding box center [251, 136] width 431 height 31
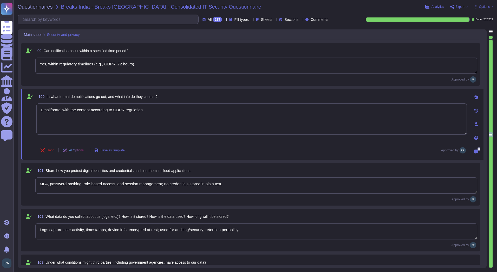
scroll to position [4701, 0]
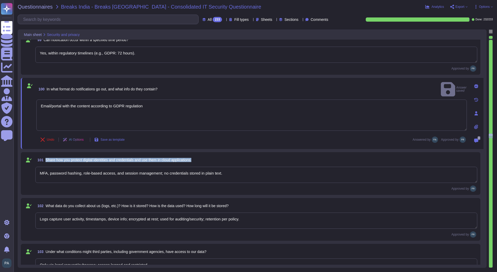
drag, startPoint x: 202, startPoint y: 159, endPoint x: 46, endPoint y: 160, distance: 156.4
click at [46, 160] on div "101 Share how you protect digital identities and credentials and use them in cl…" at bounding box center [256, 159] width 442 height 9
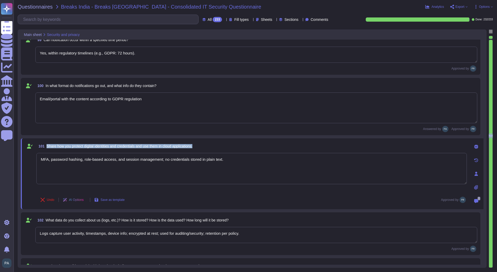
drag, startPoint x: 212, startPoint y: 147, endPoint x: 46, endPoint y: 147, distance: 165.7
click at [46, 147] on div "101 Share how you protect digital identities and credentials and use them in cl…" at bounding box center [251, 145] width 431 height 9
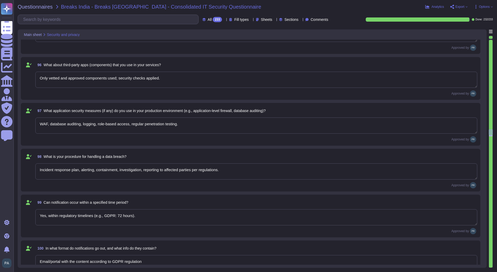
scroll to position [4519, 0]
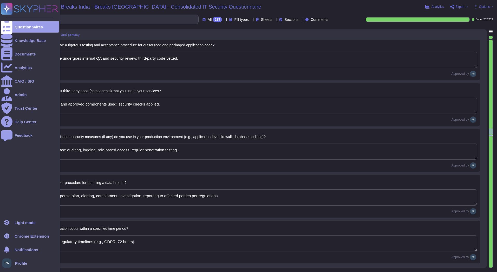
drag, startPoint x: 183, startPoint y: 151, endPoint x: 14, endPoint y: 150, distance: 169.4
click at [14, 150] on div "Questionnaires Knowledge Base Documents Analytics CAIQ / SIG Admin Trust Center…" at bounding box center [248, 136] width 497 height 272
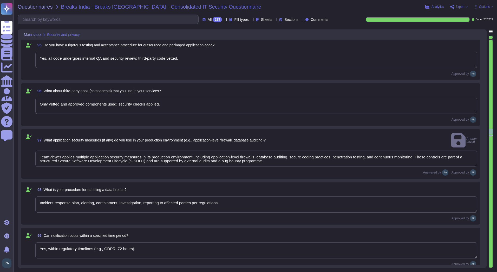
click at [182, 104] on textarea "Only vetted and approved components used; security checks applied." at bounding box center [256, 106] width 442 height 16
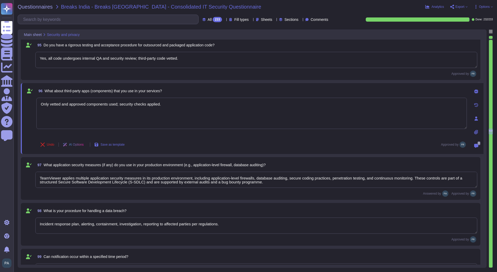
drag, startPoint x: 182, startPoint y: 104, endPoint x: 29, endPoint y: 114, distance: 152.5
click at [29, 114] on div "96 What about third-party apps (components) that you use in your services? Only…" at bounding box center [246, 118] width 442 height 65
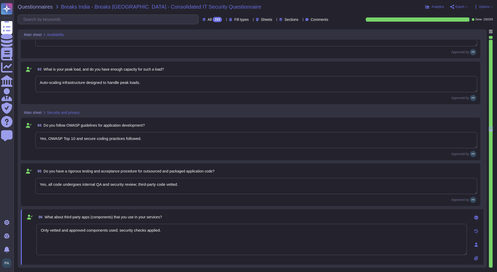
scroll to position [4389, 0]
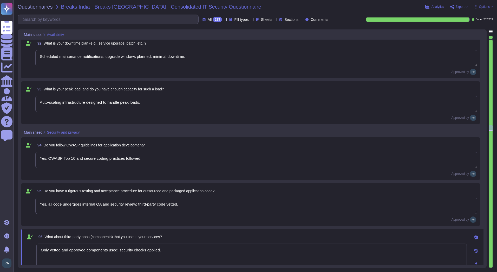
click at [144, 159] on textarea "Yes, OWASP Top 10 and secure coding practices followed." at bounding box center [256, 160] width 442 height 16
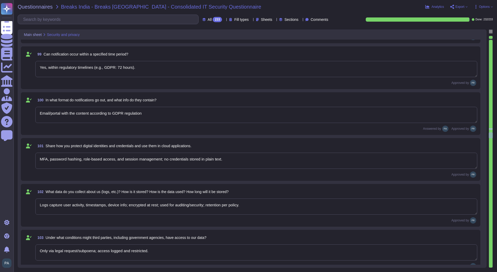
scroll to position [4727, 0]
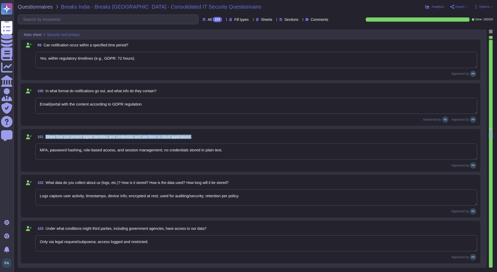
drag, startPoint x: 208, startPoint y: 137, endPoint x: 46, endPoint y: 140, distance: 162.4
click at [46, 140] on div "101 Share how you protect digital identities and credentials and use them in cl…" at bounding box center [256, 136] width 442 height 9
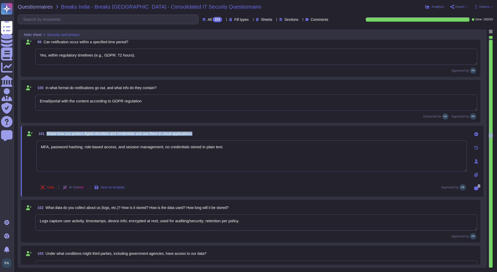
drag, startPoint x: 207, startPoint y: 133, endPoint x: 47, endPoint y: 135, distance: 159.5
click at [47, 135] on div "101 Share how you protect digital identities and credentials and use them in cl…" at bounding box center [251, 133] width 431 height 9
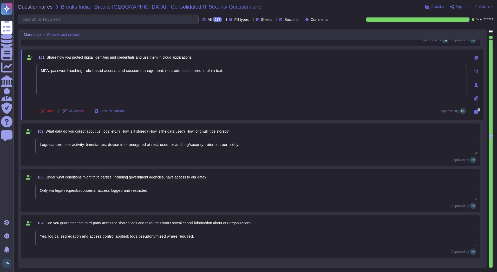
scroll to position [4778, 0]
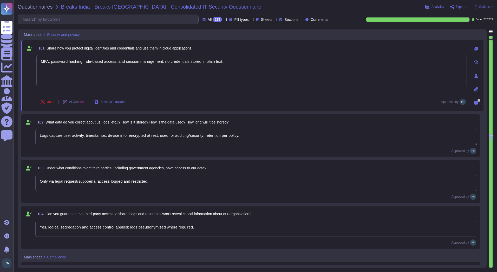
drag, startPoint x: 232, startPoint y: 63, endPoint x: 34, endPoint y: 63, distance: 198.2
click at [34, 63] on div "101 Share how you protect digital identities and credentials and use them in cl…" at bounding box center [246, 75] width 442 height 65
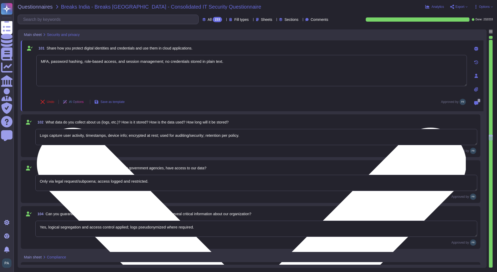
paste textarea "TeamViewer protects digital identities and credentials in cloud applications th…"
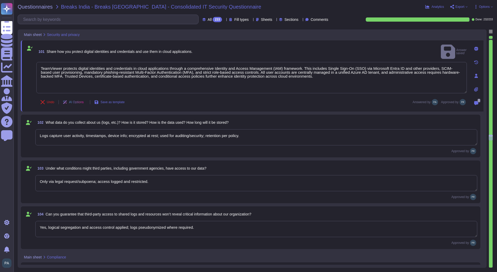
drag, startPoint x: 252, startPoint y: 137, endPoint x: 29, endPoint y: 145, distance: 222.6
click at [29, 145] on div "102 What data do you collect about us (logs, etc.)? How is it stored? How is th…" at bounding box center [251, 136] width 454 height 36
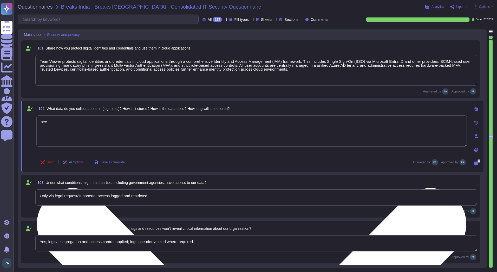
click at [92, 129] on textarea "see" at bounding box center [251, 130] width 431 height 31
paste textarea "[URL][DOMAIN_NAME]"
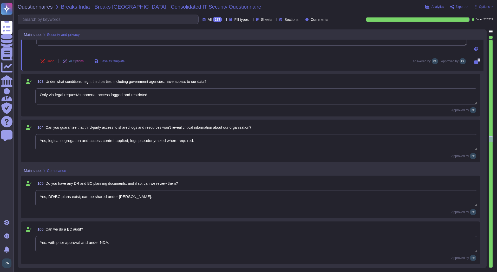
scroll to position [4883, 0]
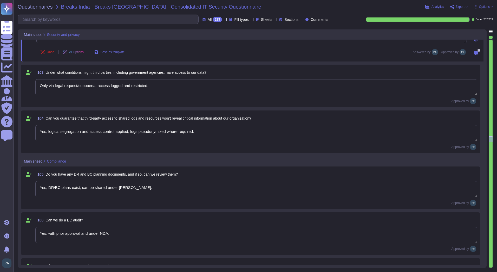
drag, startPoint x: 126, startPoint y: 186, endPoint x: 78, endPoint y: 188, distance: 47.9
click at [78, 188] on textarea "Yes, DR/BC plans exist; can be shared under [PERSON_NAME]." at bounding box center [256, 189] width 442 height 16
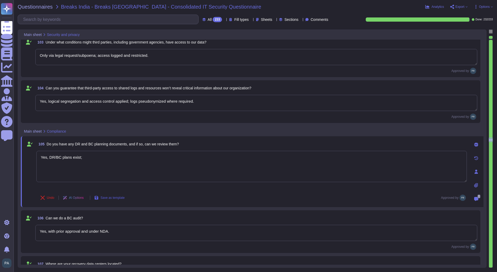
scroll to position [4909, 0]
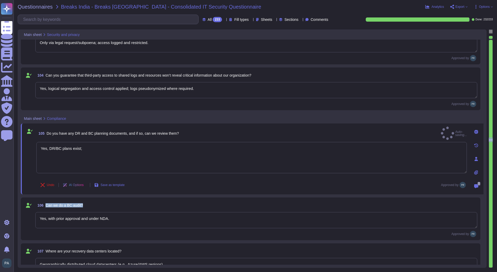
drag, startPoint x: 86, startPoint y: 205, endPoint x: 43, endPoint y: 206, distance: 42.2
click at [43, 206] on div "106 Can we do a BC audit?" at bounding box center [256, 204] width 442 height 9
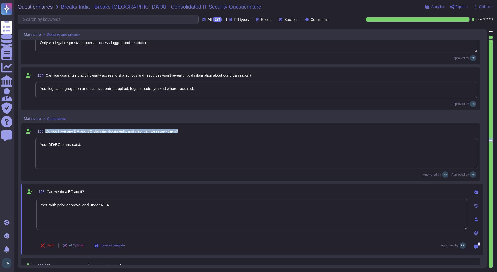
drag, startPoint x: 186, startPoint y: 130, endPoint x: 47, endPoint y: 130, distance: 139.5
click at [47, 130] on div "105 Do you have any DR and BC planning documents, and if so, can we review them?" at bounding box center [256, 130] width 442 height 9
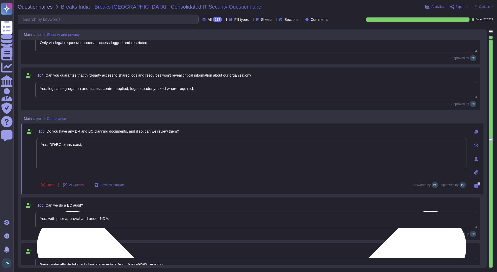
click at [92, 147] on textarea "Yes, DR/BC plans exist;" at bounding box center [251, 153] width 431 height 31
click at [137, 145] on textarea "Yes, DR/BC plans exist but will not be shared with cusotmers" at bounding box center [251, 153] width 431 height 31
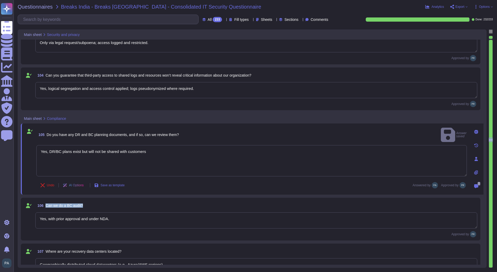
drag, startPoint x: 91, startPoint y: 206, endPoint x: 45, endPoint y: 205, distance: 45.8
click at [45, 205] on div "106 Can we do a BC audit?" at bounding box center [256, 205] width 442 height 9
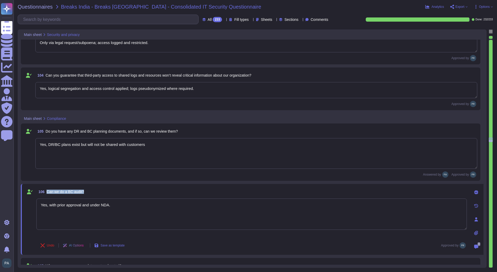
drag, startPoint x: 91, startPoint y: 191, endPoint x: 48, endPoint y: 192, distance: 42.9
click at [48, 192] on div "106 Can we do a BC audit?" at bounding box center [251, 191] width 431 height 9
click at [123, 199] on textarea "Yes, with prior approval and under NDA." at bounding box center [251, 213] width 431 height 31
drag, startPoint x: 121, startPoint y: 204, endPoint x: 41, endPoint y: 211, distance: 80.4
click at [41, 211] on textarea "Yes, with prior approval and under NDA." at bounding box center [251, 213] width 431 height 31
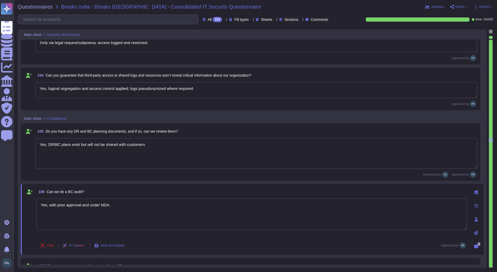
click at [137, 215] on textarea "Yes, with prior approval and under NDA." at bounding box center [251, 213] width 431 height 31
click at [139, 208] on textarea "Yes, with prior approval and under NDA." at bounding box center [251, 213] width 431 height 31
drag, startPoint x: 132, startPoint y: 206, endPoint x: 14, endPoint y: 206, distance: 117.9
click at [14, 206] on div "Questionnaires Breaks India - Breaks [GEOGRAPHIC_DATA] - Consolidated IT Securi…" at bounding box center [256, 136] width 484 height 272
paste textarea "TeamViewer does not permit customers to conduct Business Continuity ([GEOGRAPHI…"
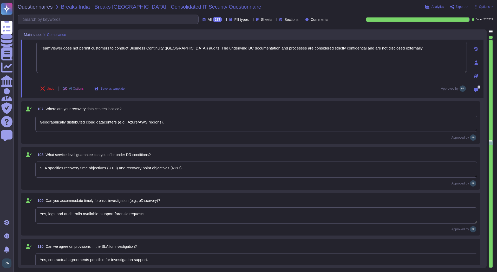
scroll to position [5065, 0]
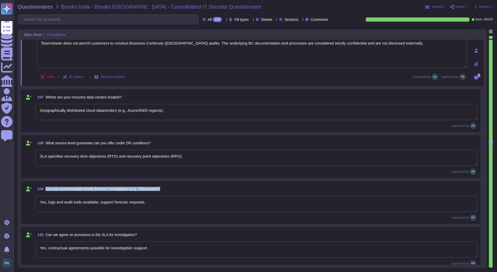
drag, startPoint x: 176, startPoint y: 193, endPoint x: 46, endPoint y: 191, distance: 130.1
click at [46, 191] on div "109 Can you accommodate timely forensic investigation (e.g., eDiscovery)?" at bounding box center [256, 188] width 442 height 9
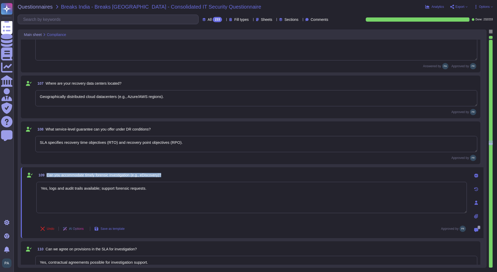
drag, startPoint x: 180, startPoint y: 175, endPoint x: 46, endPoint y: 175, distance: 133.5
click at [46, 175] on div "109 Can you accommodate timely forensic investigation (e.g., eDiscovery)?" at bounding box center [251, 174] width 431 height 9
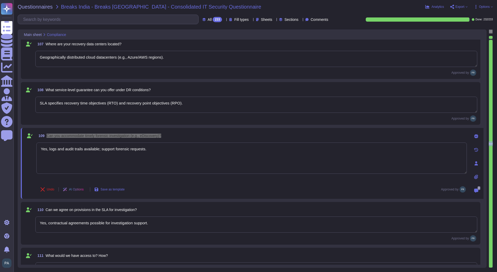
scroll to position [5117, 0]
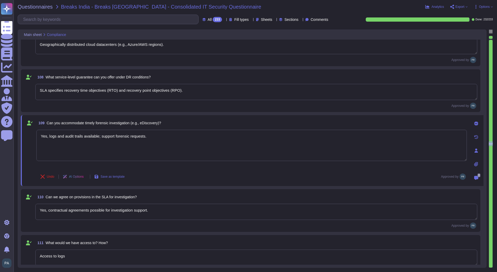
click at [139, 197] on div "110 Can we agree on provisions in the SLA for investigation?" at bounding box center [256, 196] width 442 height 9
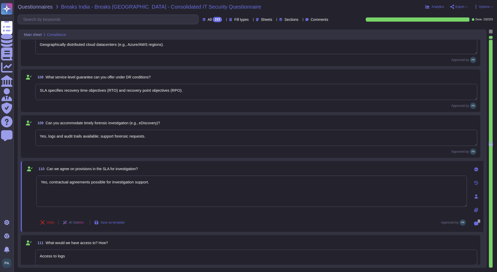
click at [160, 136] on textarea "Yes, logs and audit trails available; support forensic requests." at bounding box center [256, 138] width 442 height 16
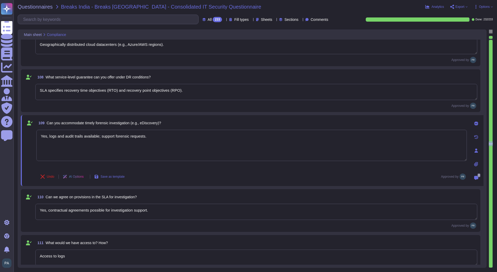
click at [184, 93] on textarea "SLA specifies recovery time objectives (RTO) and recovery point objectives (RPO…" at bounding box center [256, 92] width 442 height 16
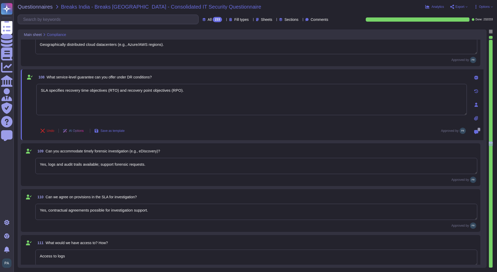
click at [150, 168] on textarea "Yes, logs and audit trails available; support forensic requests." at bounding box center [256, 166] width 442 height 16
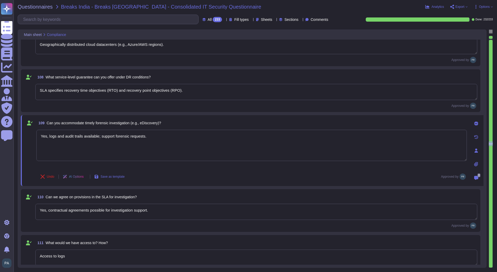
drag, startPoint x: 160, startPoint y: 138, endPoint x: 30, endPoint y: 140, distance: 129.8
click at [30, 140] on div "109 Can you accommodate timely forensic investigation (e.g., eDiscovery)? Yes, …" at bounding box center [246, 150] width 442 height 65
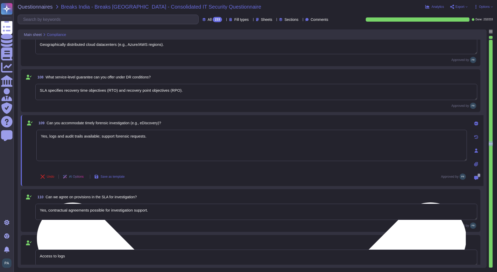
paste textarea "TeamViewer can accommodate timely forensic investigations, including eDiscovery…"
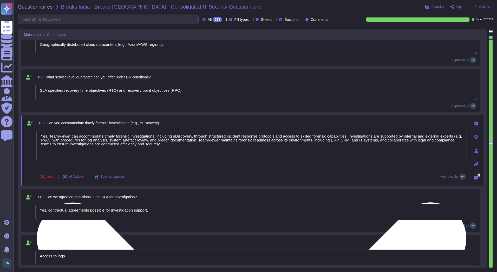
drag, startPoint x: 450, startPoint y: 136, endPoint x: 50, endPoint y: 140, distance: 399.9
click at [50, 140] on textarea "Yes, TeamViewer can accommodate timely forensic investigations, including eDisc…" at bounding box center [251, 145] width 431 height 31
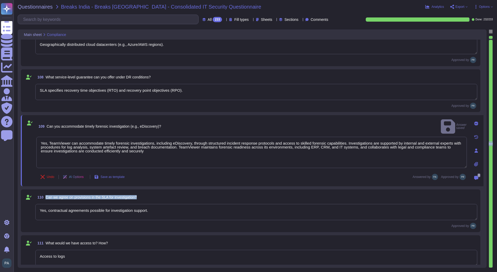
drag, startPoint x: 141, startPoint y: 196, endPoint x: 45, endPoint y: 195, distance: 95.5
click at [45, 195] on div "110 Can we agree on provisions in the SLA for investigation?" at bounding box center [256, 196] width 442 height 9
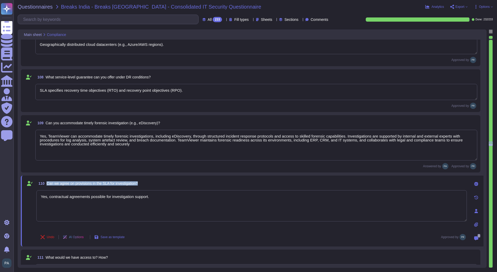
drag, startPoint x: 146, startPoint y: 182, endPoint x: 46, endPoint y: 183, distance: 100.2
click at [46, 183] on div "110 Can we agree on provisions in the SLA for investigation?" at bounding box center [251, 182] width 431 height 9
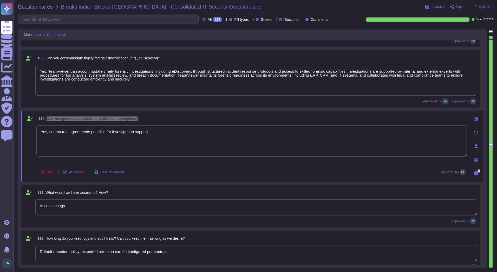
scroll to position [5195, 0]
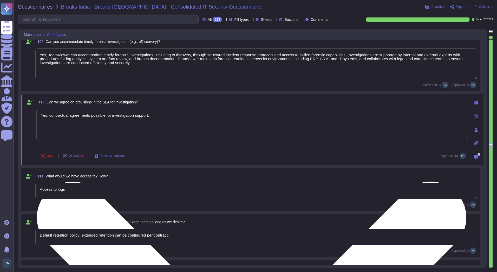
drag, startPoint x: 161, startPoint y: 118, endPoint x: 43, endPoint y: 124, distance: 118.8
click at [43, 124] on textarea "Yes, contractual agreements possible for investigation support." at bounding box center [251, 124] width 431 height 31
click at [89, 124] on textarea "Yes, contractual agreements possible for investigation support." at bounding box center [251, 124] width 431 height 31
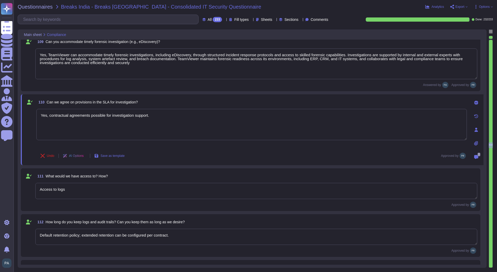
drag, startPoint x: 150, startPoint y: 113, endPoint x: 26, endPoint y: 113, distance: 124.1
click at [31, 113] on div "110 Can we agree on provisions in the SLA for investigation? Yes, contractual a…" at bounding box center [246, 129] width 442 height 65
paste textarea "No, customers cannot negotiate or agree on custom provisions in the SLA specifi…"
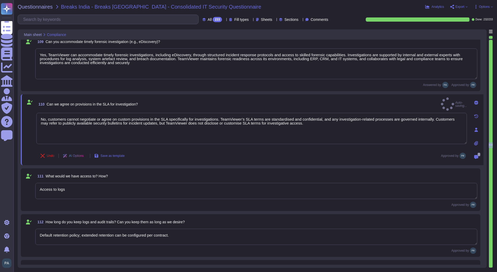
drag, startPoint x: 71, startPoint y: 189, endPoint x: 20, endPoint y: 191, distance: 51.0
click at [20, 191] on div "Main sheet Compliance 106 Can we do a BC audit? TeamViewer does not permit cust…" at bounding box center [252, 148] width 469 height 238
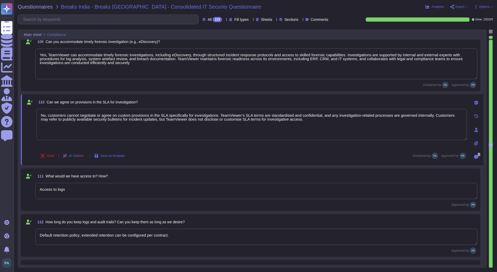
drag, startPoint x: 86, startPoint y: 188, endPoint x: 39, endPoint y: 189, distance: 46.8
click at [39, 189] on textarea "Access to logs" at bounding box center [256, 191] width 442 height 16
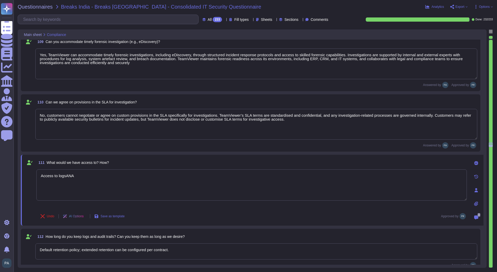
drag, startPoint x: 67, startPoint y: 175, endPoint x: 34, endPoint y: 178, distance: 33.4
click at [34, 178] on div "111 What would we have access to? How? Access to logsANA Undo AI Options Save a…" at bounding box center [246, 190] width 442 height 65
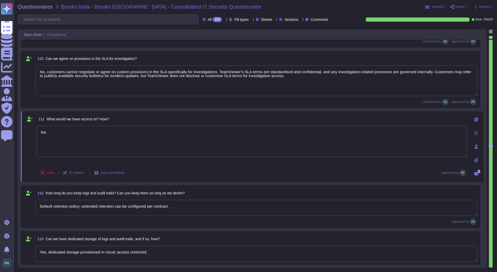
scroll to position [5247, 0]
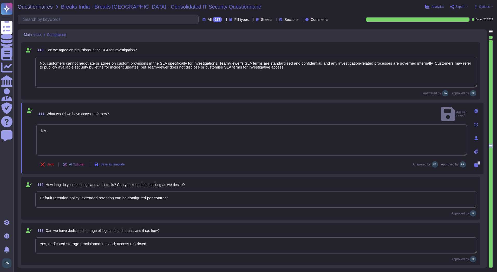
click at [194, 184] on div "112 How long do you keep logs and audit trails? Can you keep them as long as we…" at bounding box center [256, 184] width 442 height 9
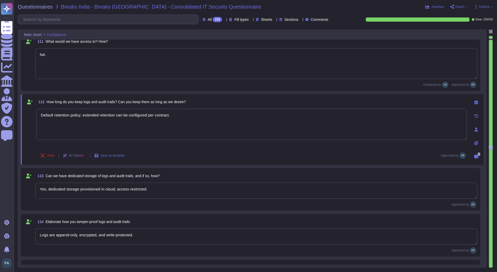
scroll to position [5325, 0]
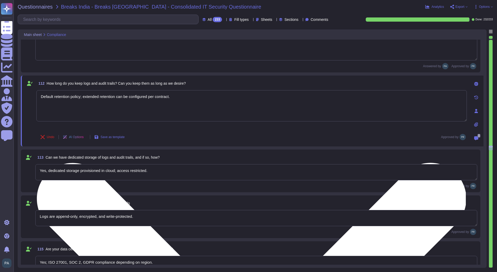
drag, startPoint x: 177, startPoint y: 97, endPoint x: 84, endPoint y: 102, distance: 93.3
click at [84, 102] on textarea "Default retention policy; extended retention can be configured per contract." at bounding box center [251, 105] width 431 height 31
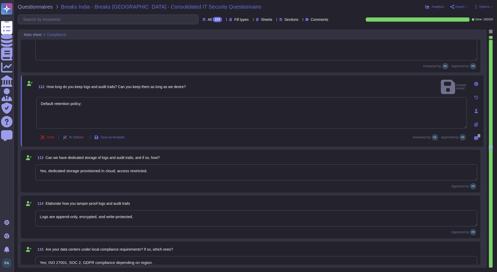
drag, startPoint x: 151, startPoint y: 170, endPoint x: 39, endPoint y: 172, distance: 112.2
click at [39, 172] on textarea "Yes, dedicated storage provisioned in cloud; access restricted." at bounding box center [256, 172] width 442 height 16
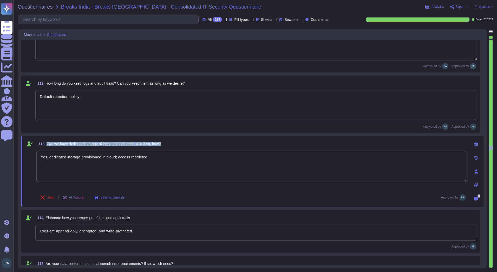
drag, startPoint x: 169, startPoint y: 145, endPoint x: 46, endPoint y: 142, distance: 122.9
click at [46, 142] on div "113 Can we have dedicated storage of logs and audit trails, and if so, how?" at bounding box center [251, 143] width 431 height 9
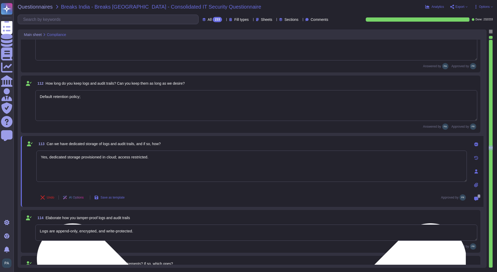
click at [79, 155] on textarea "Yes, dedicated storage provisioned in cloud; access restricted." at bounding box center [251, 165] width 431 height 31
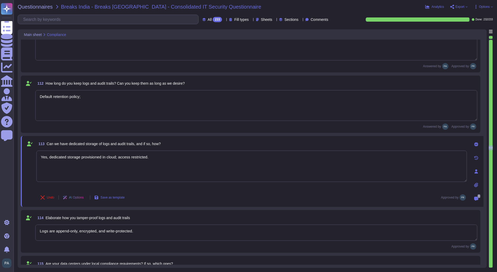
click at [106, 230] on textarea "Logs are append-only, encrypted, and write-protected." at bounding box center [256, 232] width 442 height 16
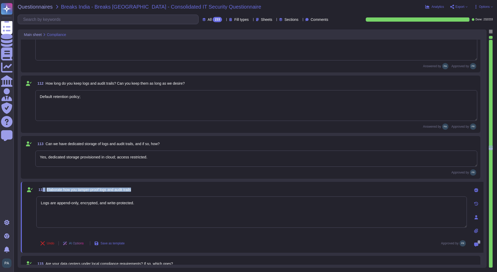
drag, startPoint x: 140, startPoint y: 188, endPoint x: 43, endPoint y: 187, distance: 96.5
click at [43, 187] on div "114 Elaborate how you tamper-proof logs and audit trails" at bounding box center [251, 189] width 431 height 9
click at [131, 190] on span "Elaborate how you tamper-proof logs and audit trails" at bounding box center [89, 189] width 85 height 4
drag, startPoint x: 137, startPoint y: 189, endPoint x: 47, endPoint y: 190, distance: 90.8
click at [47, 190] on div "114 Elaborate how you tamper-proof logs and audit trails" at bounding box center [251, 189] width 431 height 9
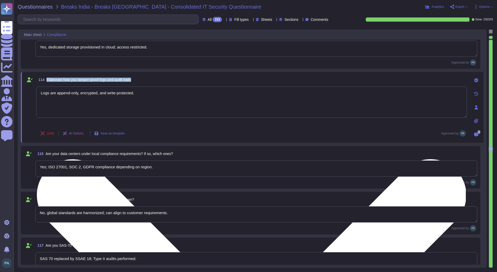
scroll to position [5429, 0]
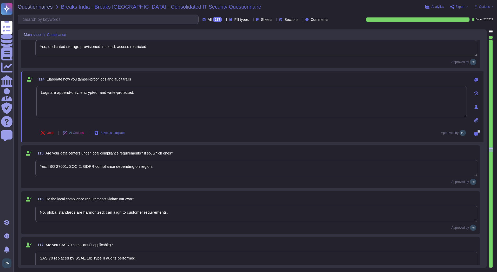
click at [100, 167] on textarea "Yes; ISO 27001, SOC 2, GDPR compliance depending on region." at bounding box center [256, 168] width 442 height 16
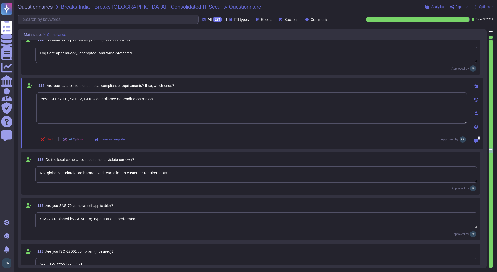
scroll to position [5481, 0]
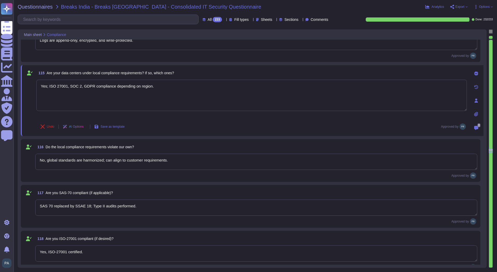
click at [159, 145] on div "116 Do the local compliance requirements violate our own?" at bounding box center [256, 146] width 442 height 9
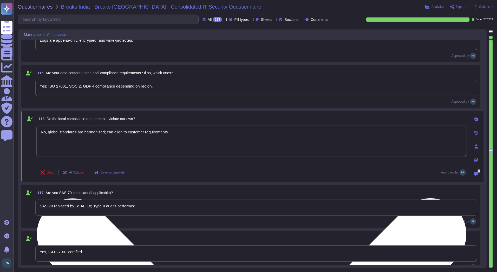
drag, startPoint x: 175, startPoint y: 131, endPoint x: 107, endPoint y: 137, distance: 68.2
click at [107, 137] on textarea "No, global standards are harmonized; can align to customer requirements." at bounding box center [251, 140] width 431 height 31
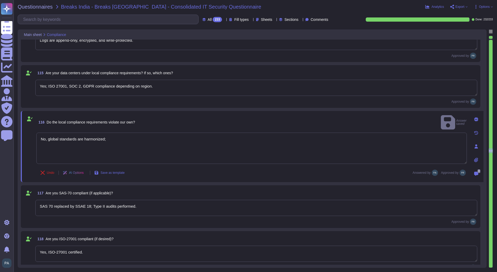
drag, startPoint x: 140, startPoint y: 207, endPoint x: 15, endPoint y: 207, distance: 124.6
click at [15, 207] on div "Questionnaires Breaks India - Breaks [GEOGRAPHIC_DATA] - Consolidated IT Securi…" at bounding box center [256, 136] width 484 height 272
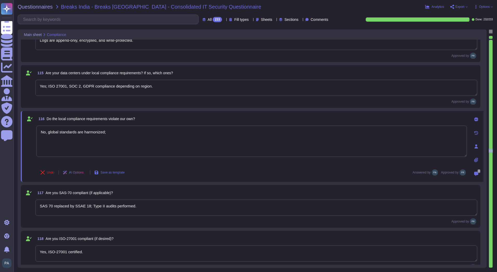
click at [144, 208] on textarea "SAS 70 replaced by SSAE 18; Type II audits performed." at bounding box center [256, 207] width 442 height 16
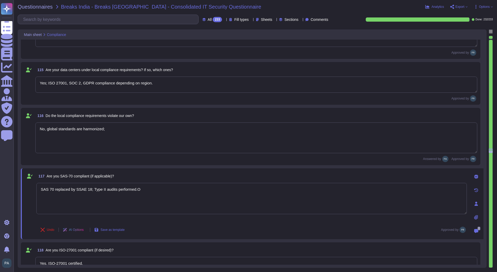
drag, startPoint x: 146, startPoint y: 193, endPoint x: 20, endPoint y: 191, distance: 125.4
click at [20, 191] on div "Main sheet Compliance 112 How long do you keep logs and audit trails? Can you k…" at bounding box center [252, 148] width 469 height 238
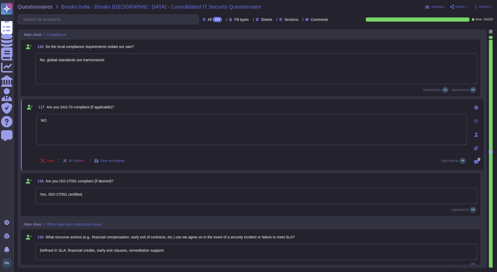
scroll to position [5559, 0]
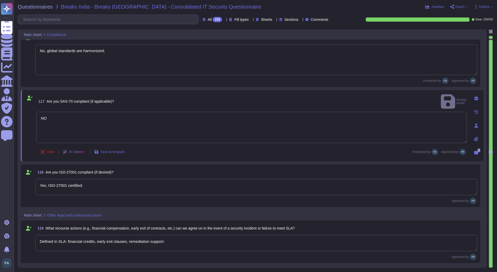
click at [55, 185] on textarea "Yes, ISO-27001 certified." at bounding box center [256, 187] width 442 height 16
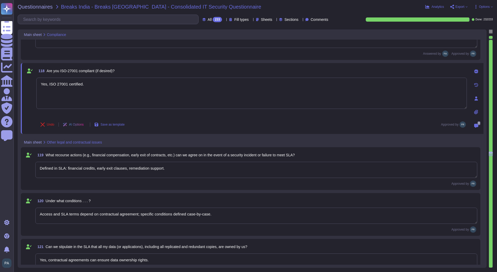
scroll to position [5663, 0]
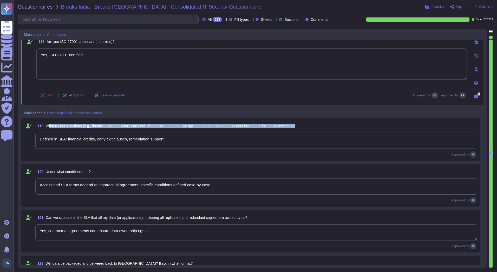
drag, startPoint x: 303, startPoint y: 126, endPoint x: 48, endPoint y: 127, distance: 255.5
click at [48, 127] on div "119 What recourse actions (e.g., financial compensation, early exit of contract…" at bounding box center [256, 125] width 442 height 9
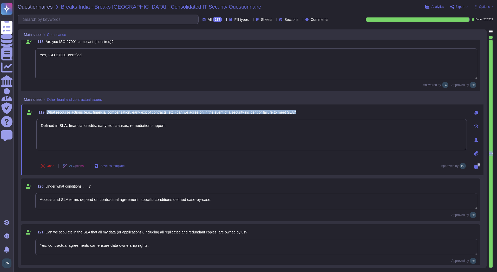
drag, startPoint x: 300, startPoint y: 112, endPoint x: 48, endPoint y: 114, distance: 252.9
click at [48, 114] on span "What recourse actions (e.g., financial compensation, early exit of contracts, e…" at bounding box center [171, 112] width 249 height 4
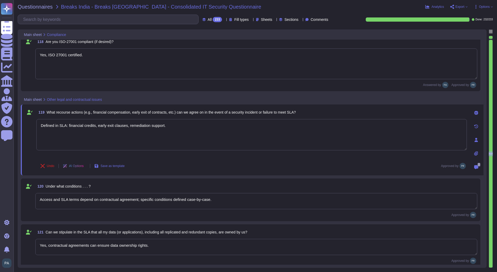
drag, startPoint x: 47, startPoint y: 244, endPoint x: 39, endPoint y: 245, distance: 7.9
click at [39, 246] on textarea "Yes, contractual agreements can ensure data ownership rights." at bounding box center [256, 247] width 442 height 16
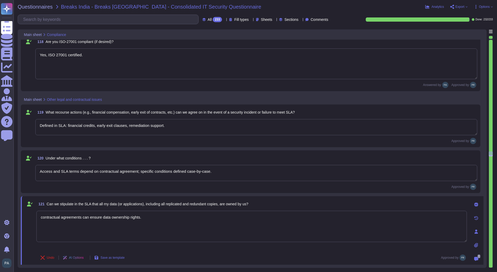
drag, startPoint x: 89, startPoint y: 218, endPoint x: 83, endPoint y: 218, distance: 6.0
click at [83, 218] on textarea "contractual agreements can ensure data ownership rights." at bounding box center [251, 225] width 431 height 31
click at [104, 221] on textarea "contractual agreements ensure data ownership rights." at bounding box center [251, 225] width 431 height 31
click at [221, 171] on textarea "Access and SLA terms depend on contractual agreement; specific conditions defin…" at bounding box center [256, 173] width 442 height 16
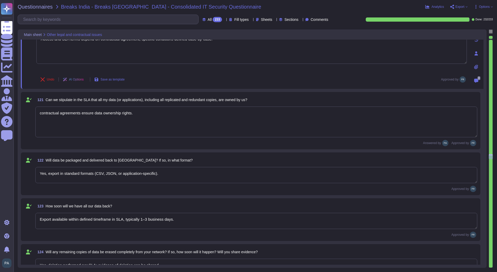
scroll to position [5793, 0]
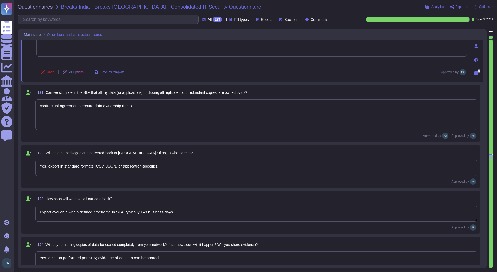
click at [85, 163] on textarea "Yes, export in standard formats (CSV, JSON, or application-specific)." at bounding box center [256, 167] width 442 height 16
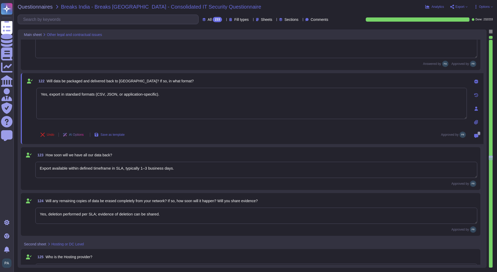
scroll to position [5845, 0]
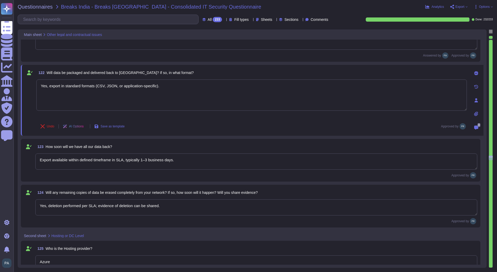
drag, startPoint x: 188, startPoint y: 160, endPoint x: 123, endPoint y: 162, distance: 64.8
click at [123, 162] on textarea "Export available within defined timeframe in SLA, typically 1–3 business days." at bounding box center [256, 161] width 442 height 16
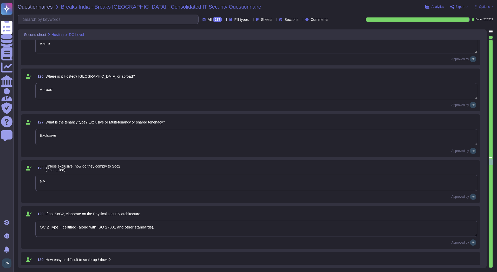
scroll to position [6053, 0]
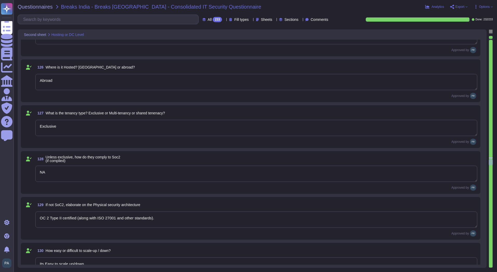
click at [40, 218] on textarea "OC 2 Type II certified (along with ISO 27001 and other standards)." at bounding box center [256, 219] width 442 height 16
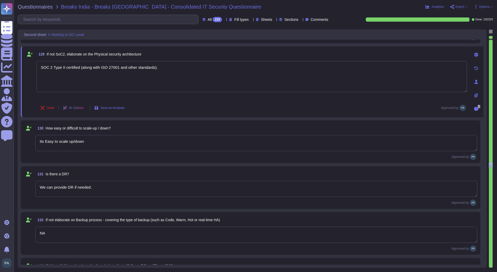
scroll to position [6209, 0]
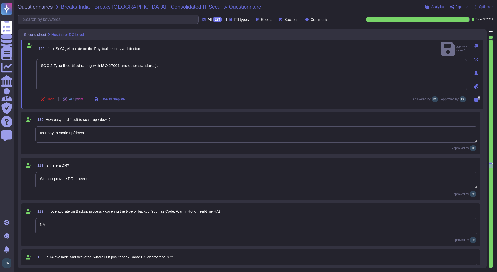
drag, startPoint x: 94, startPoint y: 179, endPoint x: 31, endPoint y: 176, distance: 62.8
click at [31, 176] on div "131 Is there a DR? We can provide DR if needed. Approved by" at bounding box center [251, 179] width 454 height 36
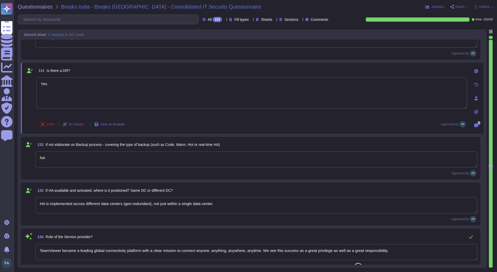
scroll to position [6287, 0]
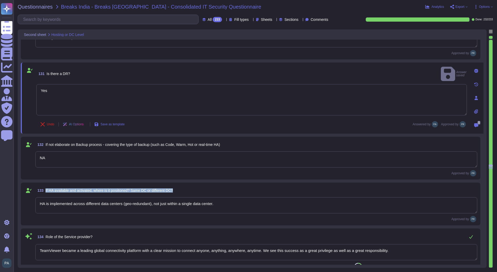
drag, startPoint x: 177, startPoint y: 191, endPoint x: 45, endPoint y: 190, distance: 131.9
click at [45, 190] on div "133 If HA available and activated, where is it posiitoned? Same DC or different…" at bounding box center [256, 189] width 442 height 9
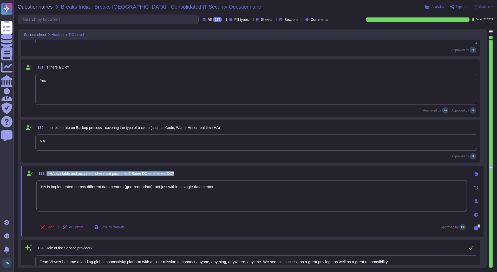
drag, startPoint x: 183, startPoint y: 171, endPoint x: 46, endPoint y: 175, distance: 137.2
click at [46, 175] on div "133 If HA available and activated, where is it posiitoned? Same DC or different…" at bounding box center [251, 173] width 431 height 9
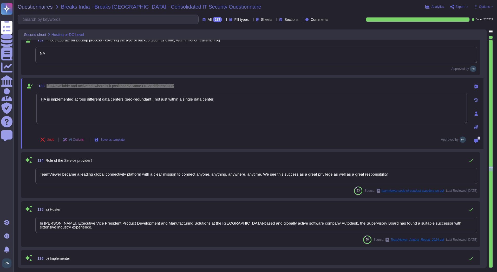
scroll to position [6391, 0]
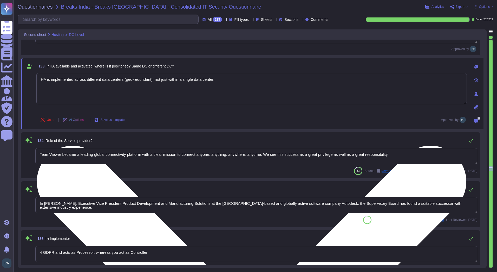
click at [272, 82] on textarea "HA is implemented across different data centers (geo-redundant), not just withi…" at bounding box center [251, 88] width 431 height 31
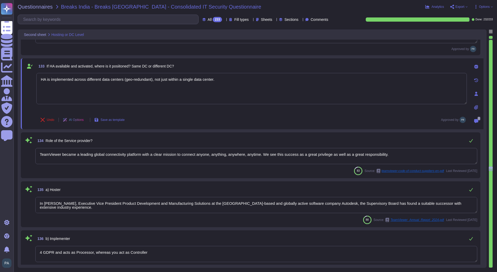
drag, startPoint x: 270, startPoint y: 82, endPoint x: 21, endPoint y: 84, distance: 249.3
click at [21, 84] on div "133 If HA available and activated, where is it posiitoned? Same DC or different…" at bounding box center [252, 93] width 463 height 71
drag, startPoint x: 92, startPoint y: 139, endPoint x: 46, endPoint y: 141, distance: 46.1
click at [46, 141] on div "134 Role of the Service provider?" at bounding box center [256, 140] width 442 height 10
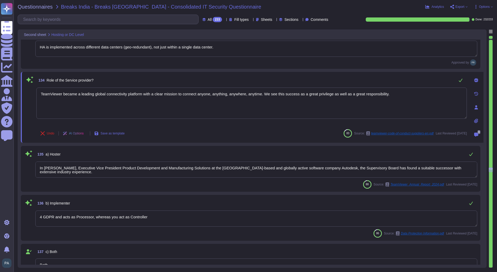
scroll to position [6417, 0]
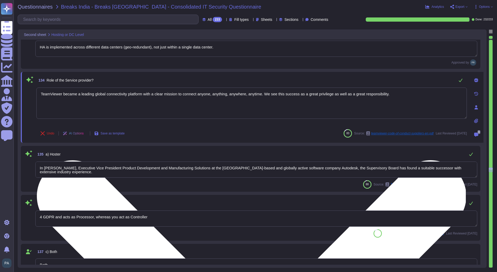
drag, startPoint x: 41, startPoint y: 95, endPoint x: 396, endPoint y: 99, distance: 355.1
click at [396, 99] on textarea "TeamViewer became a leading global connectivity platform with a clear mission t…" at bounding box center [251, 102] width 431 height 31
paste textarea "Frontline is an enterprise-grade augmented reality (AR) platform designed to di…"
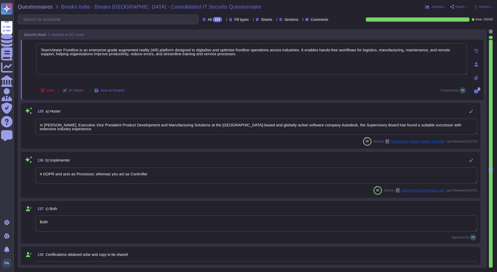
scroll to position [6470, 0]
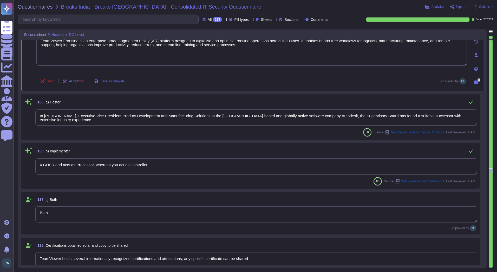
drag, startPoint x: 146, startPoint y: 166, endPoint x: 29, endPoint y: 169, distance: 117.6
click at [29, 168] on div "136 b) Implementer 4 GDPR and acts as Processor, whereas you act as Controller …" at bounding box center [251, 166] width 454 height 40
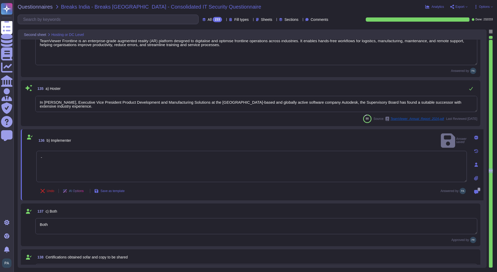
drag, startPoint x: 39, startPoint y: 101, endPoint x: 623, endPoint y: 114, distance: 583.4
click at [497, 114] on html "Questionnaires Knowledge Base Documents Analytics CAIQ / SIG Admin Trust Center…" at bounding box center [248, 136] width 497 height 272
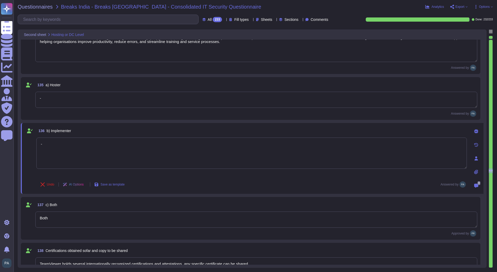
click at [64, 99] on textarea "-" at bounding box center [256, 100] width 442 height 16
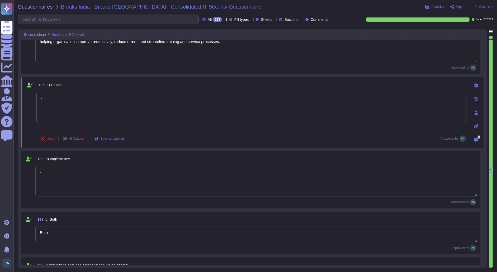
drag, startPoint x: 63, startPoint y: 99, endPoint x: 22, endPoint y: 100, distance: 41.6
click at [22, 100] on div "135 a) Hoster - Undo AI Options Save as template Answered by 0" at bounding box center [252, 112] width 463 height 71
paste textarea "As a hoster, TeamViewer Frontline offers secure and scalable deployment options…"
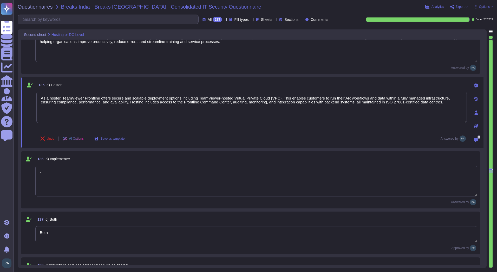
click at [57, 177] on textarea "-" at bounding box center [256, 180] width 442 height 31
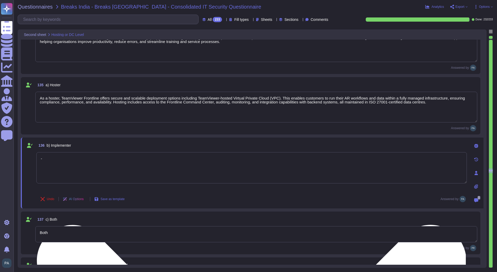
drag, startPoint x: 49, startPoint y: 165, endPoint x: 37, endPoint y: 164, distance: 11.2
click at [37, 164] on textarea "-" at bounding box center [251, 167] width 431 height 31
paste textarea "As an implementer, TeamViewer Frontline provides expert-led deployment and inte…"
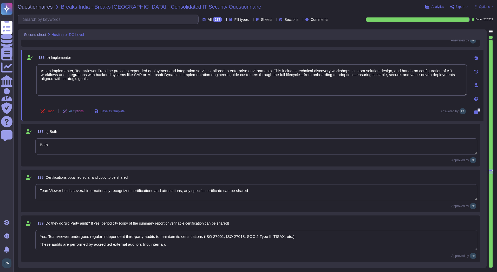
scroll to position [6574, 0]
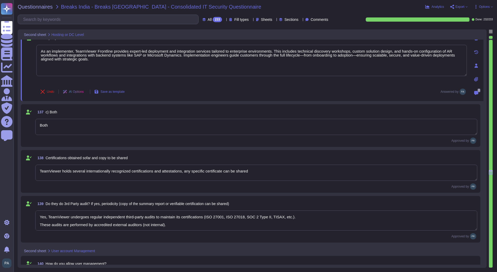
click at [254, 171] on textarea "TeamViewer holds several internationally recognized certifications and attestat…" at bounding box center [256, 172] width 442 height 16
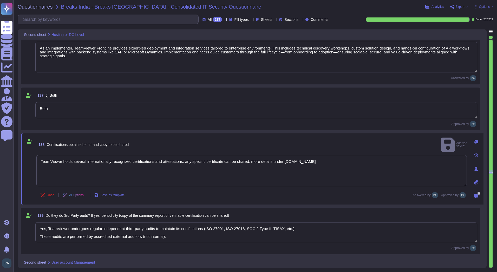
drag, startPoint x: 226, startPoint y: 227, endPoint x: 243, endPoint y: 227, distance: 16.9
click at [243, 227] on textarea "Yes, TeamViewer undergoes regular independent third-party audits to maintain it…" at bounding box center [256, 232] width 442 height 20
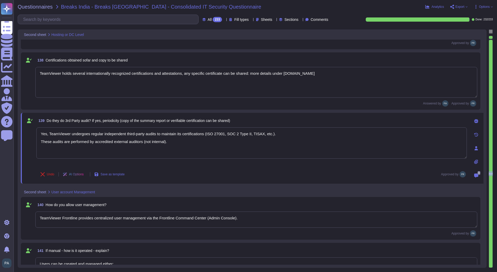
scroll to position [6652, 0]
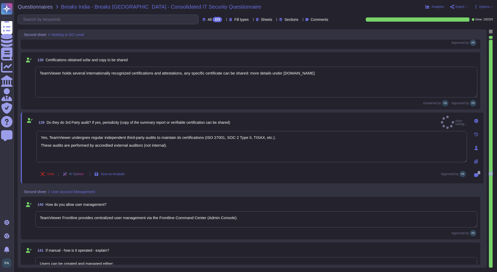
click at [133, 217] on textarea "TeamViewer Frontline provides centralized user management via the Frontline Com…" at bounding box center [256, 219] width 442 height 16
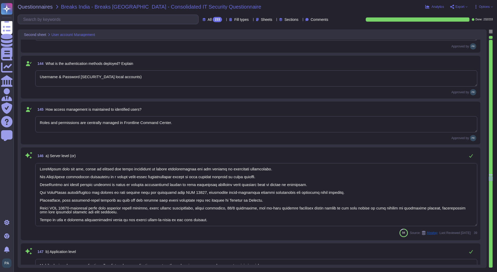
scroll to position [7016, 0]
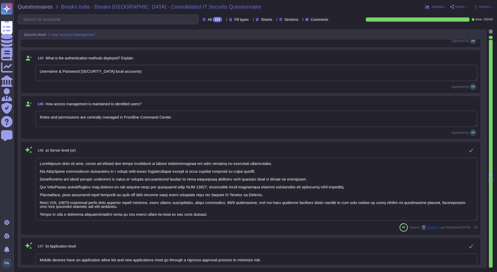
drag, startPoint x: 36, startPoint y: 193, endPoint x: 264, endPoint y: 196, distance: 227.7
click at [264, 196] on textarea at bounding box center [256, 188] width 442 height 63
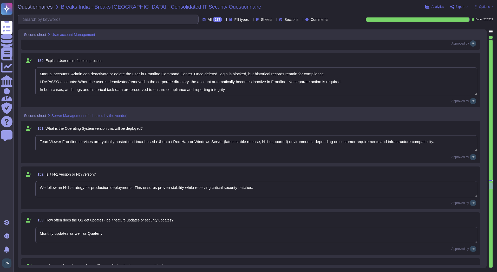
scroll to position [7328, 0]
click at [106, 232] on textarea "Monthly updates as well as Quaterly" at bounding box center [256, 234] width 442 height 16
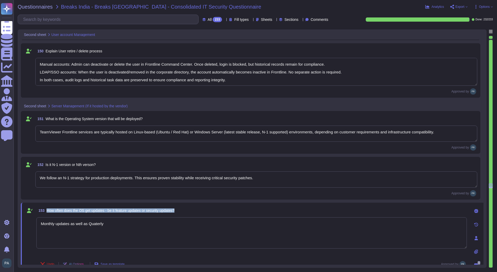
drag, startPoint x: 172, startPoint y: 210, endPoint x: 48, endPoint y: 212, distance: 124.6
click at [48, 212] on div "153 How often does the OS get updates - be it feature updates or security updat…" at bounding box center [251, 210] width 431 height 9
drag, startPoint x: 130, startPoint y: 226, endPoint x: 22, endPoint y: 222, distance: 108.0
click at [29, 223] on div "153 How often does the OS get updates - be it feature updates or security updat…" at bounding box center [246, 238] width 442 height 65
paste textarea "Security updates for operating systems in TeamViewer environments are checked a…"
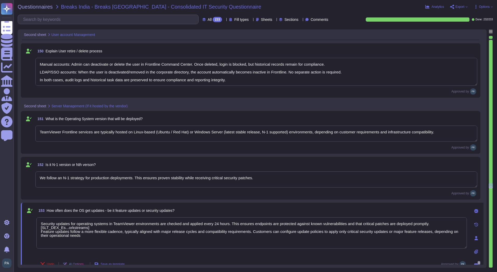
drag, startPoint x: 86, startPoint y: 227, endPoint x: 37, endPoint y: 227, distance: 48.9
click at [37, 227] on textarea "Security updates for operating systems in TeamViewer environments are checked a…" at bounding box center [251, 232] width 431 height 31
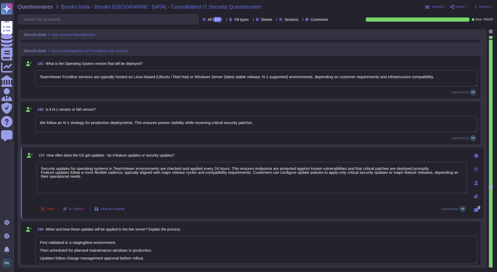
scroll to position [1, 0]
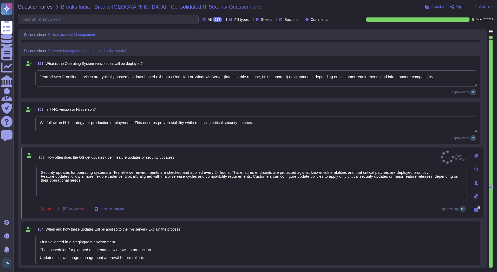
click at [28, 248] on span at bounding box center [28, 250] width 9 height 28
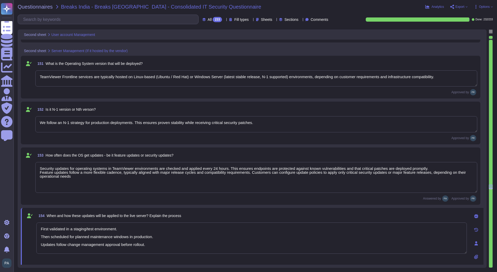
drag, startPoint x: 251, startPoint y: 173, endPoint x: 253, endPoint y: 178, distance: 5.4
click at [253, 178] on textarea "Security updates for operating systems in TeamViewer environments are checked a…" at bounding box center [256, 177] width 442 height 31
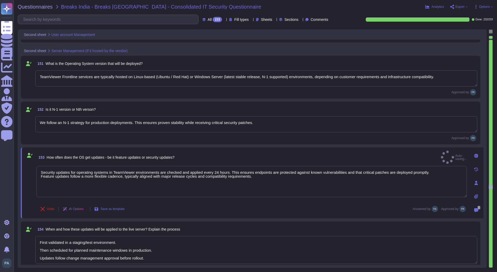
click at [107, 230] on span "When and how these updates will be applied to the live server? Explain the proc…" at bounding box center [113, 229] width 135 height 4
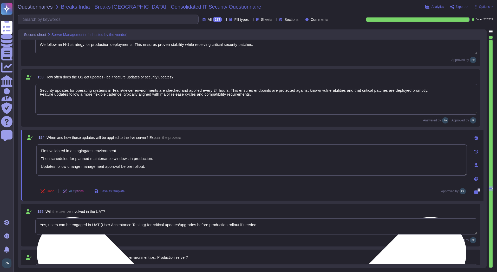
scroll to position [7458, 0]
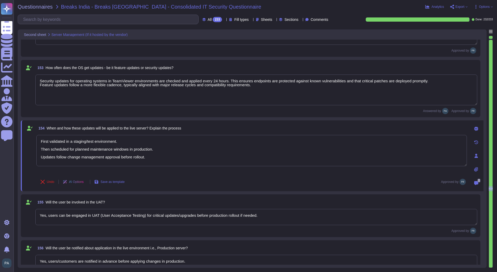
drag, startPoint x: 251, startPoint y: 215, endPoint x: 27, endPoint y: 224, distance: 224.4
click at [27, 224] on div "155 Will the user be involved in the UAT? Yes, users can be engaged in UAT (Use…" at bounding box center [251, 215] width 454 height 36
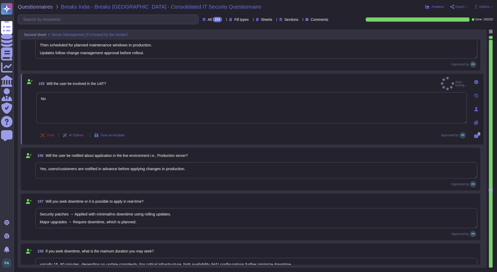
scroll to position [0, 0]
drag, startPoint x: 142, startPoint y: 221, endPoint x: 39, endPoint y: 212, distance: 103.4
click at [39, 212] on textarea "Security patches → Applied with minimal/no downtime using rolling updates. Majo…" at bounding box center [256, 218] width 442 height 20
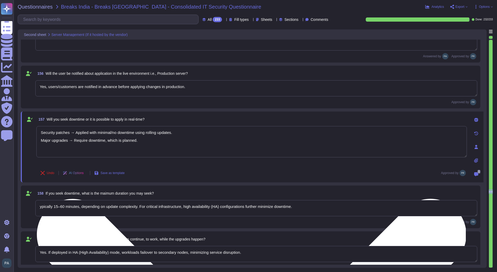
scroll to position [7640, 0]
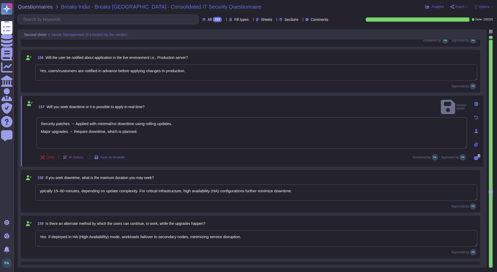
drag, startPoint x: 81, startPoint y: 191, endPoint x: 27, endPoint y: 193, distance: 54.4
click at [27, 193] on div "158 If you seek downtime, what is the maimum duration you may seek? ypically 15…" at bounding box center [251, 191] width 454 height 36
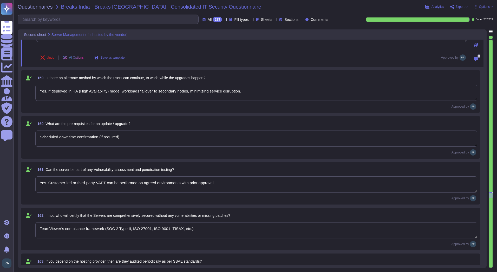
scroll to position [7796, 0]
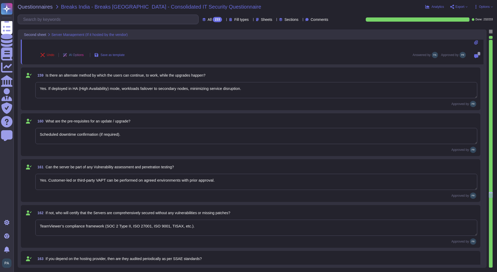
drag, startPoint x: 124, startPoint y: 135, endPoint x: 100, endPoint y: 136, distance: 23.9
click at [100, 136] on textarea "Scheduled downtime confirmation (if required)." at bounding box center [256, 136] width 442 height 16
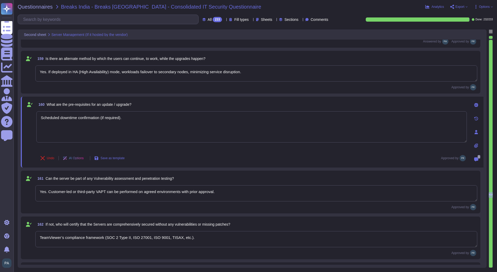
click at [63, 194] on textarea "Yes. Customer-led or third-party VAPT can be performed on agreed environments w…" at bounding box center [256, 193] width 442 height 16
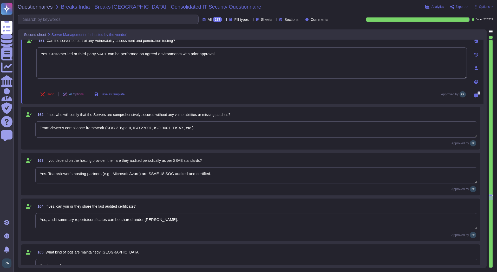
scroll to position [7900, 0]
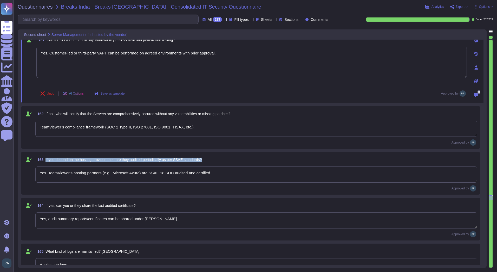
drag, startPoint x: 208, startPoint y: 159, endPoint x: 46, endPoint y: 159, distance: 162.1
click at [46, 159] on div "163 If you depend on the hosting provider, then are they audited periodically a…" at bounding box center [256, 159] width 442 height 9
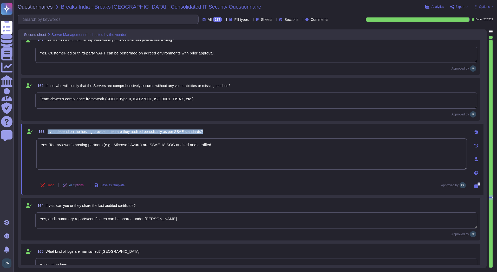
drag, startPoint x: 214, startPoint y: 129, endPoint x: 48, endPoint y: 134, distance: 166.1
click at [48, 134] on div "163 If you depend on the hosting provider, then are they audited periodically a…" at bounding box center [251, 131] width 431 height 9
drag, startPoint x: 167, startPoint y: 220, endPoint x: 33, endPoint y: 224, distance: 134.6
click at [34, 224] on div "164 If yes, can you or they share the last audited certificate? Yes, audit summ…" at bounding box center [251, 219] width 454 height 36
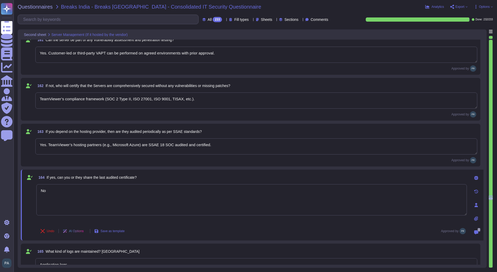
click at [170, 144] on textarea "Yes. TeamViewer’s hosting partners (e.g., Microsoft Azure) are SSAE 18 SOC audi…" at bounding box center [256, 146] width 442 height 16
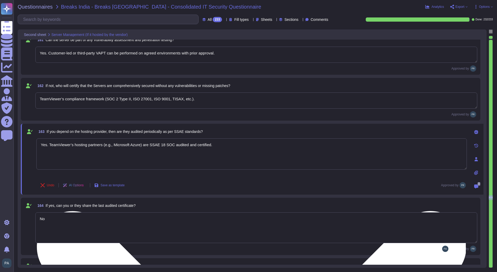
drag, startPoint x: 211, startPoint y: 145, endPoint x: 102, endPoint y: 141, distance: 109.1
click at [102, 141] on textarea "Yes. TeamViewer’s hosting partners (e.g., Microsoft Azure) are SSAE 18 SOC audi…" at bounding box center [251, 153] width 431 height 31
click at [111, 145] on textarea "Yes. TeamViewer’s hosting partners (e.g., Microsoft Azure) are SSAE 18 SOC audi…" at bounding box center [251, 153] width 431 height 31
drag, startPoint x: 111, startPoint y: 145, endPoint x: 102, endPoint y: 143, distance: 9.3
click at [102, 143] on textarea "Yes. TeamViewer’s hosting partners (e.g., Microsoft Azure) are SSAE 18 SOC audi…" at bounding box center [251, 153] width 431 height 31
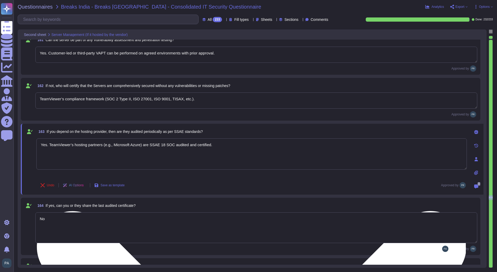
click at [112, 146] on textarea "Yes. TeamViewer’s hosting partners (e.g., Microsoft Azure) are SSAE 18 SOC audi…" at bounding box center [251, 153] width 431 height 31
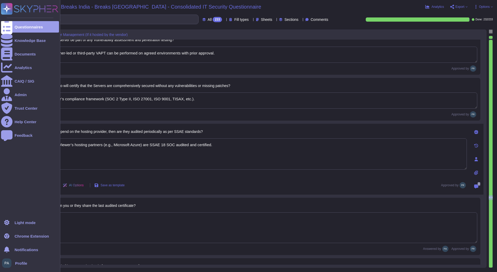
drag, startPoint x: 215, startPoint y: 144, endPoint x: 11, endPoint y: 141, distance: 203.7
click at [11, 141] on div "Questionnaires Knowledge Base Documents Analytics CAIQ / SIG Admin Trust Center…" at bounding box center [248, 136] width 497 height 272
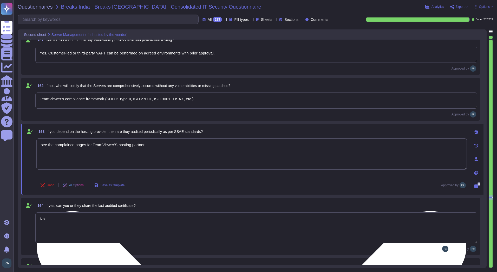
click at [149, 143] on textarea "see the compliance pages for TeamViewer'S hosting partner" at bounding box center [251, 153] width 431 height 31
click at [212, 146] on textarea "see the compliance pages for TeamViewer'S hosting partner as provided per sub ü…" at bounding box center [251, 153] width 431 height 31
paste textarea "[URL][DOMAIN_NAME]"
click at [182, 145] on textarea "see the compliance pages for TeamViewer'S hosting partner as provided per sub ü…" at bounding box center [251, 153] width 431 height 31
click at [201, 144] on textarea "see the compliance pages for TeamViewer'S hosting partner as provided per sub p…" at bounding box center [251, 153] width 431 height 31
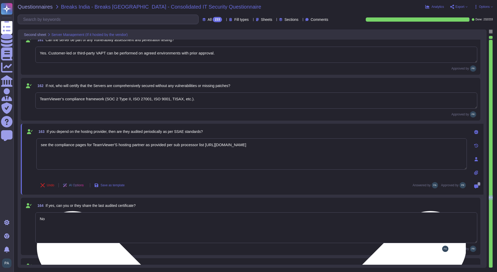
click at [114, 144] on textarea "see the compliance pages for TeamViewer'S hosting partner as provided per sub p…" at bounding box center [251, 153] width 431 height 31
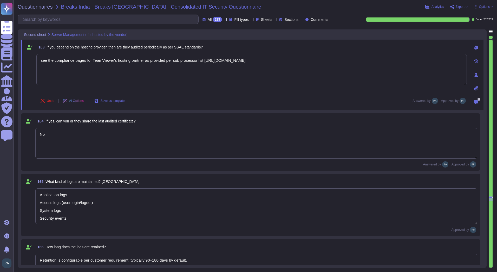
scroll to position [1, 0]
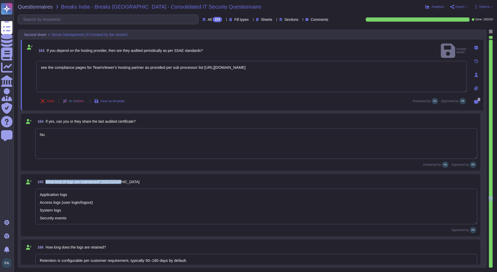
drag, startPoint x: 120, startPoint y: 182, endPoint x: 45, endPoint y: 182, distance: 74.7
click at [45, 182] on div "165 What kind of logs are maintained? [GEOGRAPHIC_DATA]" at bounding box center [256, 181] width 442 height 9
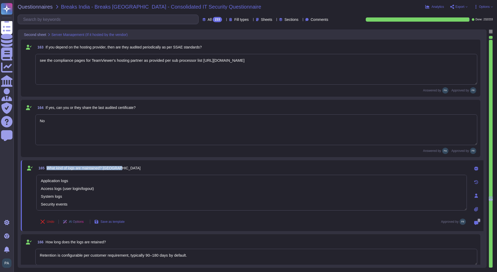
drag, startPoint x: 118, startPoint y: 169, endPoint x: 48, endPoint y: 168, distance: 70.5
click at [48, 168] on div "165 What kind of logs are maintained? [GEOGRAPHIC_DATA]" at bounding box center [251, 167] width 431 height 9
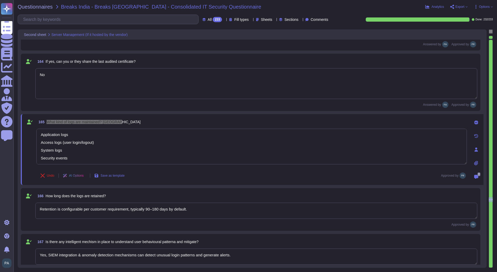
scroll to position [8031, 0]
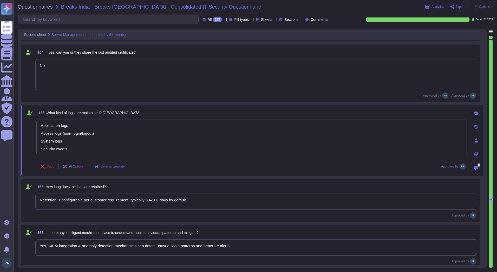
drag, startPoint x: 190, startPoint y: 199, endPoint x: 36, endPoint y: 201, distance: 154.5
click at [36, 201] on textarea "Retention is configurable per customer requirement, typically 90–180 days by de…" at bounding box center [256, 201] width 442 height 16
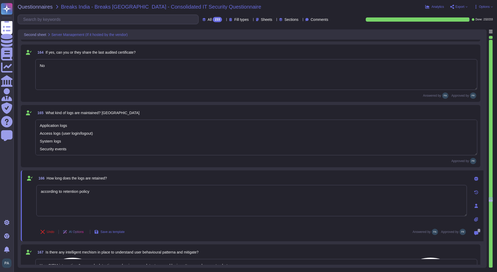
click at [91, 193] on textarea "according to retention policy" at bounding box center [251, 200] width 431 height 31
click at [72, 148] on textarea "Application logs Access logs (user login/logout) System logs Security events" at bounding box center [256, 137] width 442 height 36
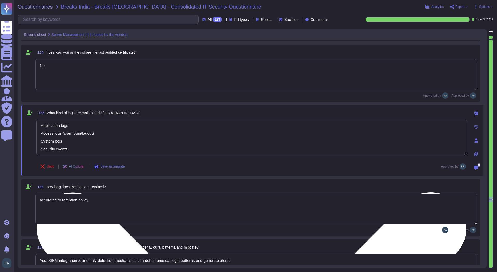
scroll to position [0, 0]
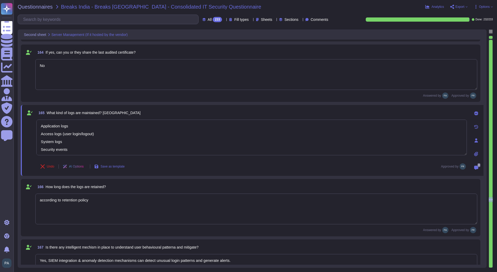
drag, startPoint x: 72, startPoint y: 148, endPoint x: 36, endPoint y: 123, distance: 44.1
click at [36, 123] on div "165 What kind of logs are maintained? Elaboate Application logs Access logs (us…" at bounding box center [246, 140] width 442 height 65
paste textarea "TeamViewer maintains detailed logs across its platforms, including audit logs, …"
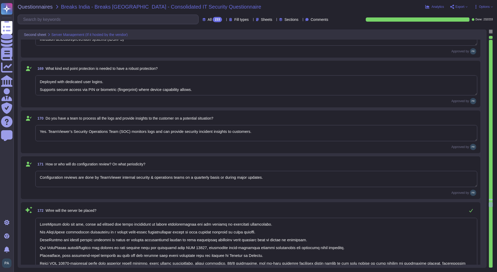
scroll to position [8317, 0]
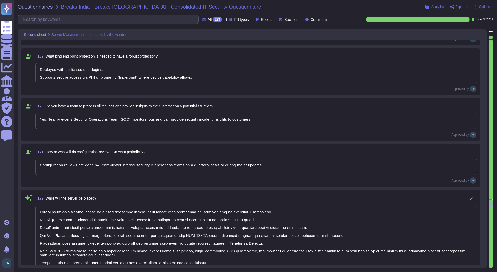
drag, startPoint x: 193, startPoint y: 164, endPoint x: 209, endPoint y: 165, distance: 16.2
click at [209, 165] on textarea "Configuration reviews are done by TeamViewer internal security & operations tea…" at bounding box center [256, 166] width 442 height 16
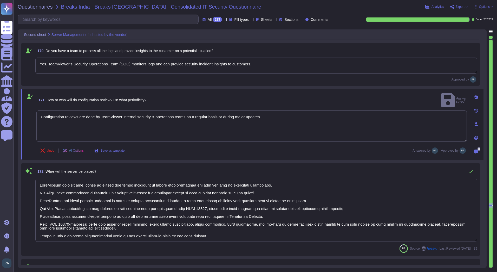
scroll to position [1, 0]
drag, startPoint x: 39, startPoint y: 216, endPoint x: 215, endPoint y: 239, distance: 176.8
click at [215, 239] on textarea at bounding box center [256, 209] width 442 height 63
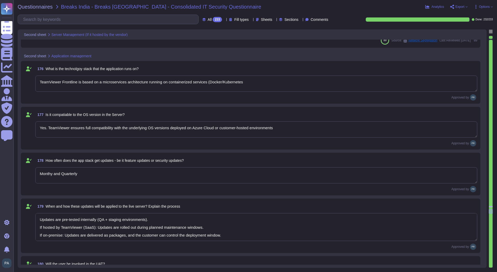
scroll to position [8707, 0]
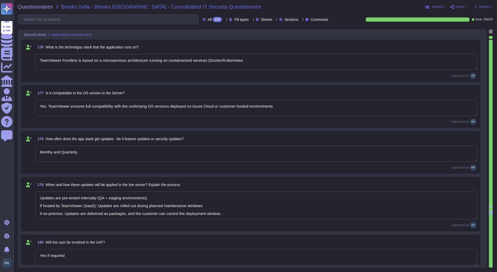
click at [53, 62] on textarea "TeamViewer Frontline is based on a microservices architecture running on contai…" at bounding box center [256, 62] width 442 height 16
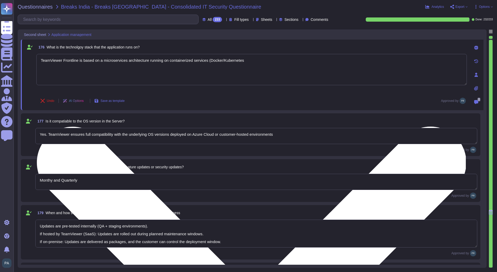
click at [244, 60] on textarea "TeamViewer Frontline is based on a microservices architecture running on contai…" at bounding box center [251, 69] width 431 height 31
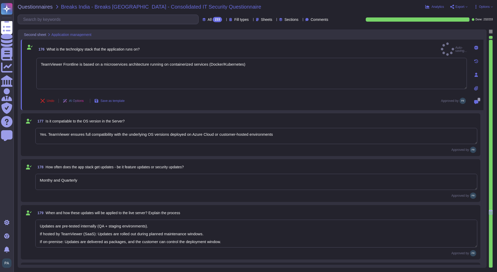
click at [88, 182] on textarea "Monthy and Quarterly" at bounding box center [256, 182] width 442 height 16
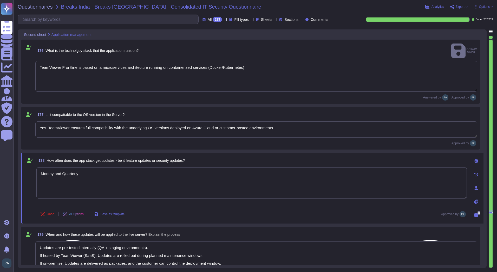
click at [62, 167] on textarea "Monthy and Quarterly" at bounding box center [251, 182] width 431 height 31
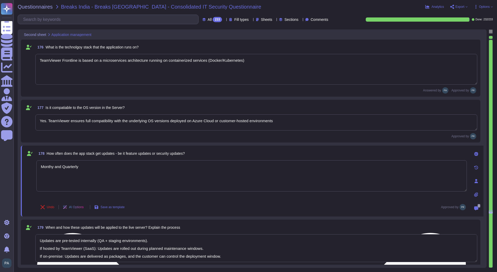
click at [50, 166] on textarea "Monthy and Quarterly" at bounding box center [251, 175] width 431 height 31
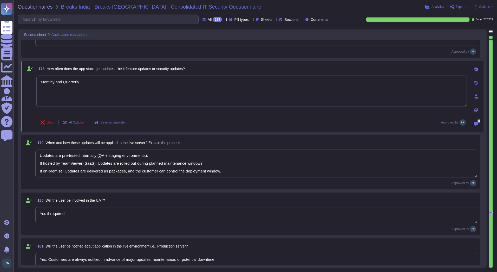
scroll to position [8811, 0]
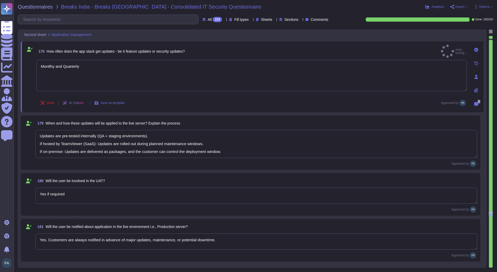
drag, startPoint x: 73, startPoint y: 193, endPoint x: 31, endPoint y: 195, distance: 41.9
click at [31, 195] on div "180 Will the user be involved in the UAT? Yes if required Approved by" at bounding box center [251, 194] width 454 height 36
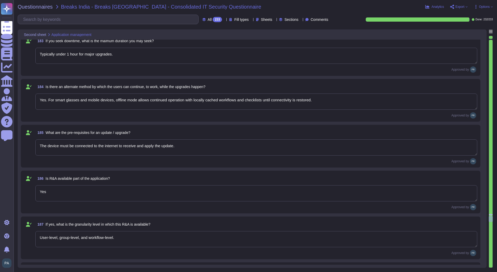
scroll to position [9097, 0]
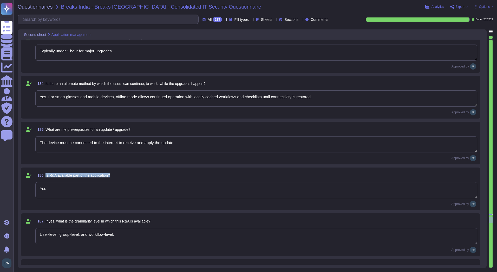
drag, startPoint x: 112, startPoint y: 176, endPoint x: 44, endPoint y: 174, distance: 68.2
click at [44, 174] on div "186 Is R&A available part of the application?" at bounding box center [256, 174] width 442 height 9
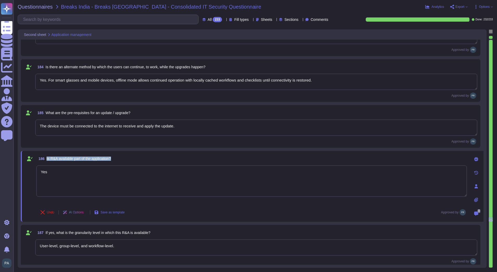
drag, startPoint x: 117, startPoint y: 158, endPoint x: 47, endPoint y: 157, distance: 69.7
click at [47, 157] on div "186 Is R&A available part of the application?" at bounding box center [251, 158] width 431 height 9
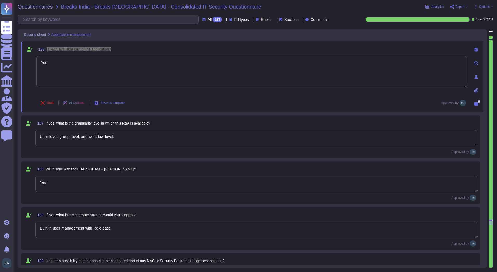
scroll to position [9201, 0]
drag, startPoint x: 129, startPoint y: 230, endPoint x: 30, endPoint y: 228, distance: 98.4
click at [30, 228] on div "189 If Not, what is the alternate arrange would you suggest? Built-in user mana…" at bounding box center [251, 227] width 454 height 36
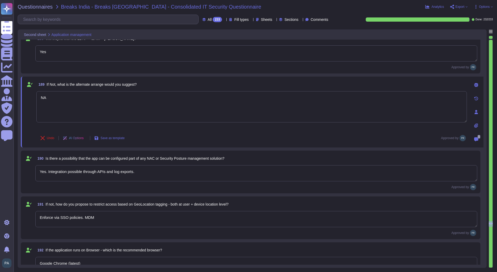
scroll to position [9305, 0]
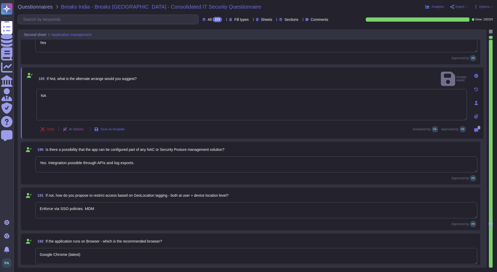
drag, startPoint x: 101, startPoint y: 208, endPoint x: 36, endPoint y: 208, distance: 65.0
click at [36, 208] on textarea "Enforce via SSO policies. MDM" at bounding box center [256, 210] width 442 height 16
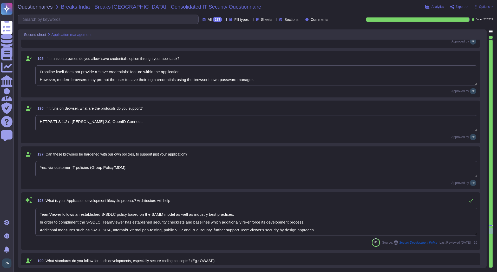
scroll to position [1, 0]
drag, startPoint x: 313, startPoint y: 231, endPoint x: 58, endPoint y: 230, distance: 255.7
click at [58, 230] on textarea "TeamViewer follows an established S-SDLC policy based on the SAMM model as well…" at bounding box center [256, 222] width 442 height 28
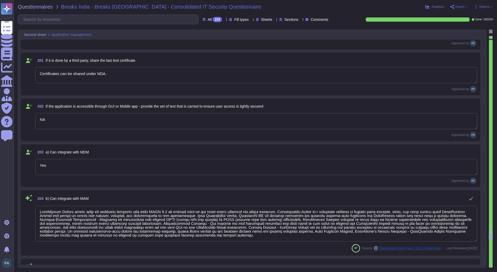
scroll to position [0, 0]
drag, startPoint x: 219, startPoint y: 237, endPoint x: 39, endPoint y: 206, distance: 182.5
click at [39, 206] on textarea at bounding box center [256, 224] width 442 height 36
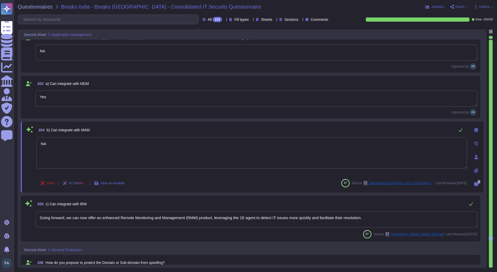
scroll to position [9982, 0]
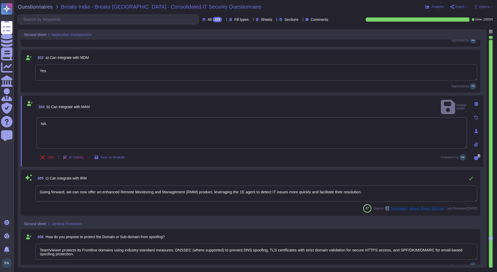
drag, startPoint x: 370, startPoint y: 192, endPoint x: 30, endPoint y: 195, distance: 340.6
click at [30, 195] on div "205 c) Can integrate with IRM Going forward, we can now offer an enhanced Remot…" at bounding box center [251, 193] width 454 height 40
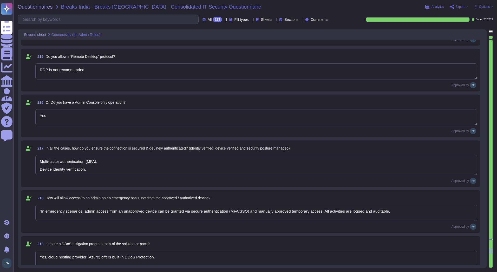
scroll to position [10580, 0]
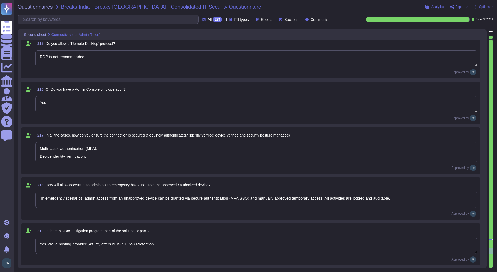
click at [41, 196] on textarea "“In emergency scenarios, admin access from an unapproved device can be granted …" at bounding box center [256, 199] width 442 height 16
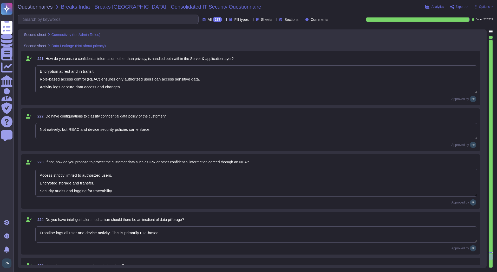
scroll to position [1, 0]
click at [129, 202] on div "Approved by" at bounding box center [256, 202] width 442 height 6
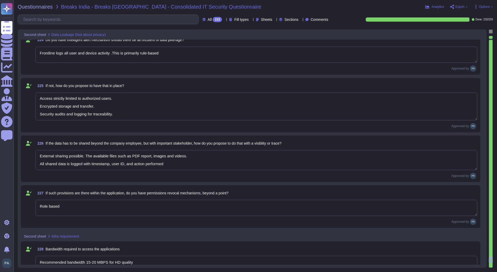
scroll to position [11048, 0]
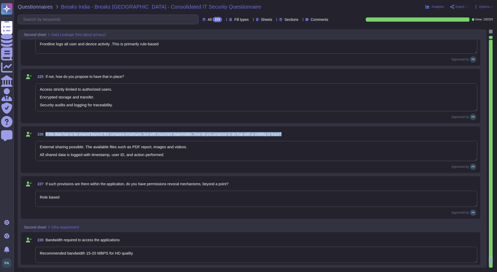
drag, startPoint x: 300, startPoint y: 135, endPoint x: 44, endPoint y: 132, distance: 255.8
click at [44, 132] on div "226 If the data has to be shared beyond the company employee, but with importan…" at bounding box center [256, 133] width 442 height 9
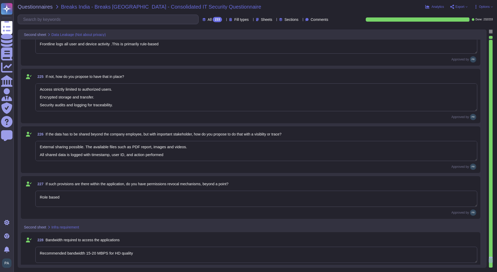
scroll to position [0, 0]
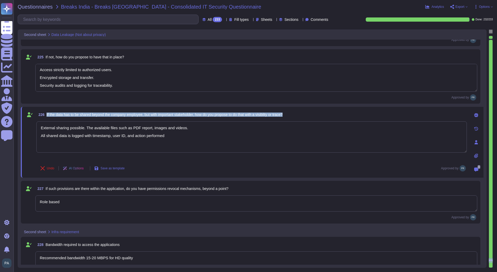
drag, startPoint x: 304, startPoint y: 115, endPoint x: 46, endPoint y: 114, distance: 258.6
click at [46, 114] on div "226 If the data has to be shared beyond the company employee, but with importan…" at bounding box center [251, 114] width 431 height 9
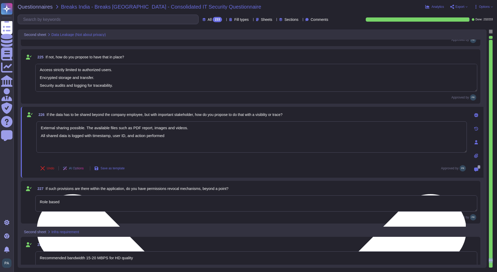
drag, startPoint x: 168, startPoint y: 137, endPoint x: 40, endPoint y: 127, distance: 128.1
click at [40, 127] on textarea "External sharing possible. The available files such as PDF report, images and v…" at bounding box center [251, 136] width 431 height 31
paste textarea "TeamViewer enables secure data sharing with external stakeholders through encry…"
drag, startPoint x: 173, startPoint y: 128, endPoint x: 213, endPoint y: 126, distance: 39.6
click at [213, 126] on textarea "TeamViewer enables secure data sharing with external stakeholders through encry…" at bounding box center [251, 136] width 431 height 31
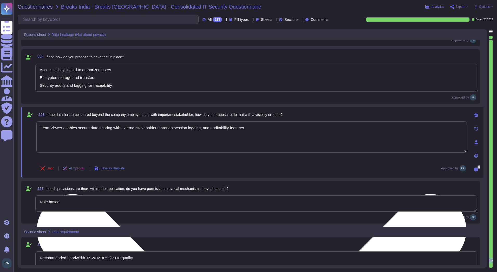
click at [62, 129] on textarea "TeamViewer enables secure data sharing with external stakeholders through sessi…" at bounding box center [251, 136] width 431 height 31
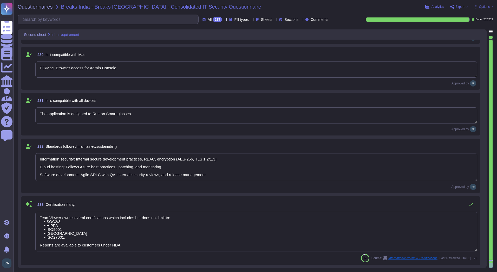
scroll to position [11312, 0]
click at [213, 20] on div "233" at bounding box center [217, 19] width 9 height 5
click at [194, 47] on span "To do" at bounding box center [198, 45] width 10 height 5
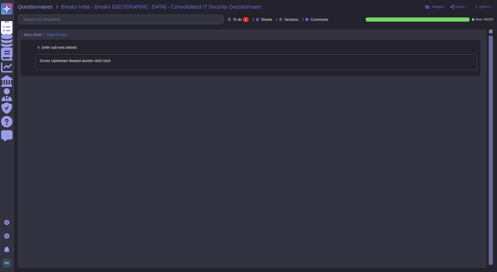
drag, startPoint x: 136, startPoint y: 63, endPoint x: 24, endPoint y: 68, distance: 111.7
click at [24, 68] on div "4 (refer sub-sets below) Gross Upstream leased assets n/a3 n/a3" at bounding box center [251, 58] width 454 height 30
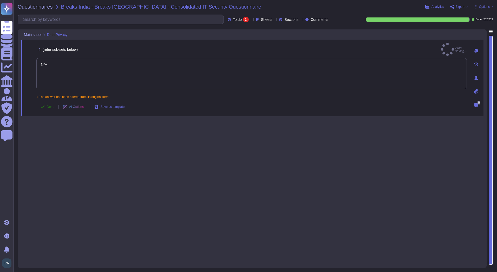
click at [49, 105] on span "Done" at bounding box center [51, 106] width 8 height 3
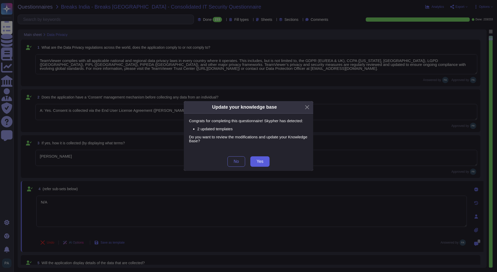
click at [263, 161] on span "Yes" at bounding box center [260, 161] width 7 height 4
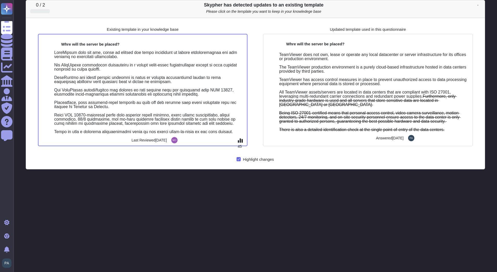
click at [479, 5] on icon at bounding box center [478, 5] width 1 height 1
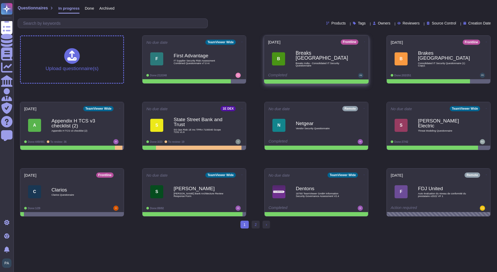
click at [310, 63] on span "Breaks India - Consolidated IT Security Questionnaire" at bounding box center [322, 64] width 53 height 5
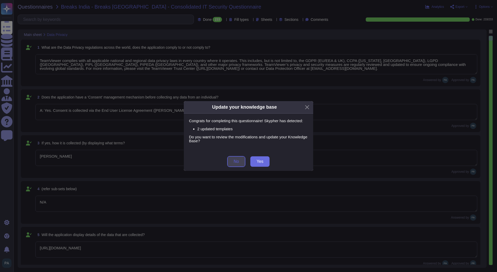
click at [232, 158] on button "No" at bounding box center [237, 161] width 18 height 10
